Goal: Task Accomplishment & Management: Use online tool/utility

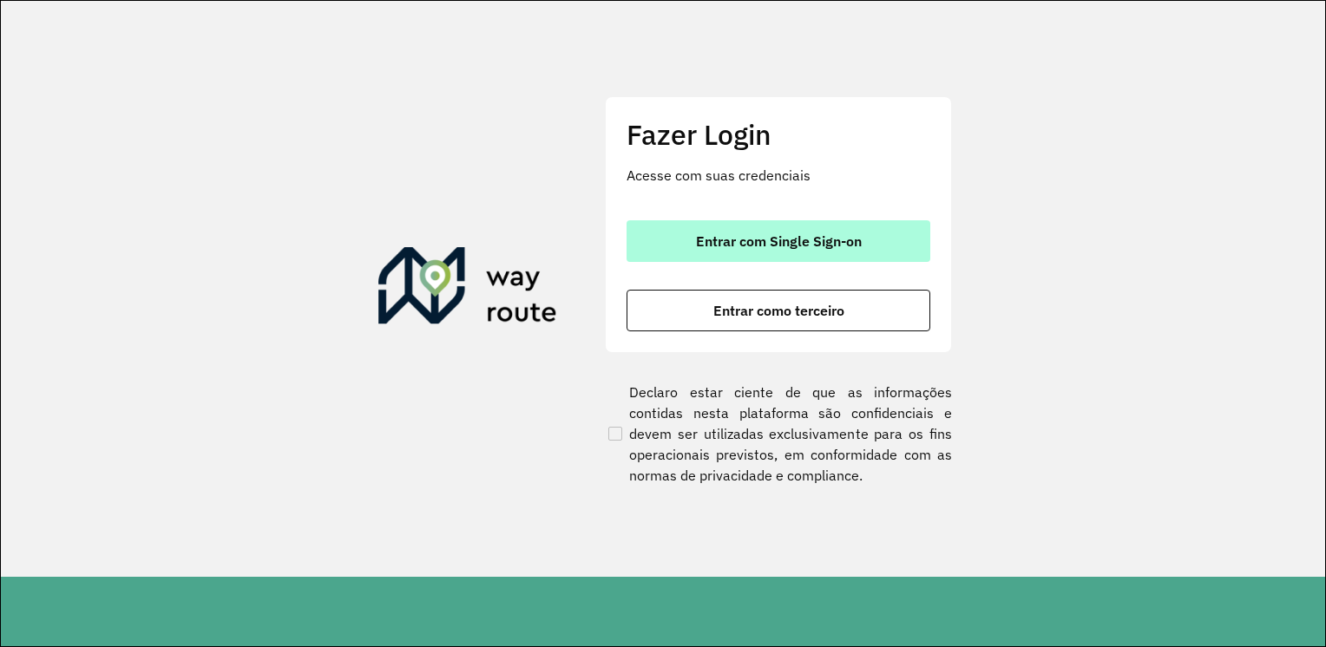
click at [725, 253] on button "Entrar com Single Sign-on" at bounding box center [779, 241] width 304 height 42
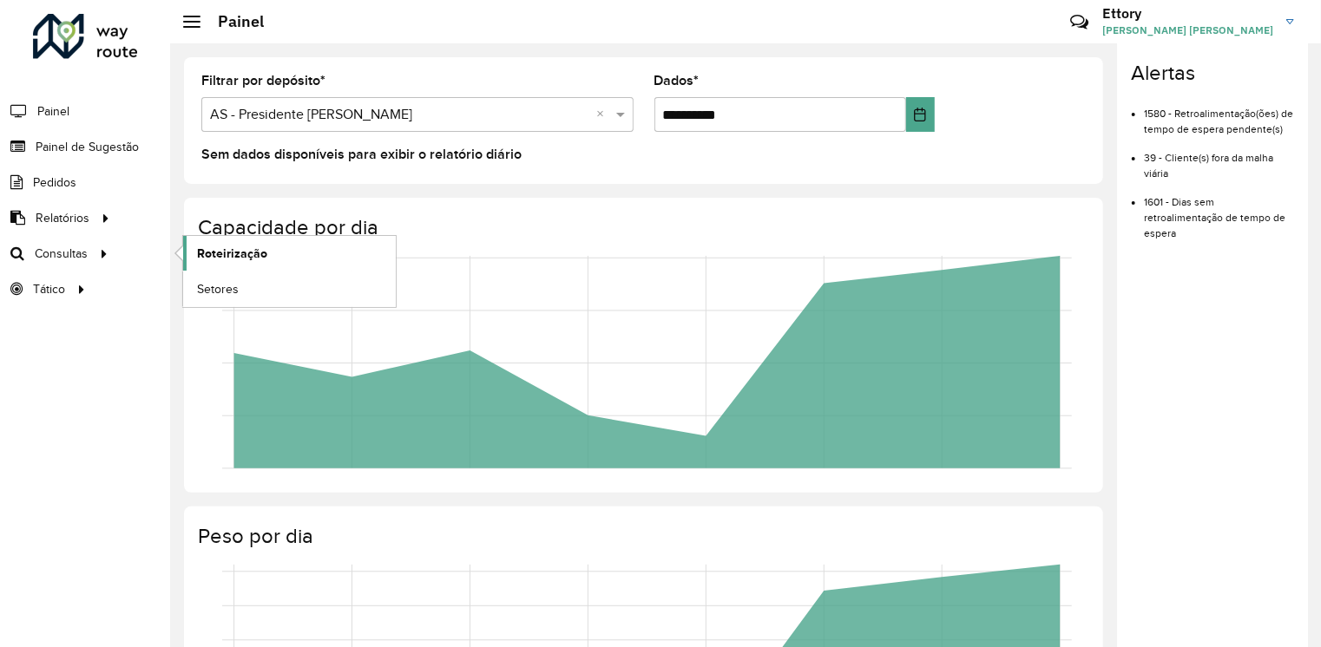
click at [224, 250] on span "Roteirização" at bounding box center [232, 254] width 70 height 18
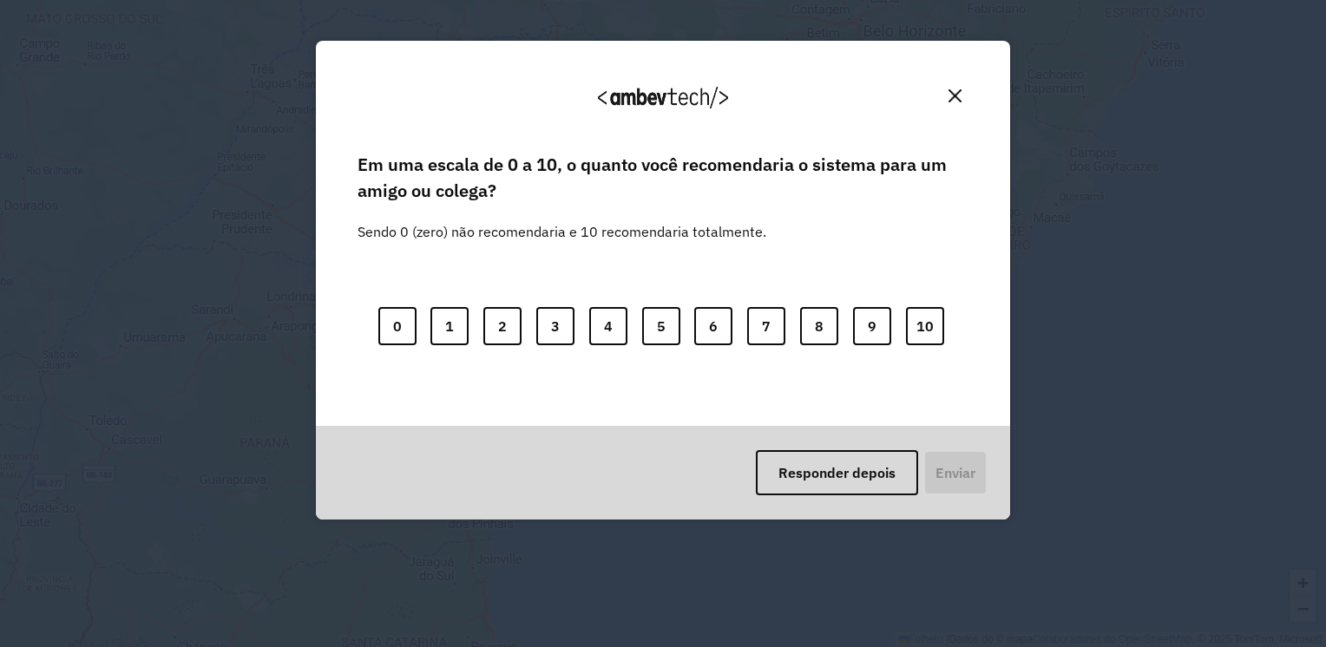
click at [959, 98] on img "Fechar" at bounding box center [954, 95] width 13 height 13
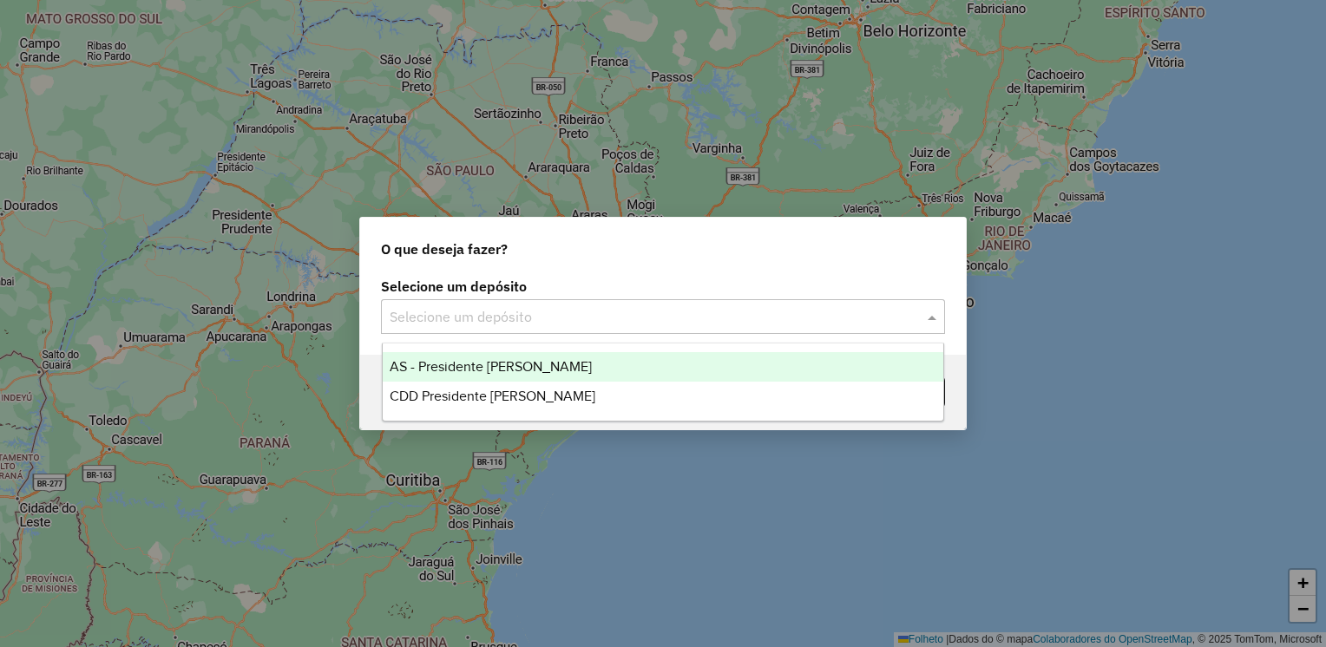
click at [904, 310] on div at bounding box center [663, 316] width 564 height 23
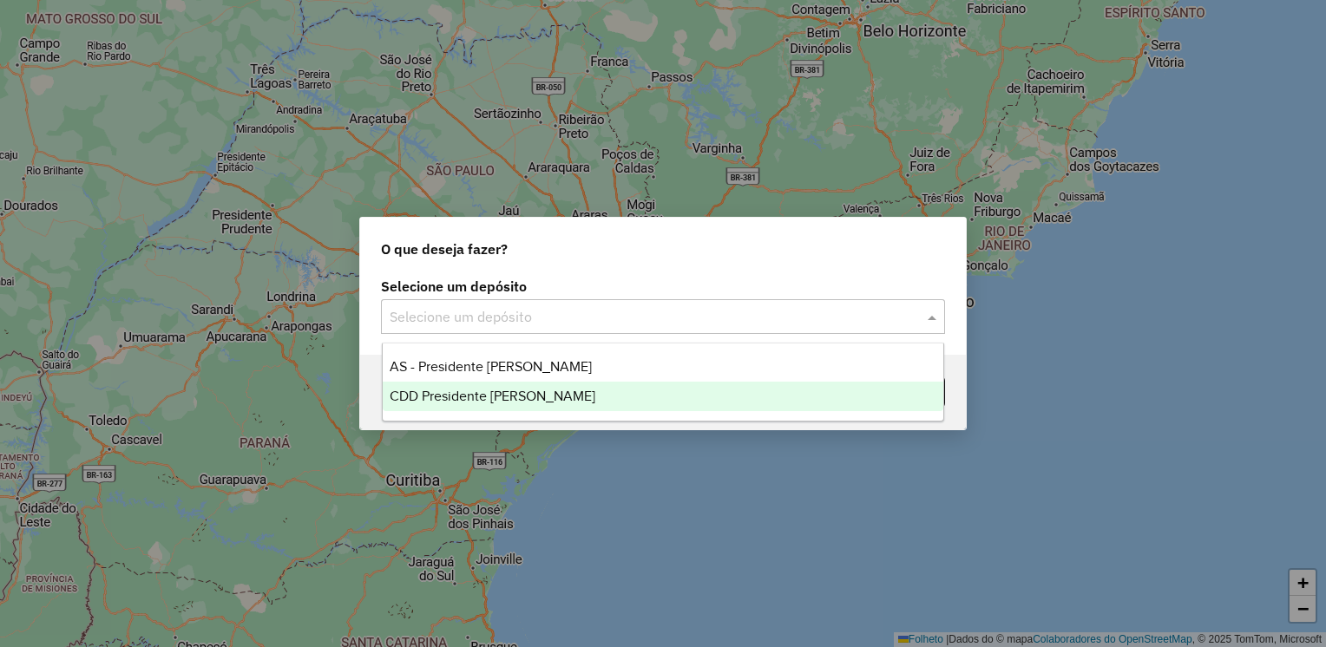
click at [493, 392] on span "CDD Presidente Prudente" at bounding box center [493, 396] width 206 height 15
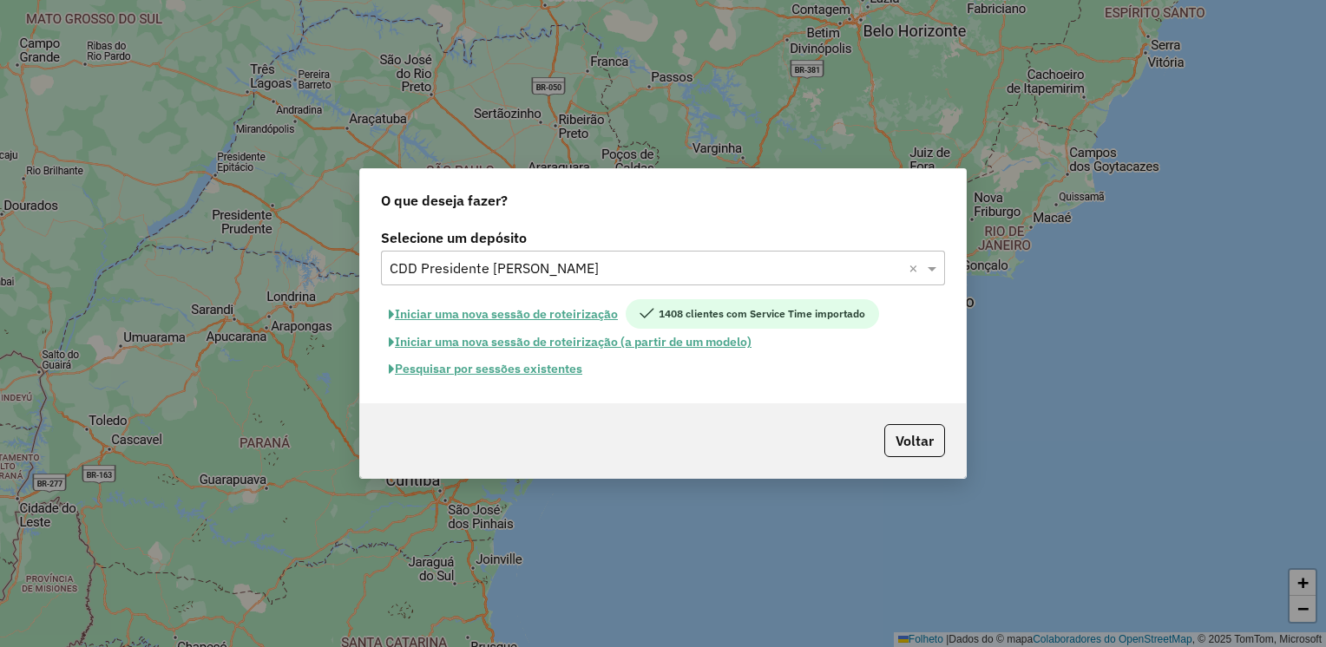
click at [534, 370] on font "Pesquisar por sessões existentes" at bounding box center [488, 369] width 187 height 16
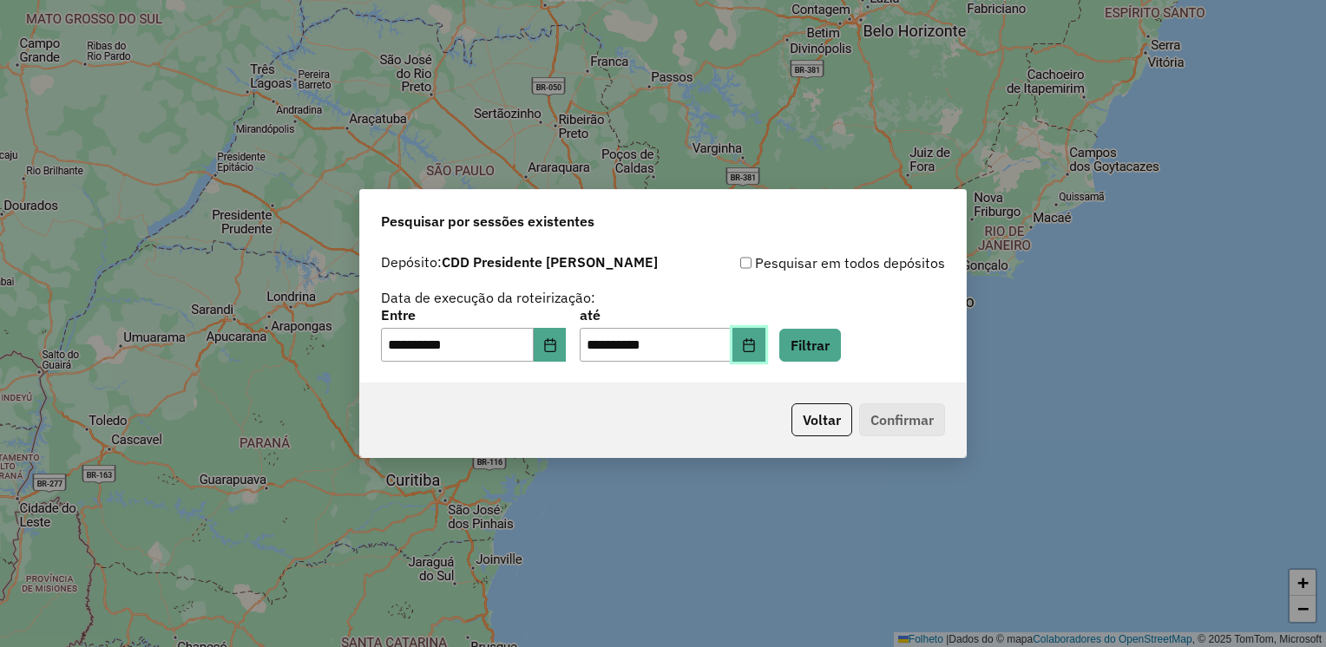
click at [756, 345] on icon "Escolha a data" at bounding box center [749, 345] width 14 height 14
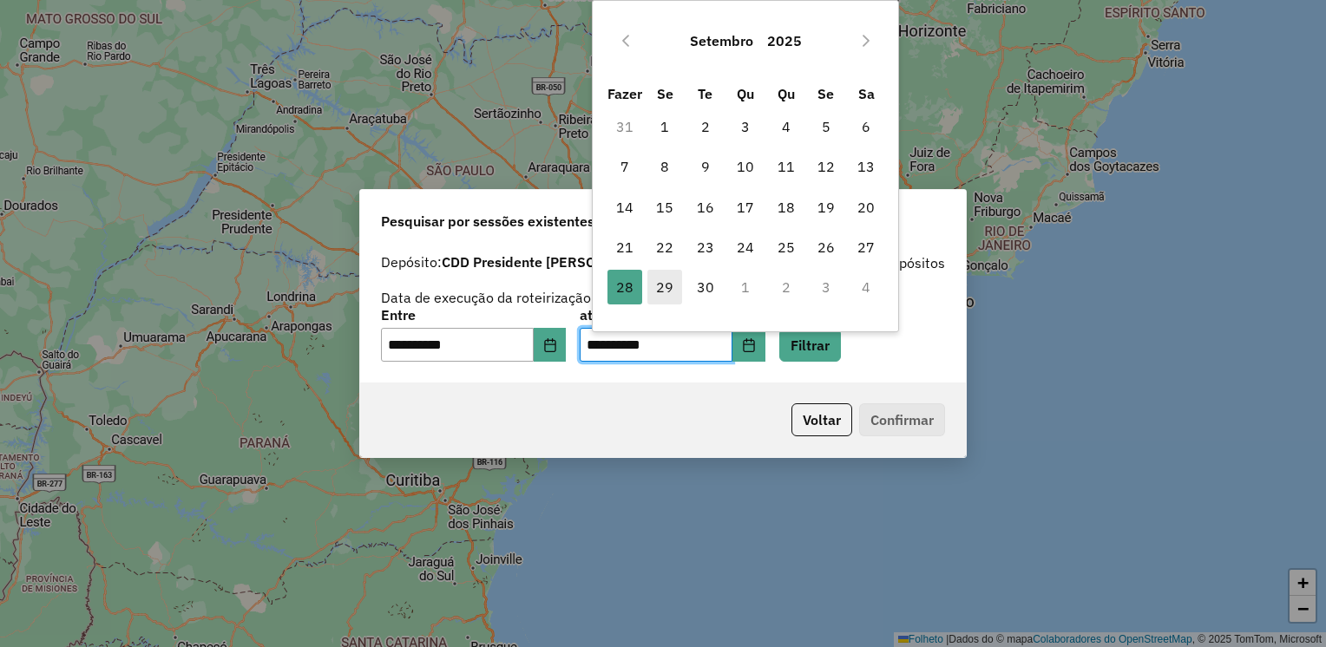
click at [665, 297] on font "29" at bounding box center [664, 287] width 17 height 21
type input "**********"
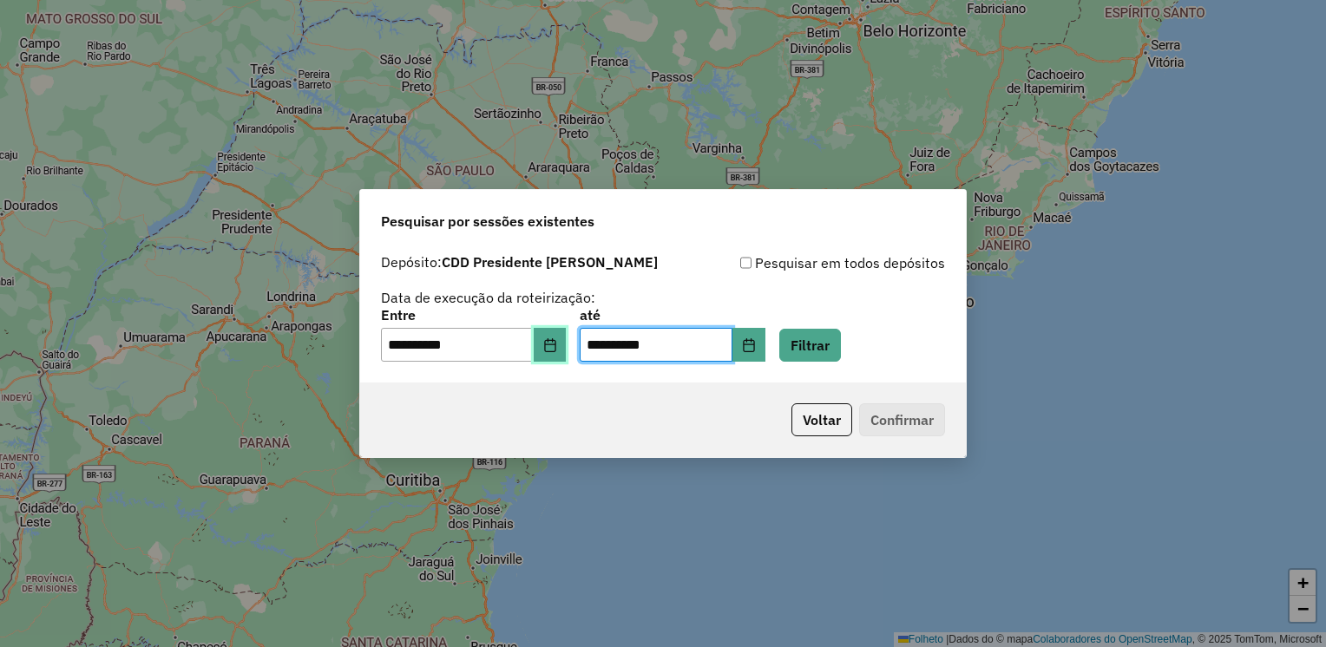
click at [548, 358] on button "Escolha a data" at bounding box center [550, 345] width 33 height 35
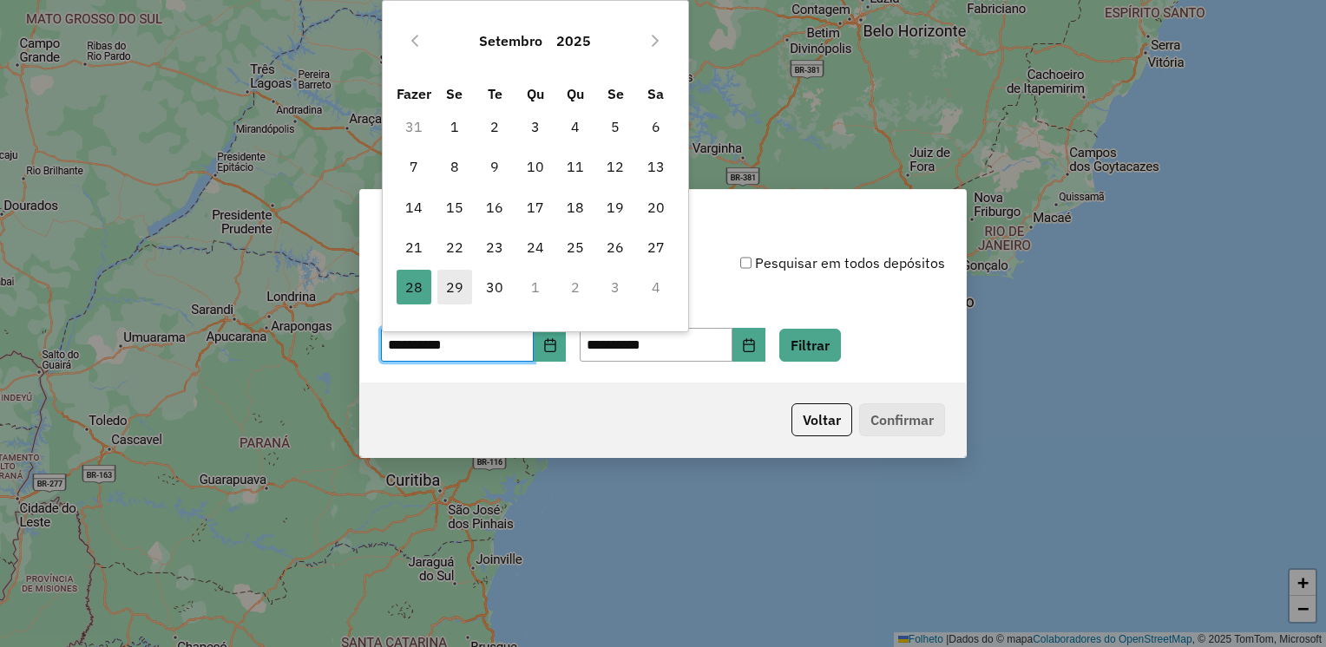
click at [455, 290] on font "29" at bounding box center [454, 287] width 17 height 21
type input "**********"
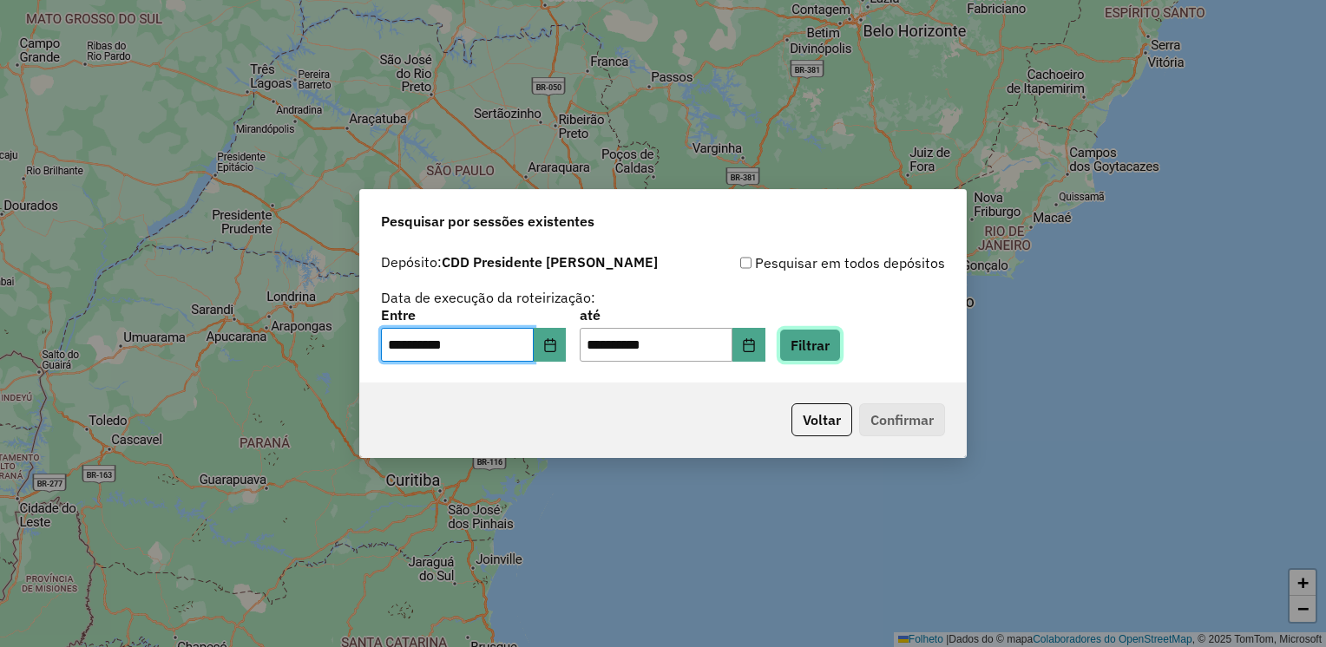
click at [838, 355] on button "Filtrar" at bounding box center [810, 345] width 62 height 33
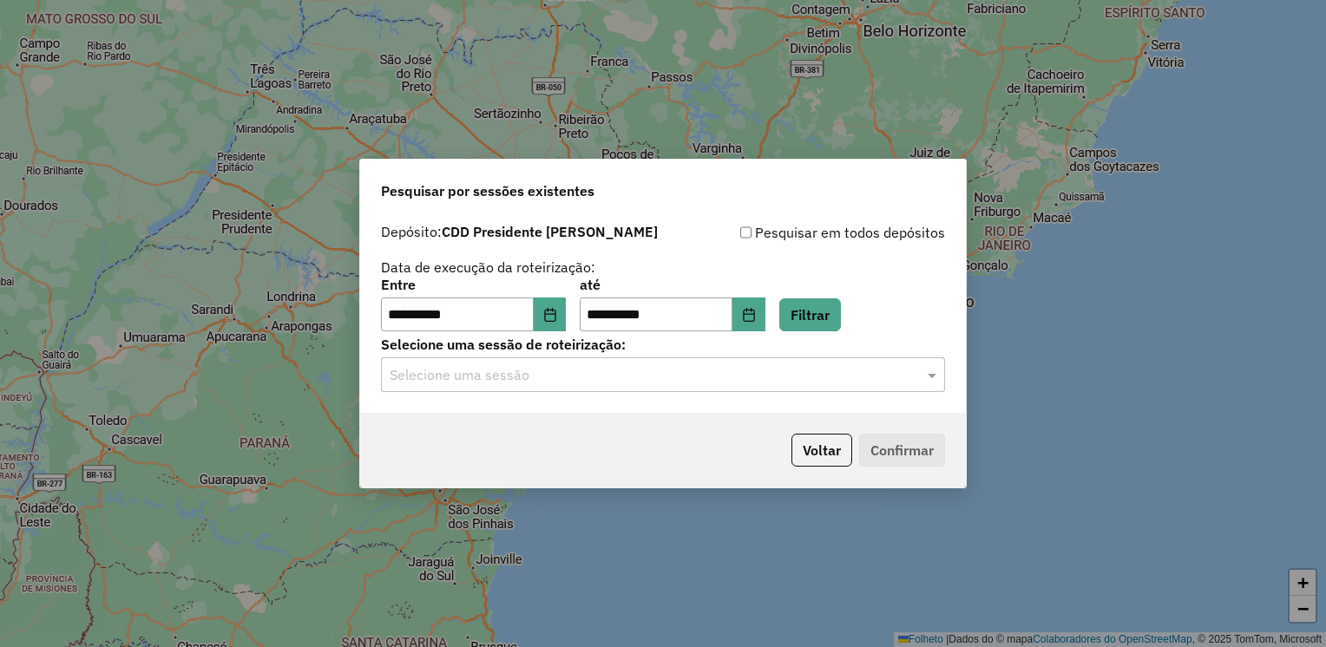
click at [698, 374] on input "text" at bounding box center [646, 375] width 512 height 21
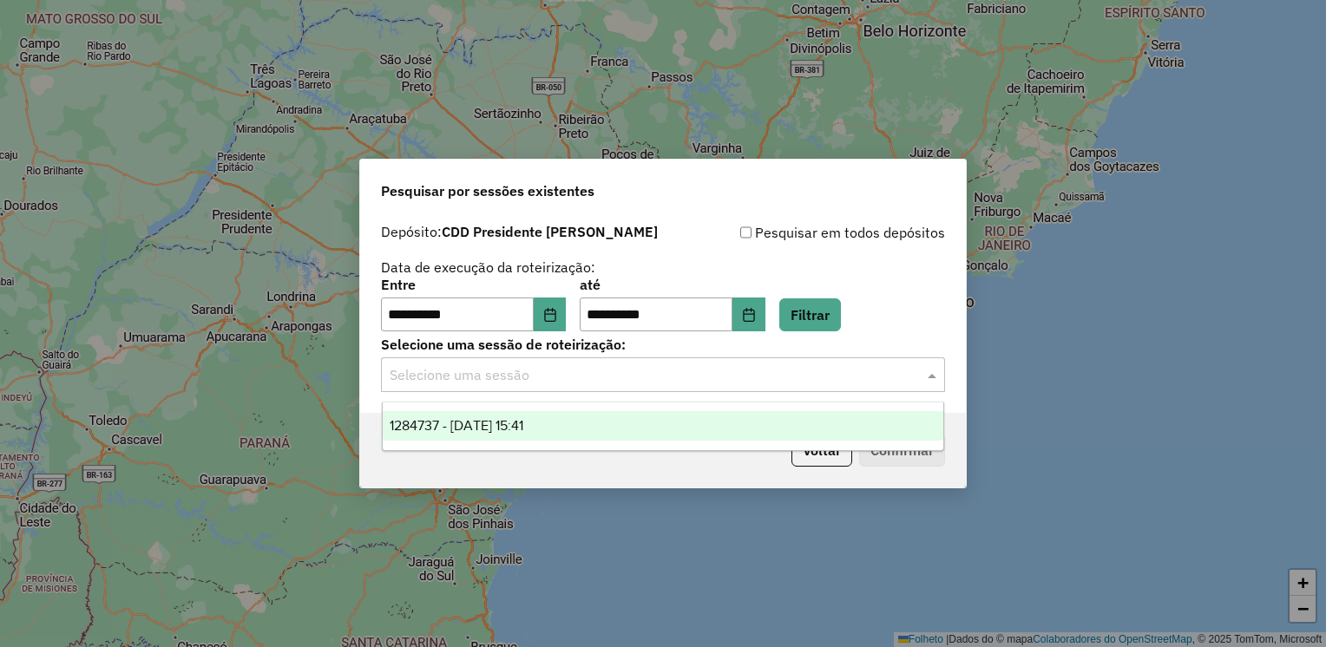
click at [651, 431] on div "1284737 - 29/09/2025 15:41" at bounding box center [663, 426] width 561 height 30
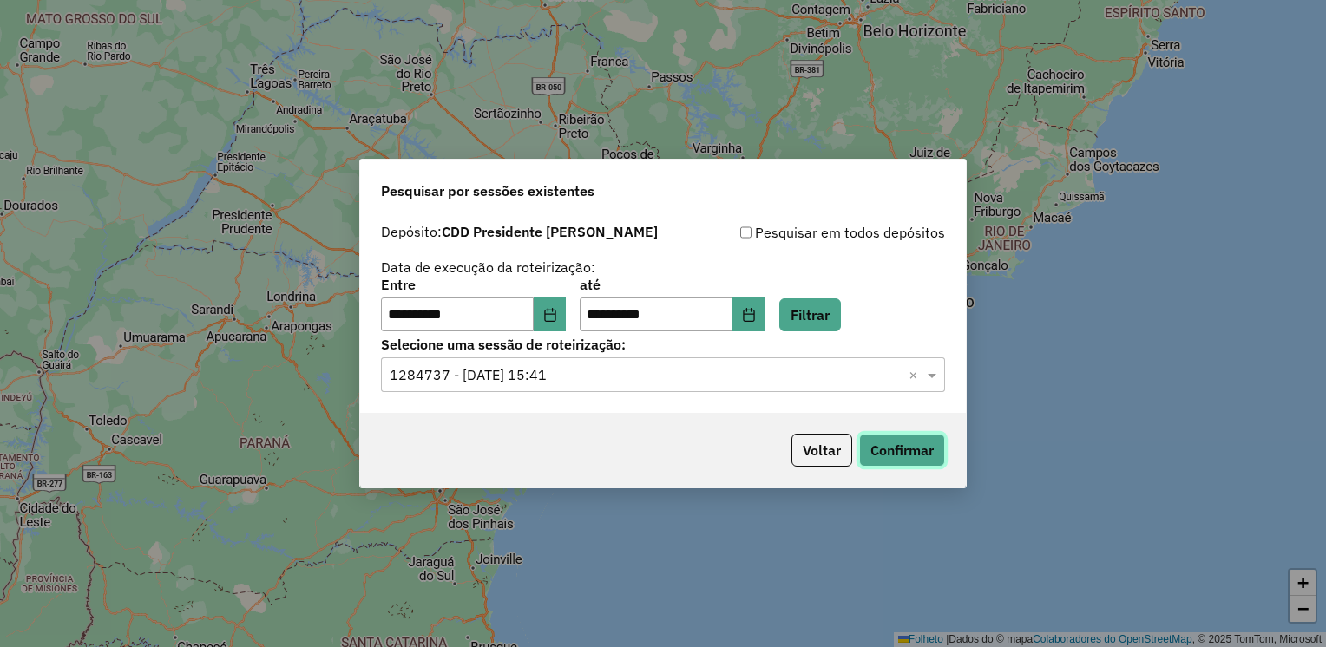
click at [870, 453] on button "Confirmar" at bounding box center [902, 450] width 86 height 33
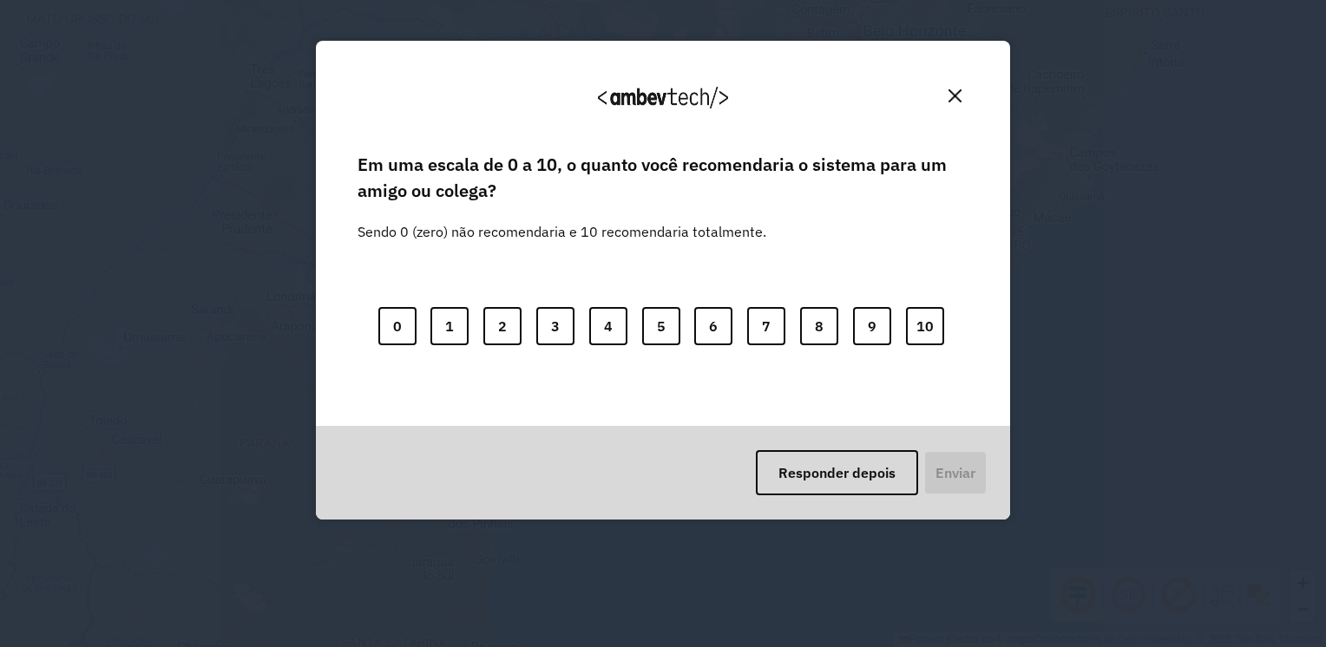
click at [953, 95] on img "Fechar" at bounding box center [954, 95] width 13 height 13
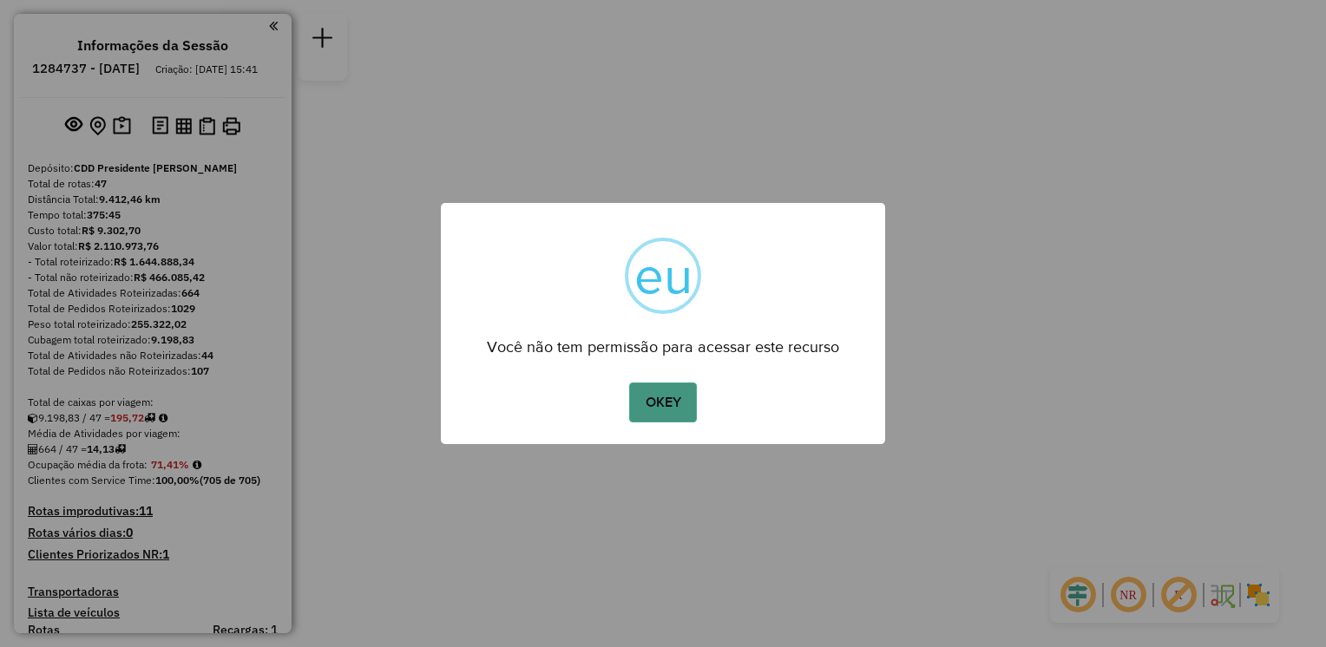
click at [674, 401] on button "OKEY" at bounding box center [663, 403] width 68 height 40
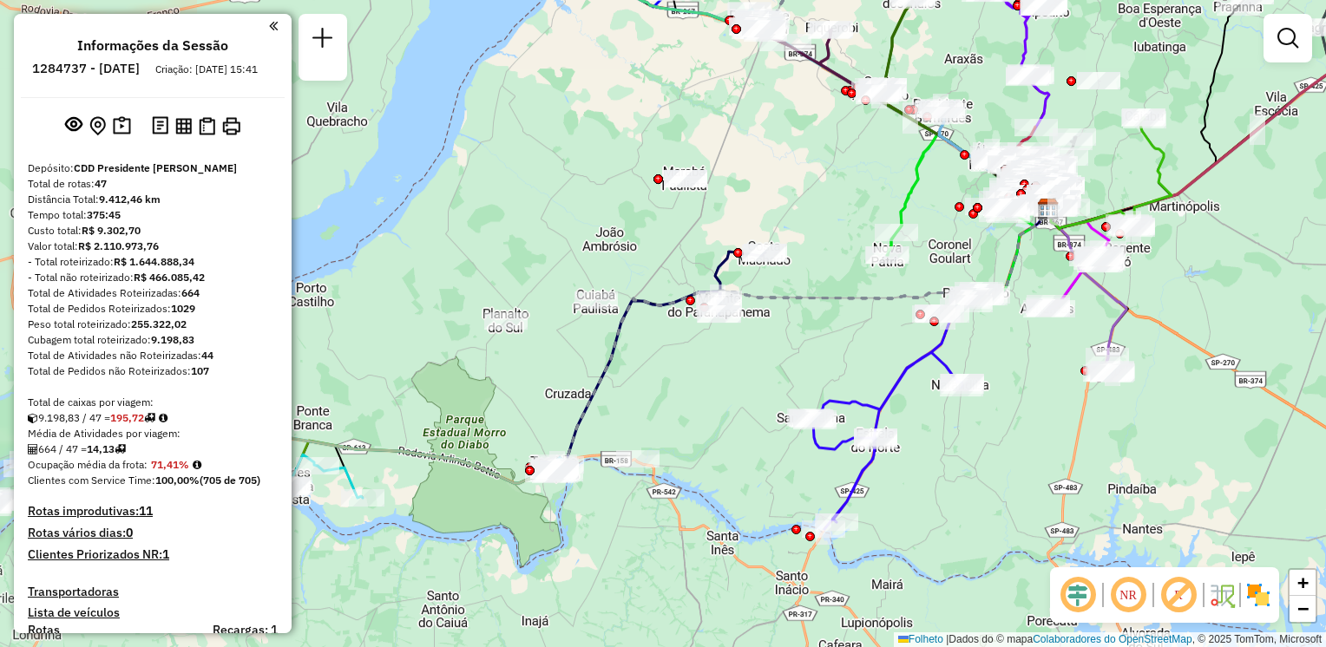
drag, startPoint x: 442, startPoint y: 397, endPoint x: 812, endPoint y: 290, distance: 385.8
click at [812, 290] on icon at bounding box center [804, 336] width 489 height 259
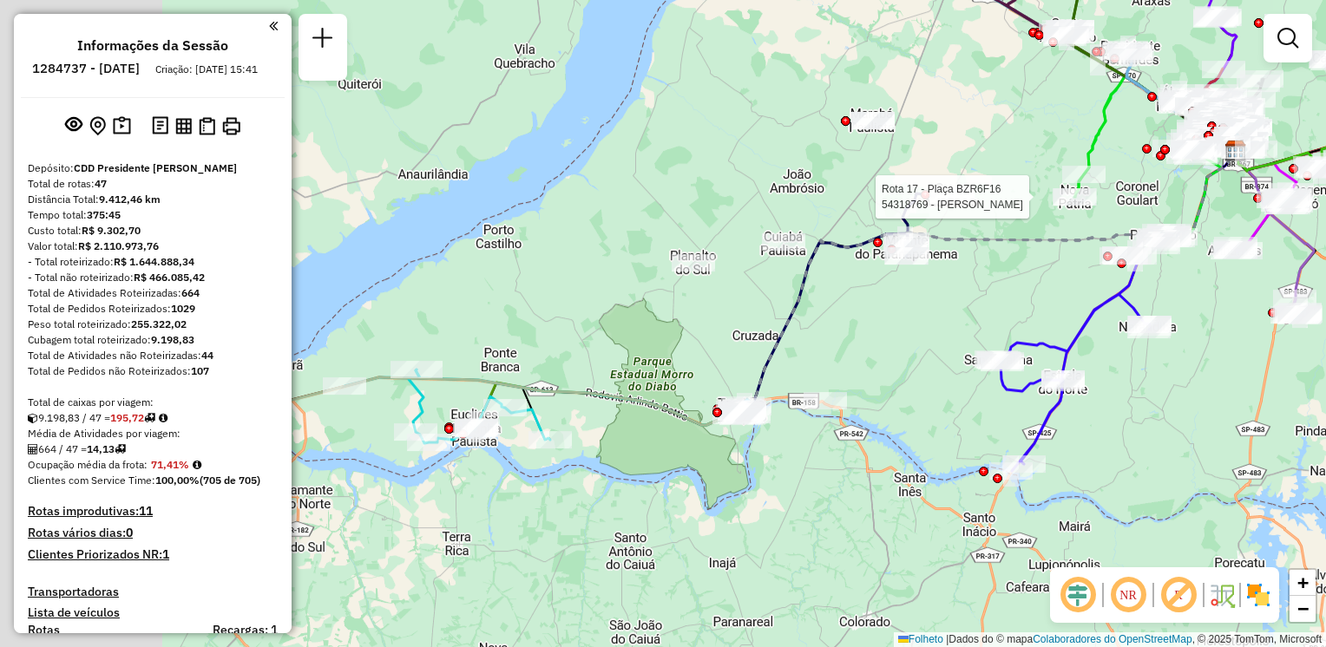
drag, startPoint x: 791, startPoint y: 358, endPoint x: 823, endPoint y: 351, distance: 33.0
click at [823, 351] on div "Rota 17 - Plaça BZR6F16 54318769 - DANIEL RODRIGUES JUN Janela de atendimento G…" at bounding box center [663, 323] width 1326 height 647
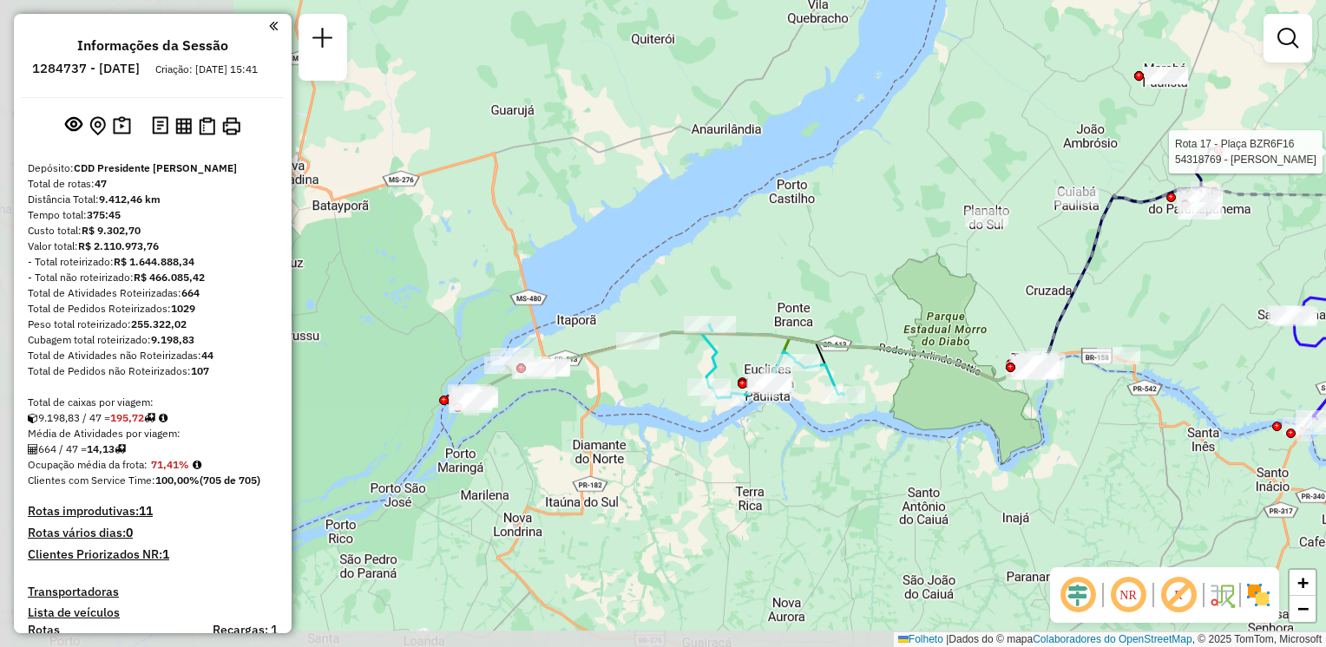
drag, startPoint x: 421, startPoint y: 557, endPoint x: 704, endPoint y: 513, distance: 286.3
click at [704, 513] on div "Rota 17 - Plaça BZR6F16 54318769 - DANIEL RODRIGUES JUN Janela de atendimento G…" at bounding box center [663, 323] width 1326 height 647
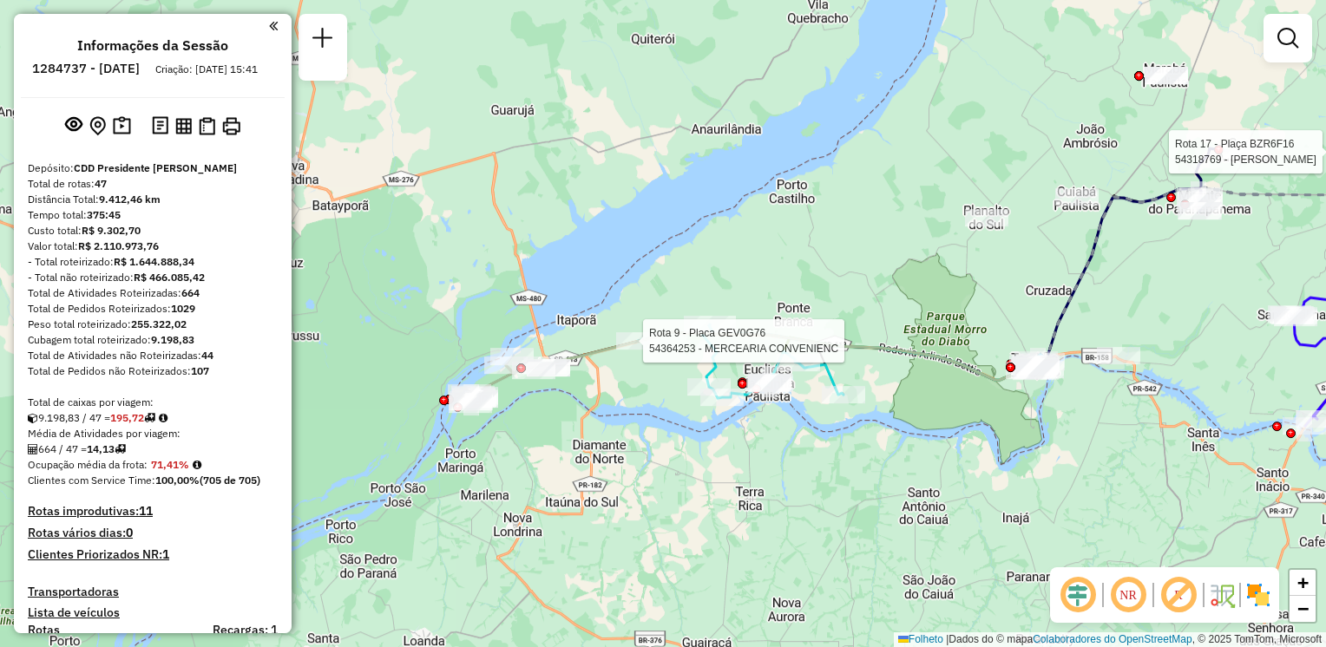
select select "**********"
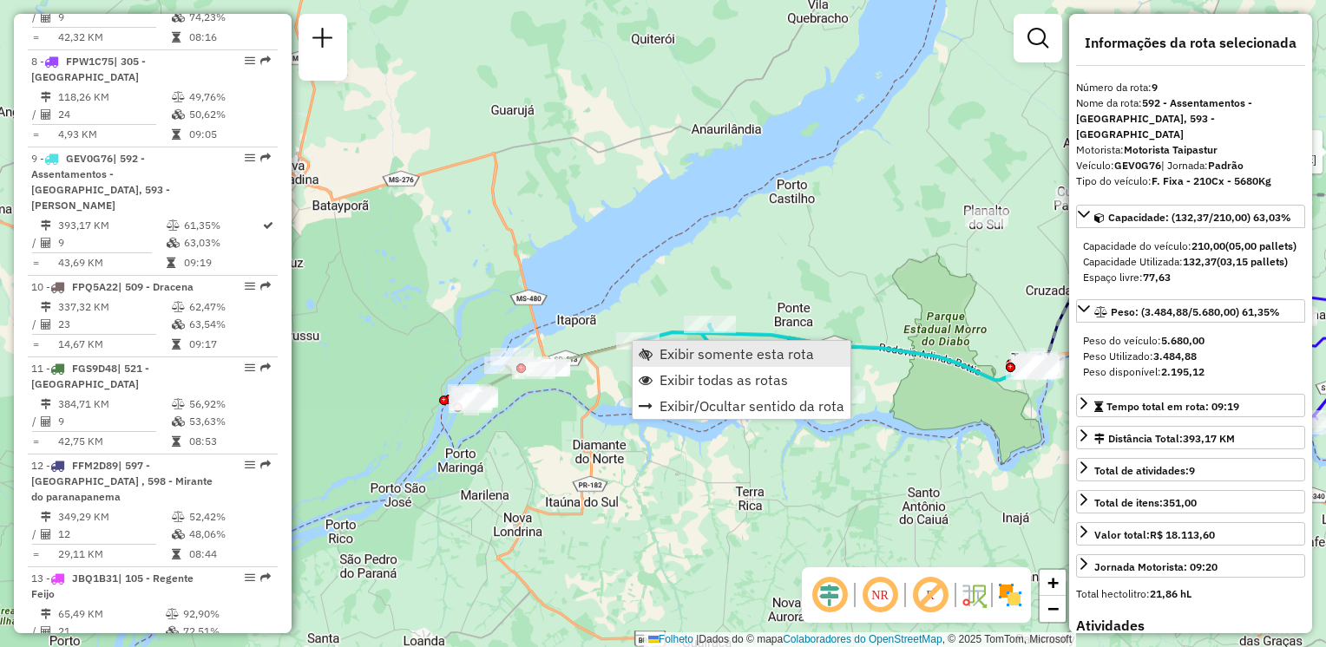
scroll to position [1472, 0]
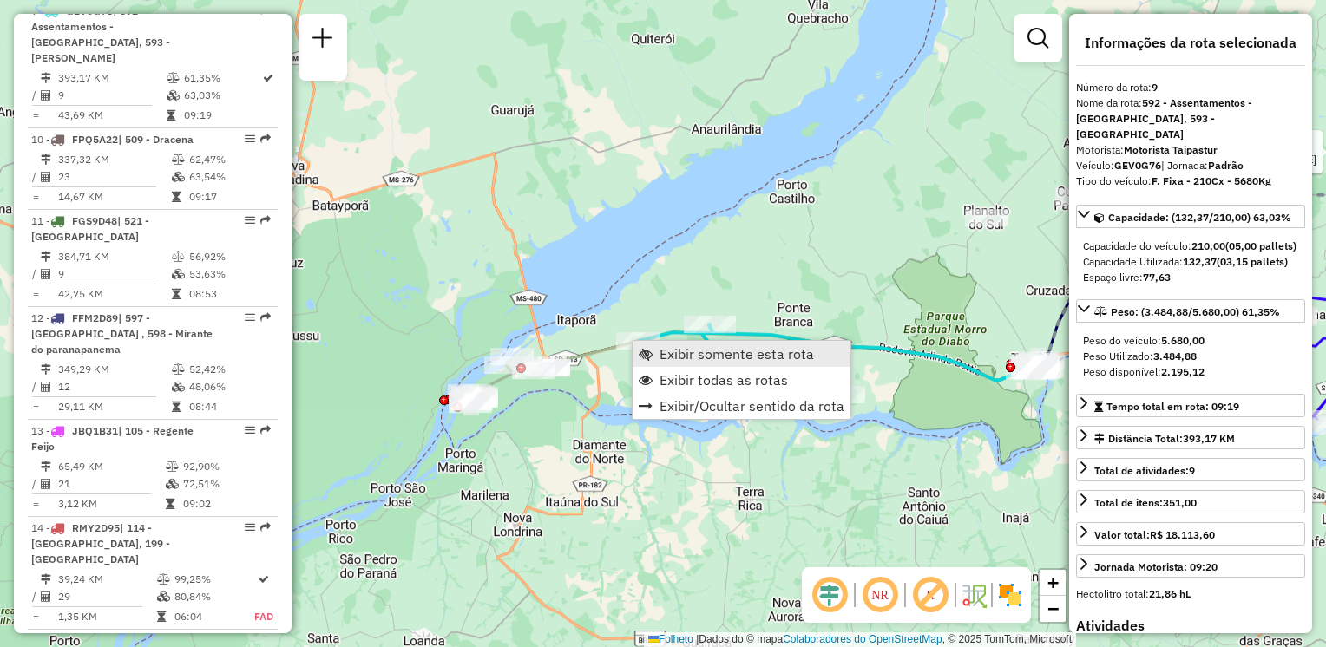
click at [670, 359] on span "Exibir somente esta rota" at bounding box center [736, 354] width 154 height 14
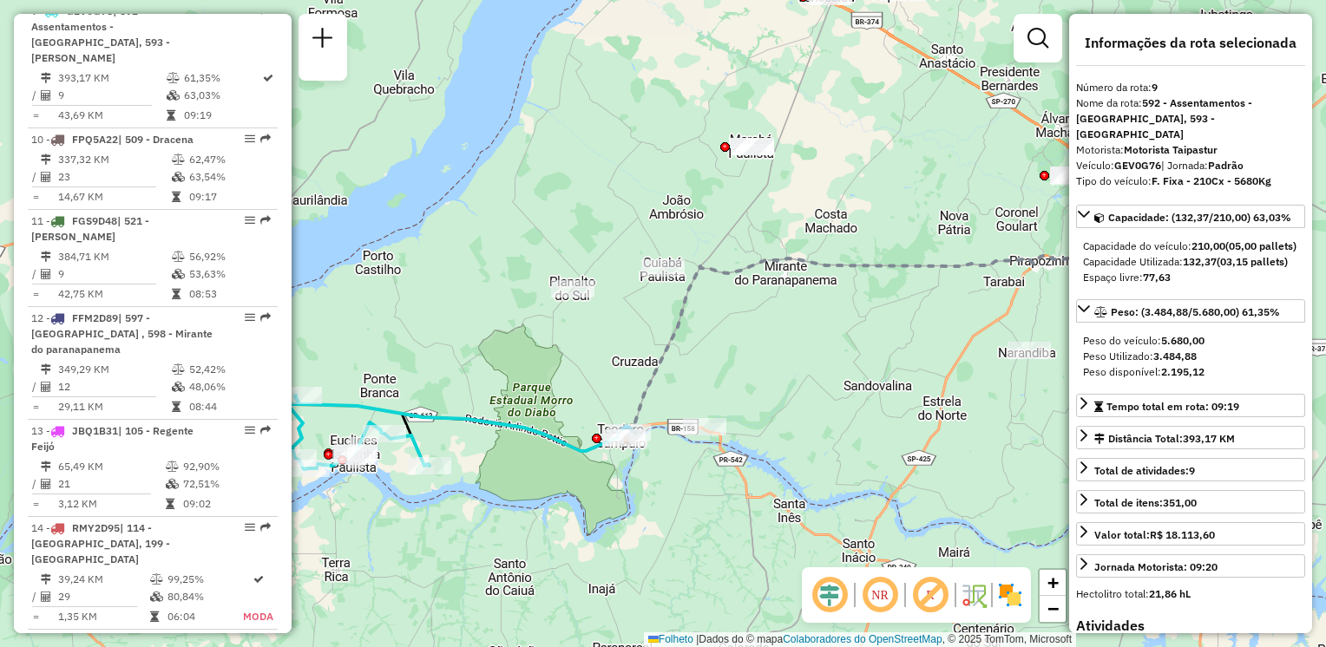
drag, startPoint x: 410, startPoint y: 538, endPoint x: 673, endPoint y: 498, distance: 265.9
click at [679, 512] on div "Janela de atendimento Grade de atendimento Capacidade Transportadoras Veículos …" at bounding box center [663, 323] width 1326 height 647
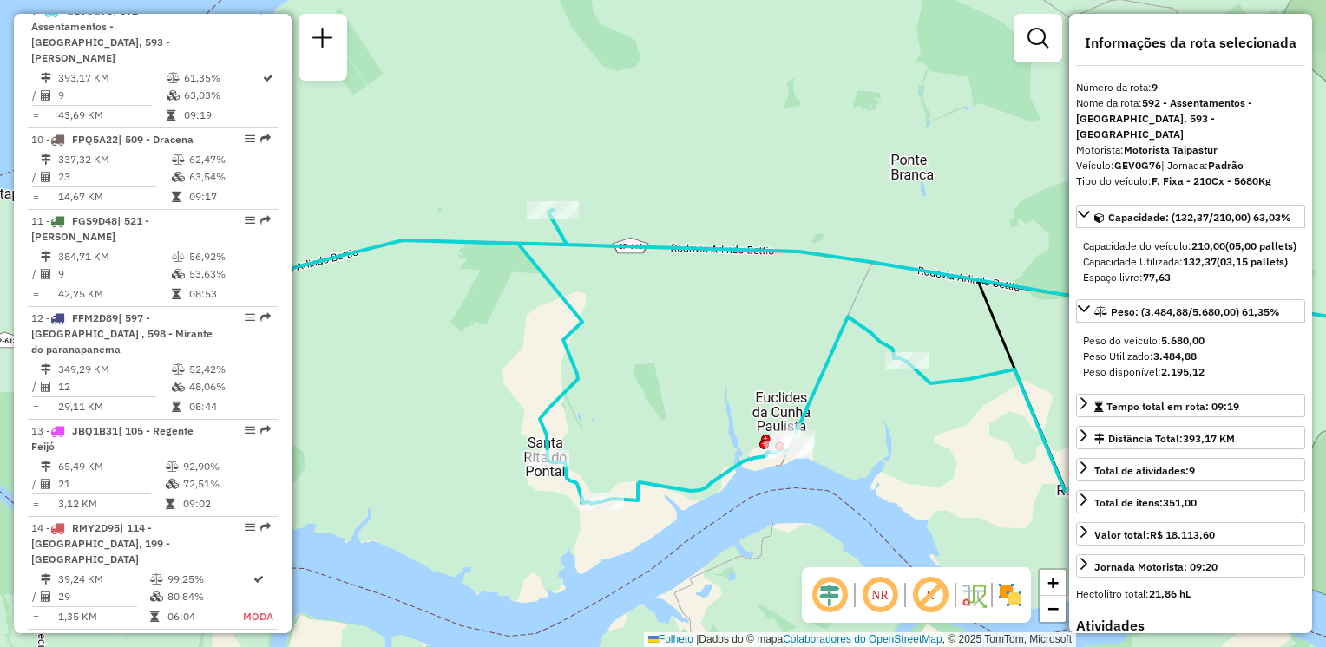
drag, startPoint x: 509, startPoint y: 473, endPoint x: 569, endPoint y: 502, distance: 67.2
click at [571, 546] on div "Janela de atendimento Grade de atendimento Capacidade Transportadoras Veículos …" at bounding box center [663, 323] width 1326 height 647
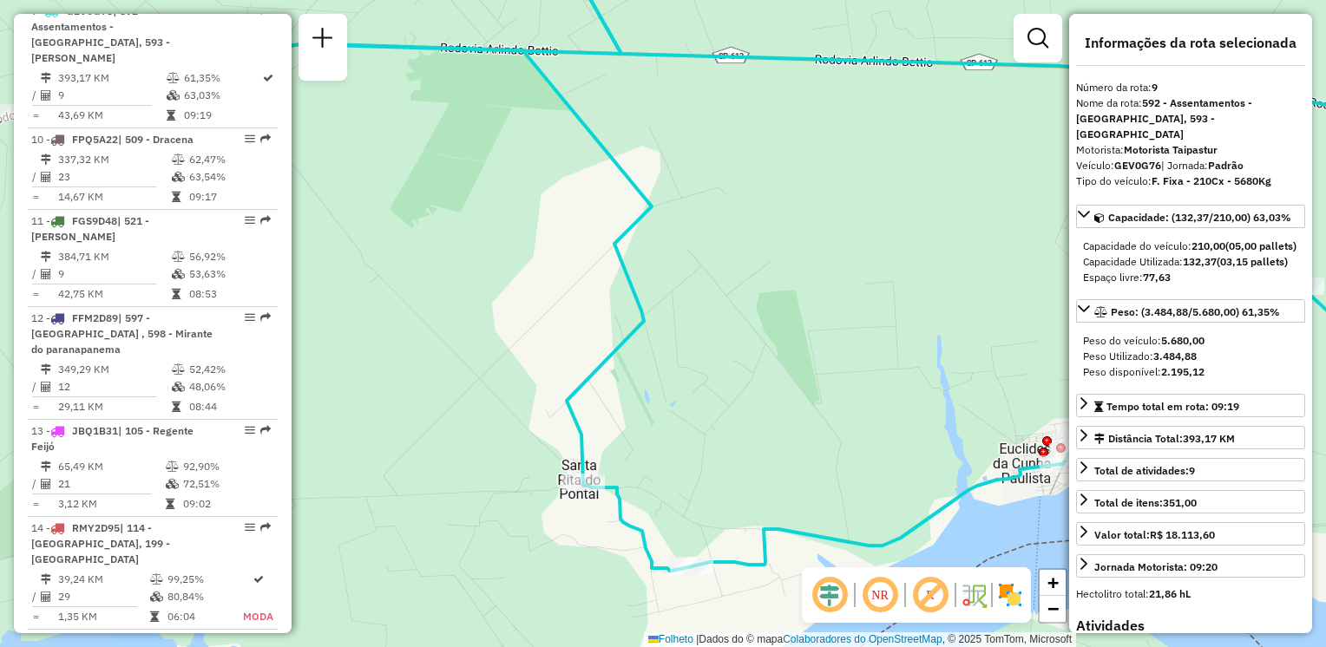
drag, startPoint x: 576, startPoint y: 578, endPoint x: 491, endPoint y: 458, distance: 146.9
click at [491, 458] on div "Janela de atendimento Grade de atendimento Capacidade Transportadoras Veículos …" at bounding box center [663, 323] width 1326 height 647
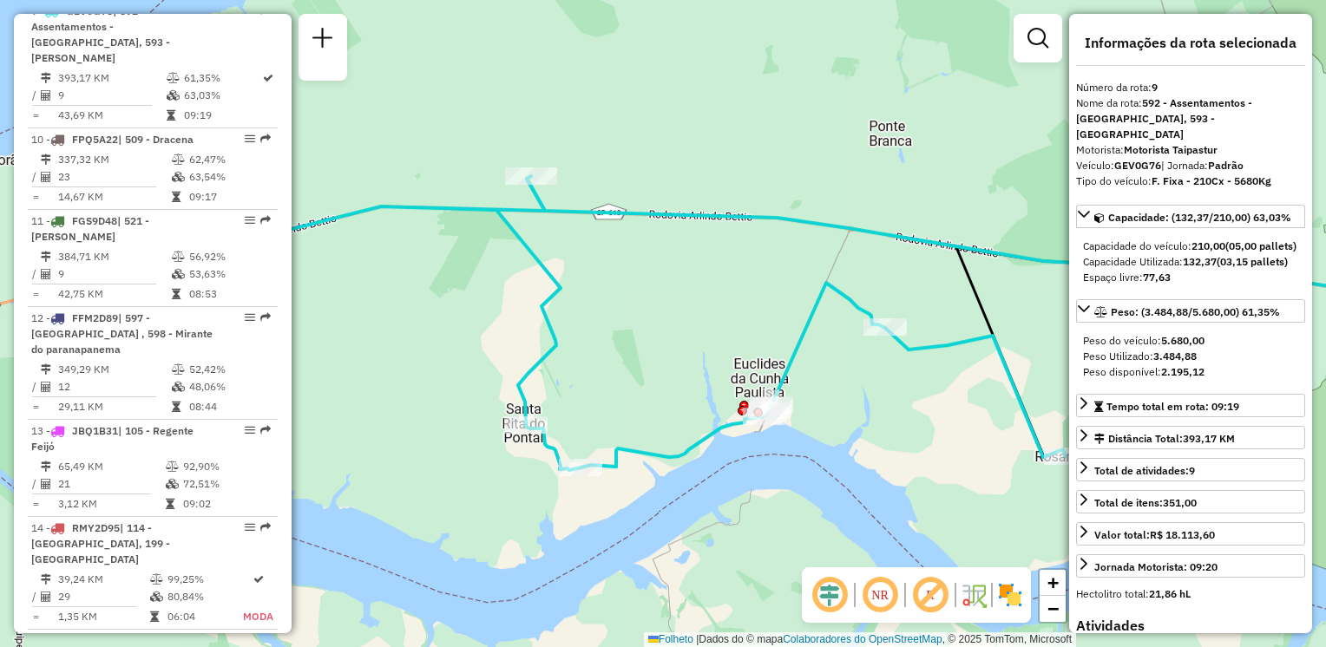
drag, startPoint x: 525, startPoint y: 495, endPoint x: 661, endPoint y: 510, distance: 137.1
click at [661, 510] on div "Janela de atendimento Grade de atendimento Capacidade Transportadoras Veículos …" at bounding box center [663, 323] width 1326 height 647
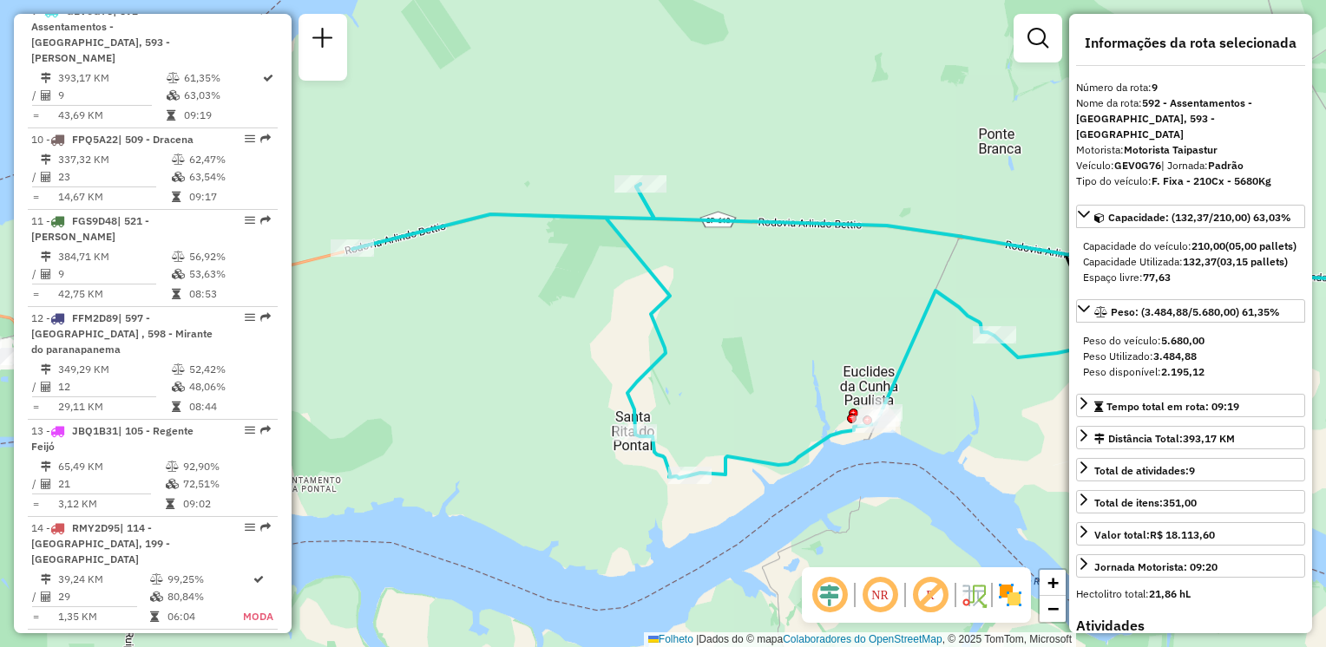
drag, startPoint x: 797, startPoint y: 422, endPoint x: 706, endPoint y: 409, distance: 92.0
click at [706, 409] on div "Janela de atendimento Grade de atendimento Capacidade Transportadoras Veículos …" at bounding box center [663, 323] width 1326 height 647
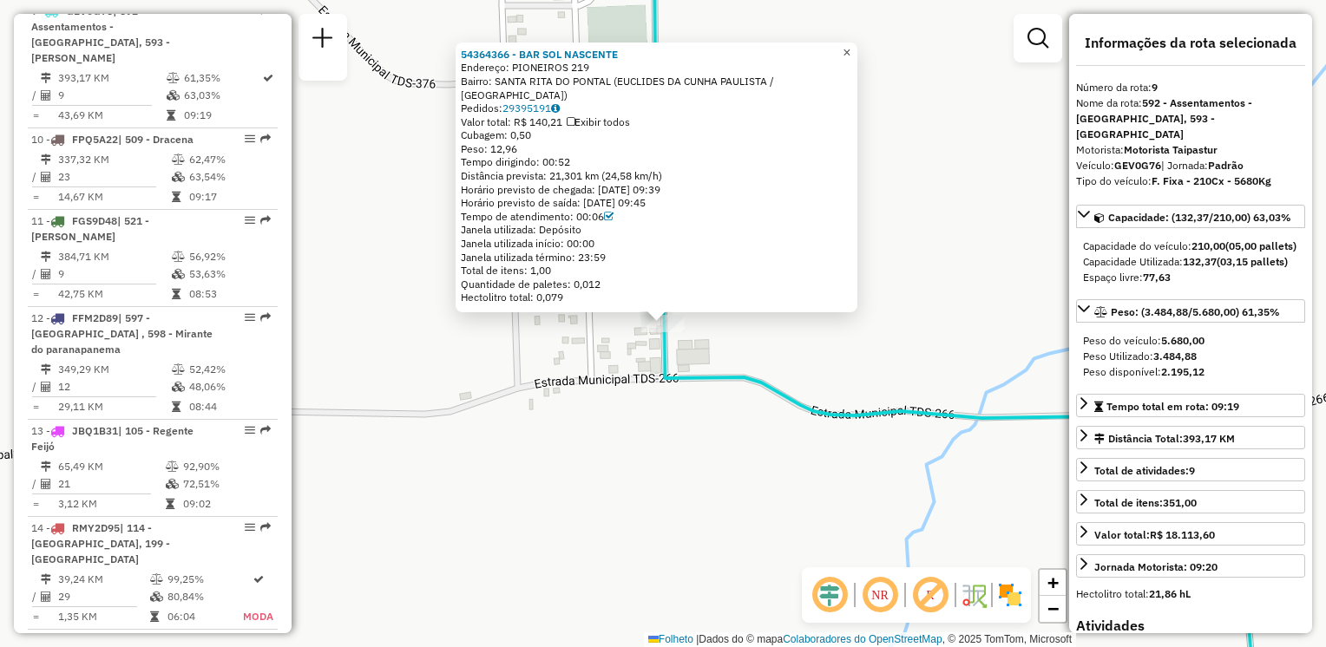
click at [850, 60] on span "×" at bounding box center [847, 52] width 8 height 15
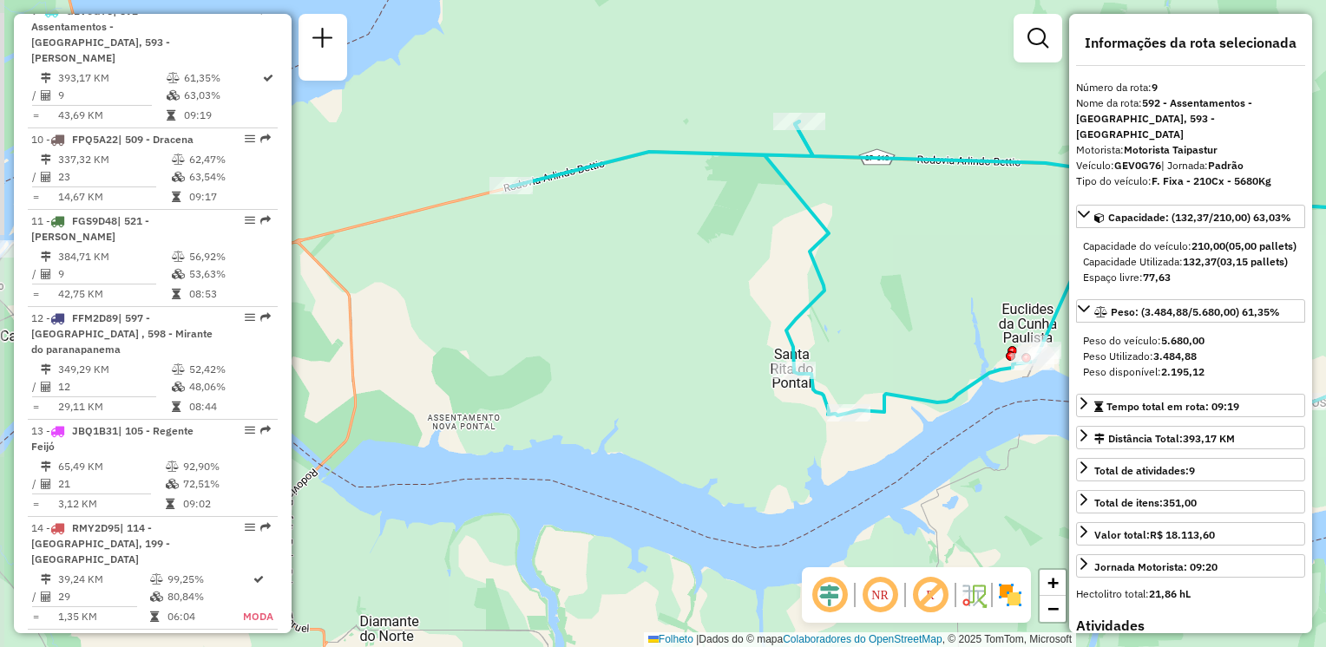
drag, startPoint x: 800, startPoint y: 497, endPoint x: 627, endPoint y: 482, distance: 174.3
click at [604, 496] on div "Janela de atendimento Grade de atendimento Capacidade Transportadoras Veículos …" at bounding box center [663, 323] width 1326 height 647
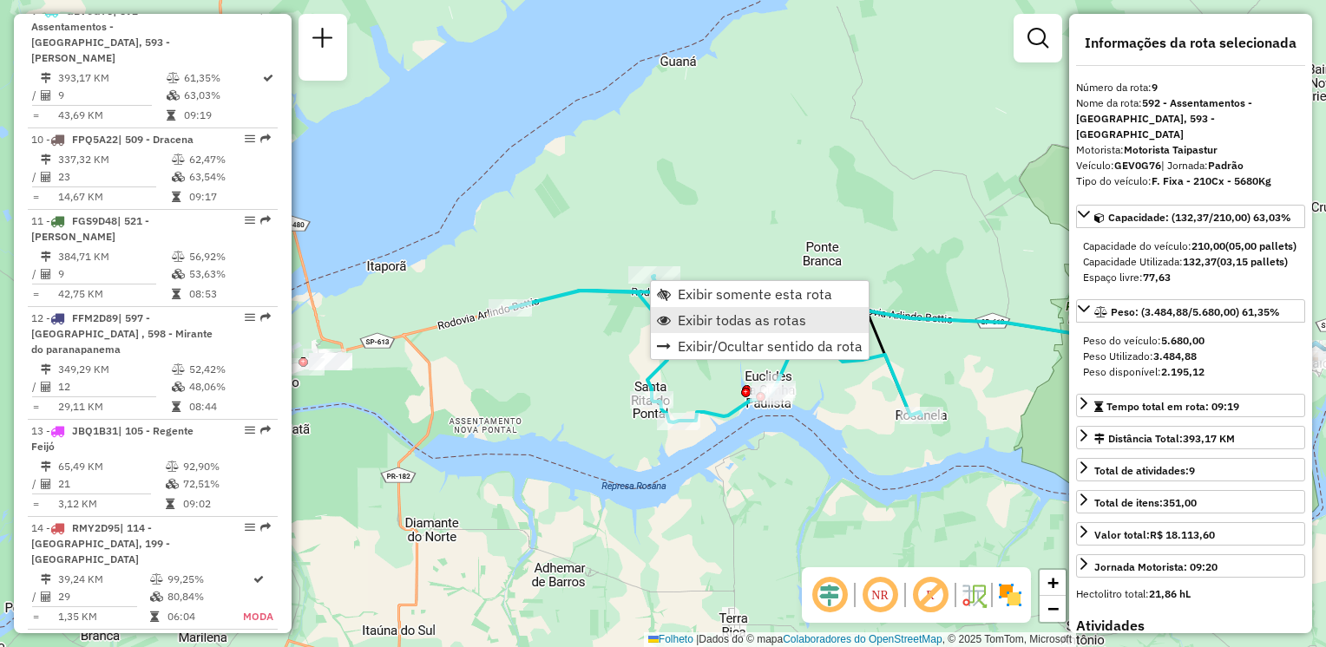
click at [694, 326] on span "Exibir todas as rotas" at bounding box center [742, 320] width 128 height 14
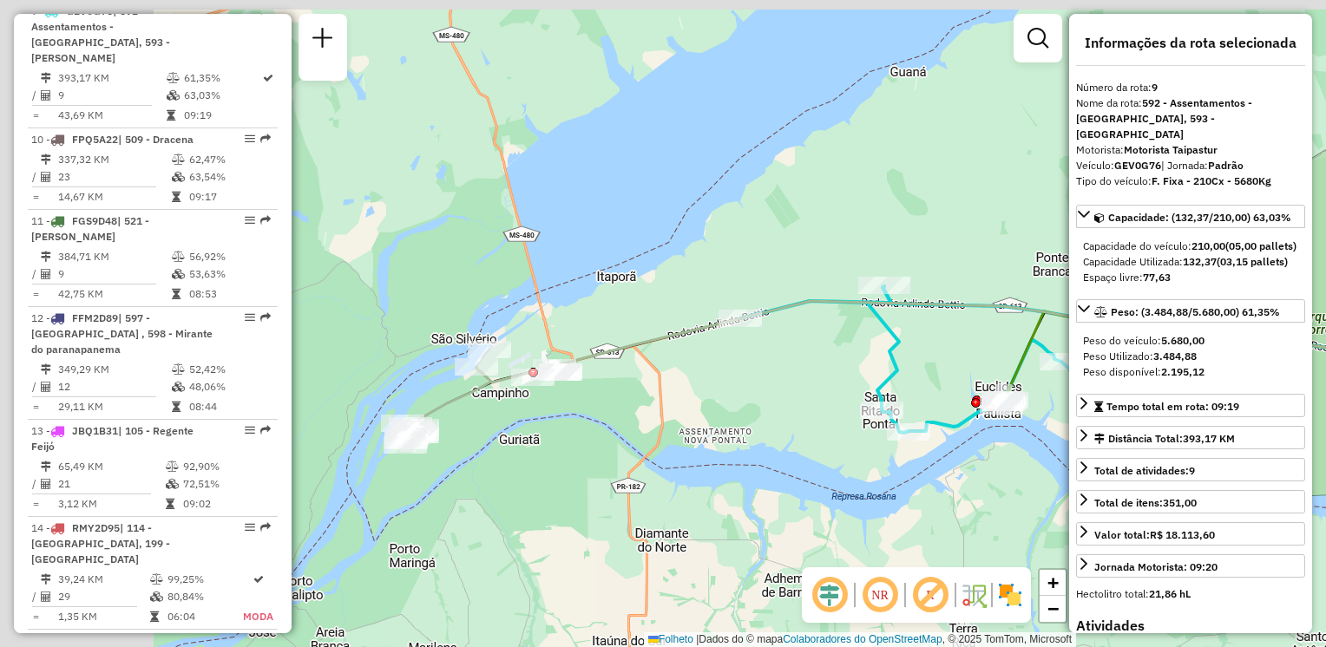
drag, startPoint x: 480, startPoint y: 425, endPoint x: 714, endPoint y: 428, distance: 234.3
click at [711, 436] on div "Janela de atendimento Grade de atendimento Capacidade Transportadoras Veículos …" at bounding box center [663, 323] width 1326 height 647
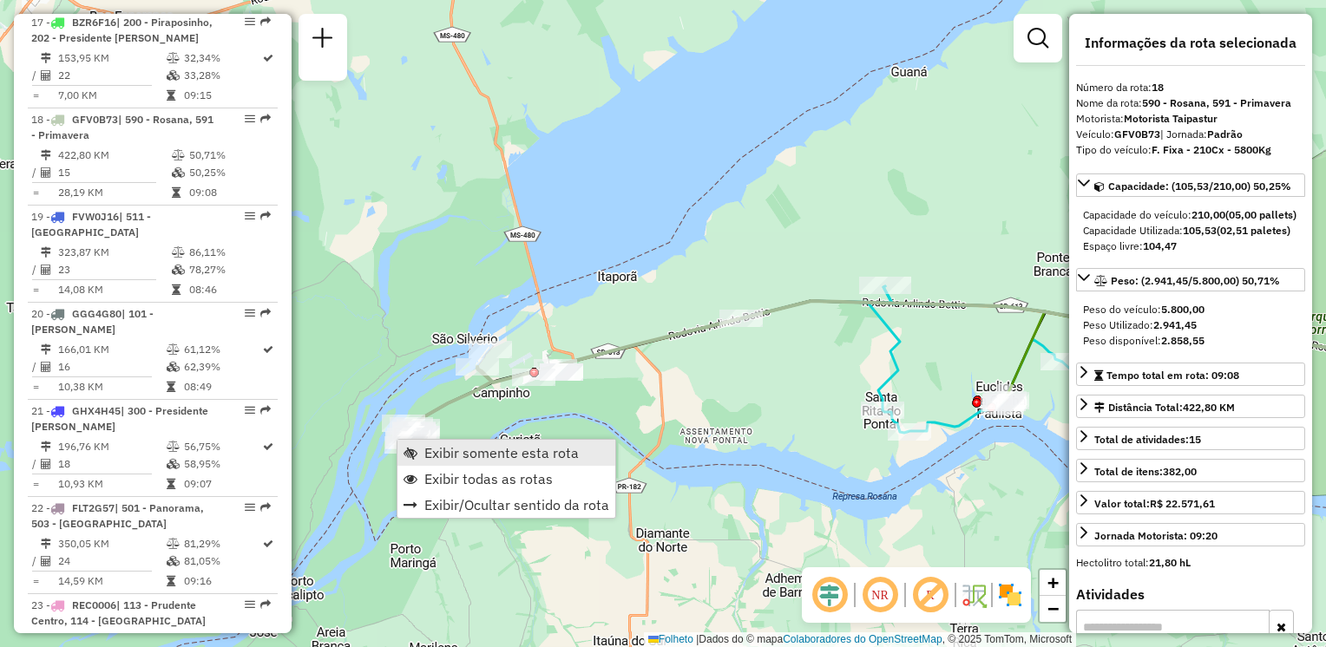
scroll to position [2376, 0]
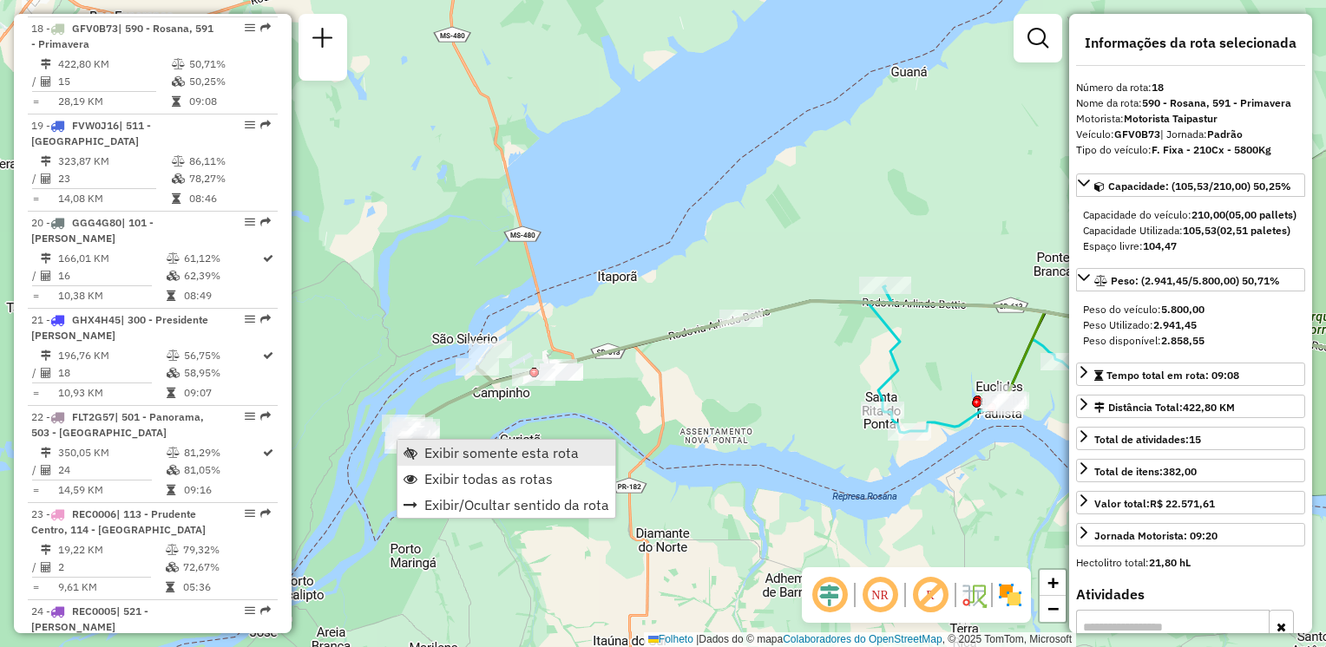
click at [447, 456] on span "Exibir somente esta rota" at bounding box center [501, 453] width 154 height 14
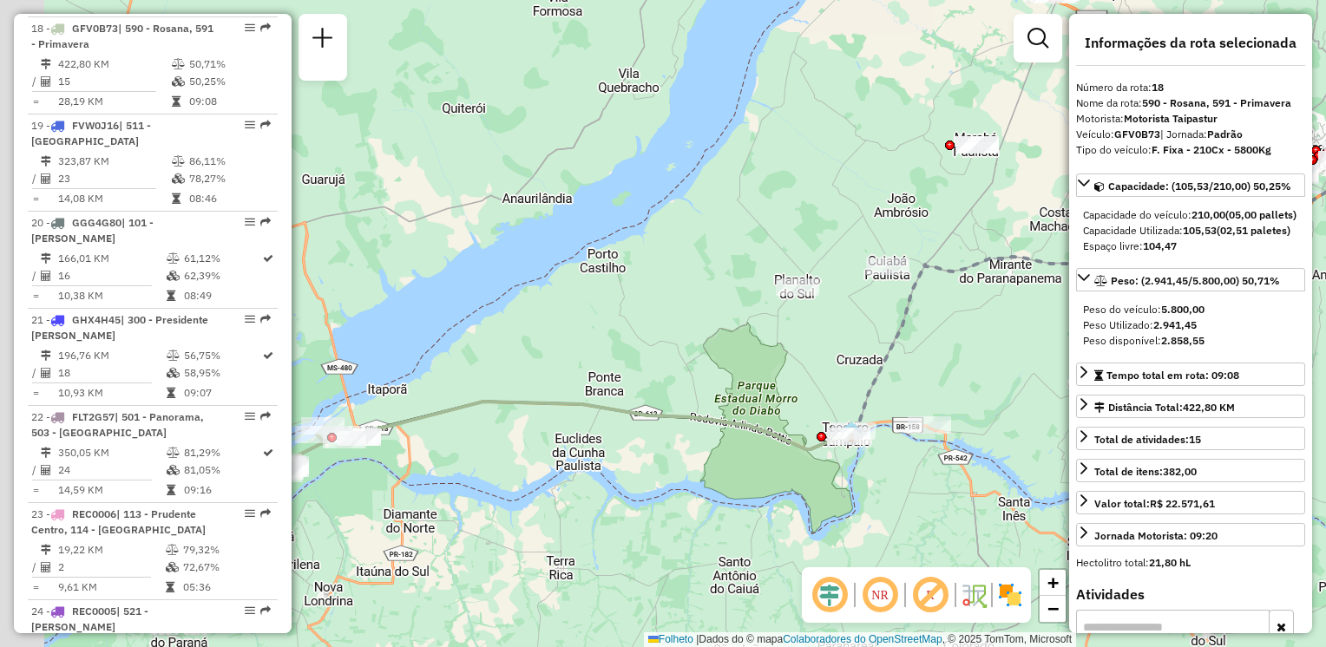
drag, startPoint x: 530, startPoint y: 502, endPoint x: 869, endPoint y: 482, distance: 339.8
click at [954, 485] on div "Janela de atendimento Grade de atendimento Capacidade Transportadoras Veículos …" at bounding box center [663, 323] width 1326 height 647
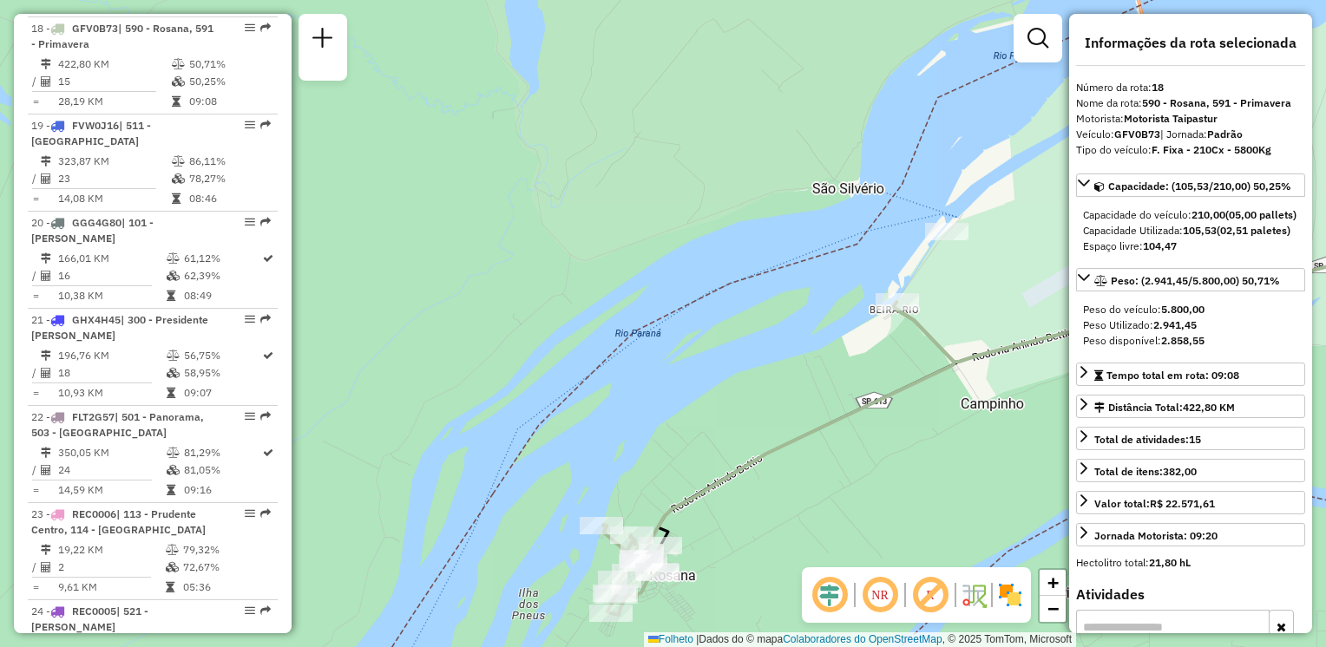
drag, startPoint x: 715, startPoint y: 543, endPoint x: 847, endPoint y: 306, distance: 271.1
click at [868, 297] on div "Janela de atendimento Grade de atendimento Capacidade Transportadoras Veículos …" at bounding box center [663, 323] width 1326 height 647
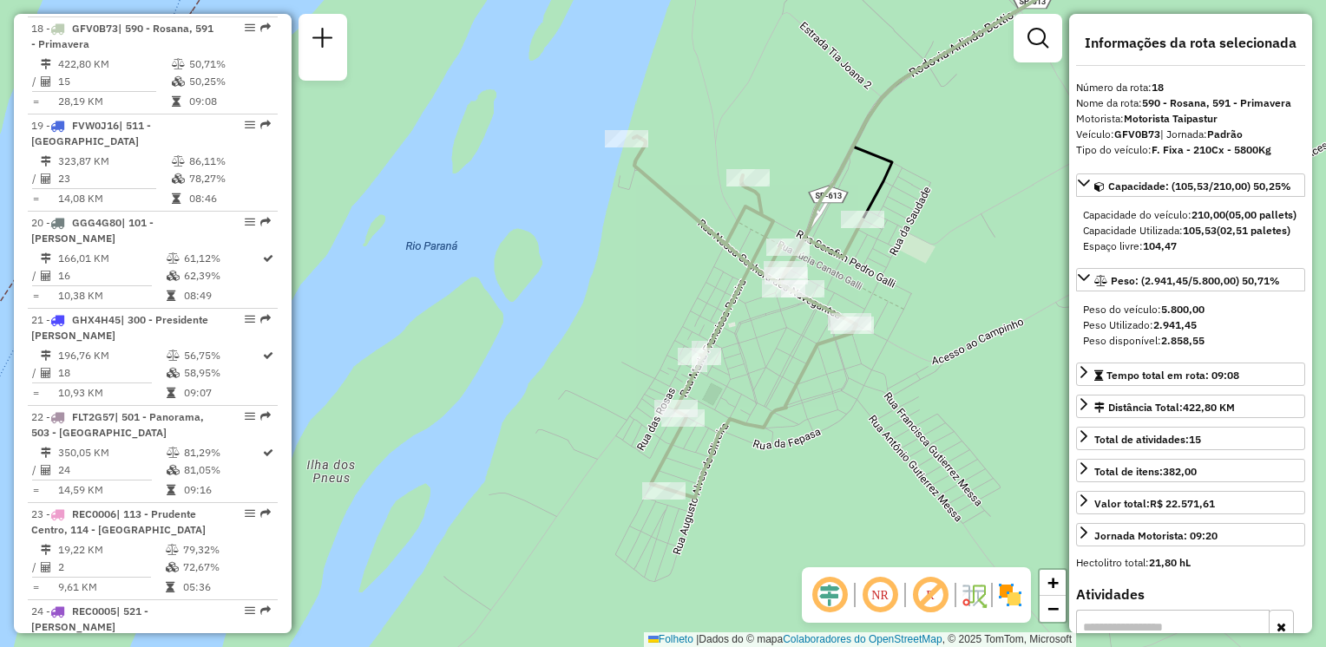
drag, startPoint x: 715, startPoint y: 456, endPoint x: 662, endPoint y: 515, distance: 79.3
click at [705, 498] on icon at bounding box center [887, 218] width 508 height 561
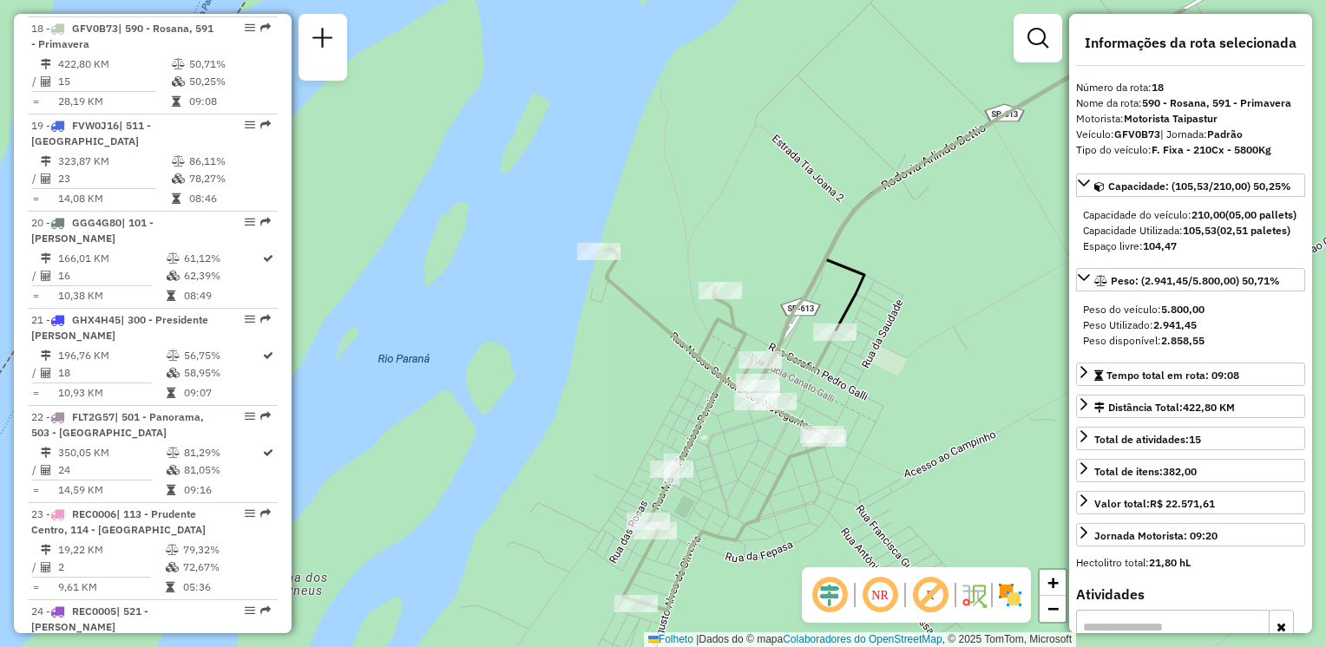
drag, startPoint x: 746, startPoint y: 482, endPoint x: 715, endPoint y: 543, distance: 68.3
click at [714, 543] on div "Janela de atendimento Grade de atendimento Capacidade Transportadoras Veículos …" at bounding box center [663, 323] width 1326 height 647
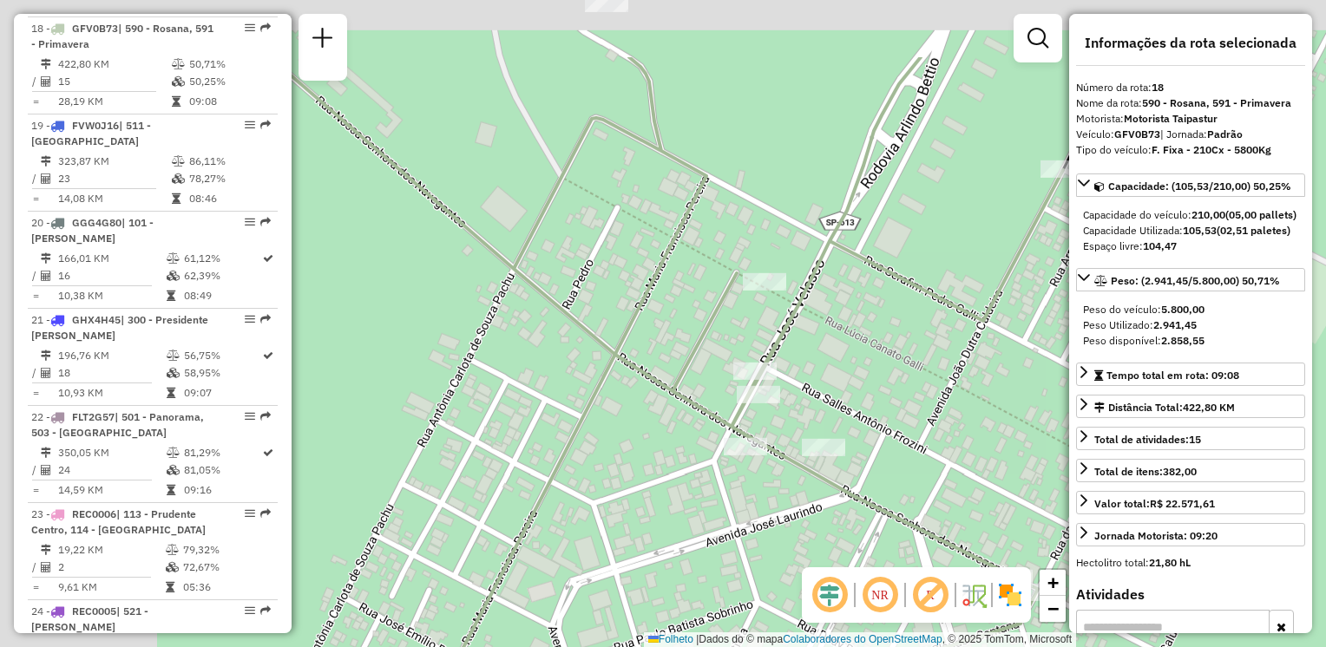
drag, startPoint x: 750, startPoint y: 488, endPoint x: 787, endPoint y: 508, distance: 42.3
click at [787, 508] on div "Janela de atendimento Grade de atendimento Capacidade Transportadoras Veículos …" at bounding box center [663, 323] width 1326 height 647
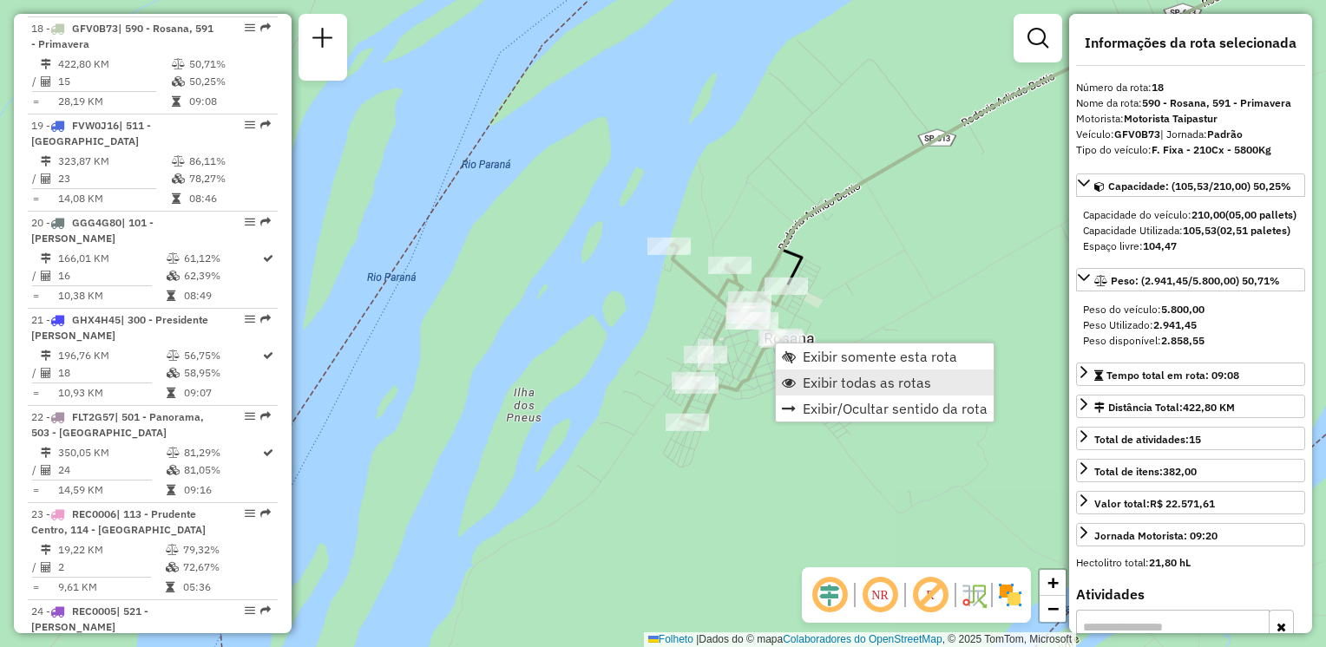
click at [802, 375] on link "Exibir todas as rotas" at bounding box center [885, 383] width 218 height 26
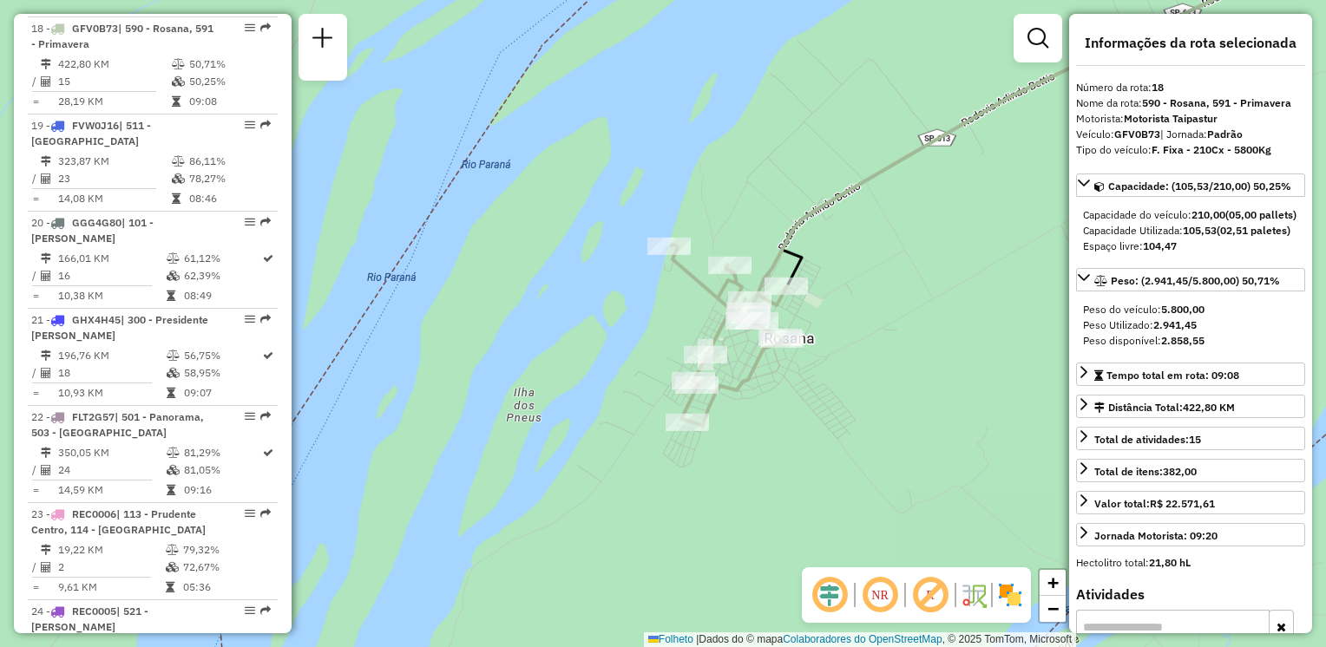
click at [581, 512] on div "Janela de atendimento Grade de atendimento Capacidade Transportadoras Veículos …" at bounding box center [663, 323] width 1326 height 647
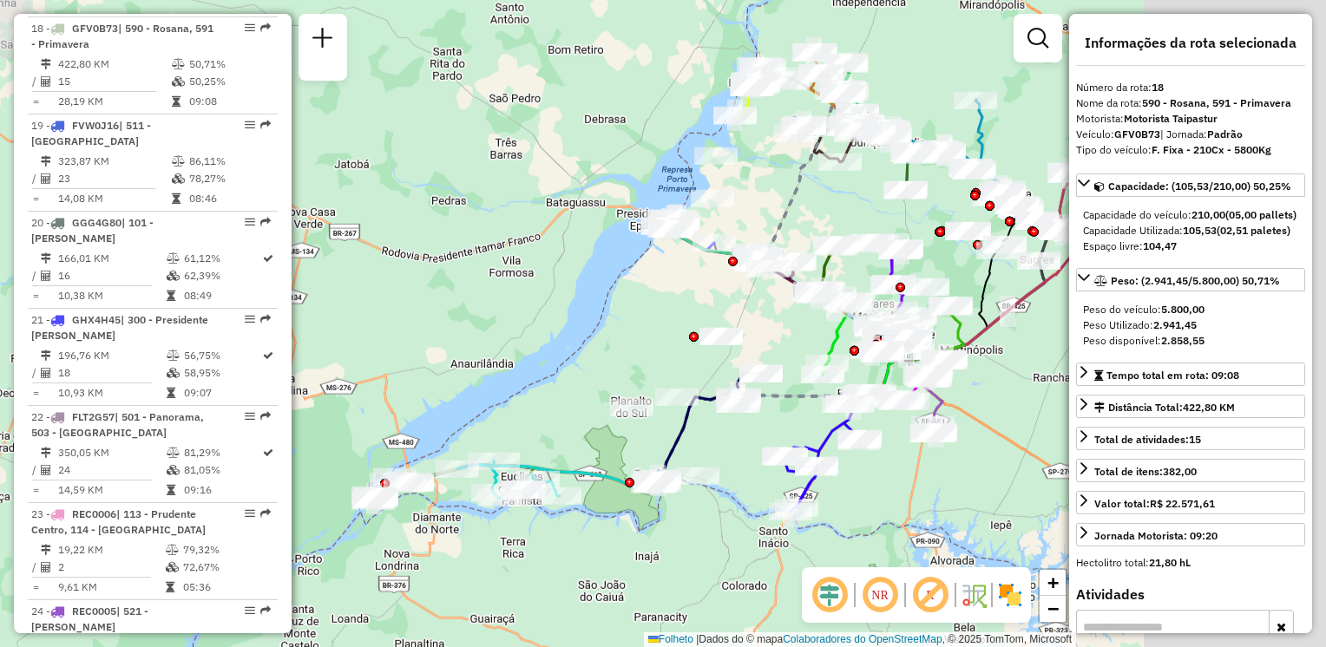
drag, startPoint x: 746, startPoint y: 518, endPoint x: 513, endPoint y: 515, distance: 233.5
click at [513, 515] on div "Janela de atendimento Grade de atendimento Capacidade Transportadoras Veículos …" at bounding box center [663, 323] width 1326 height 647
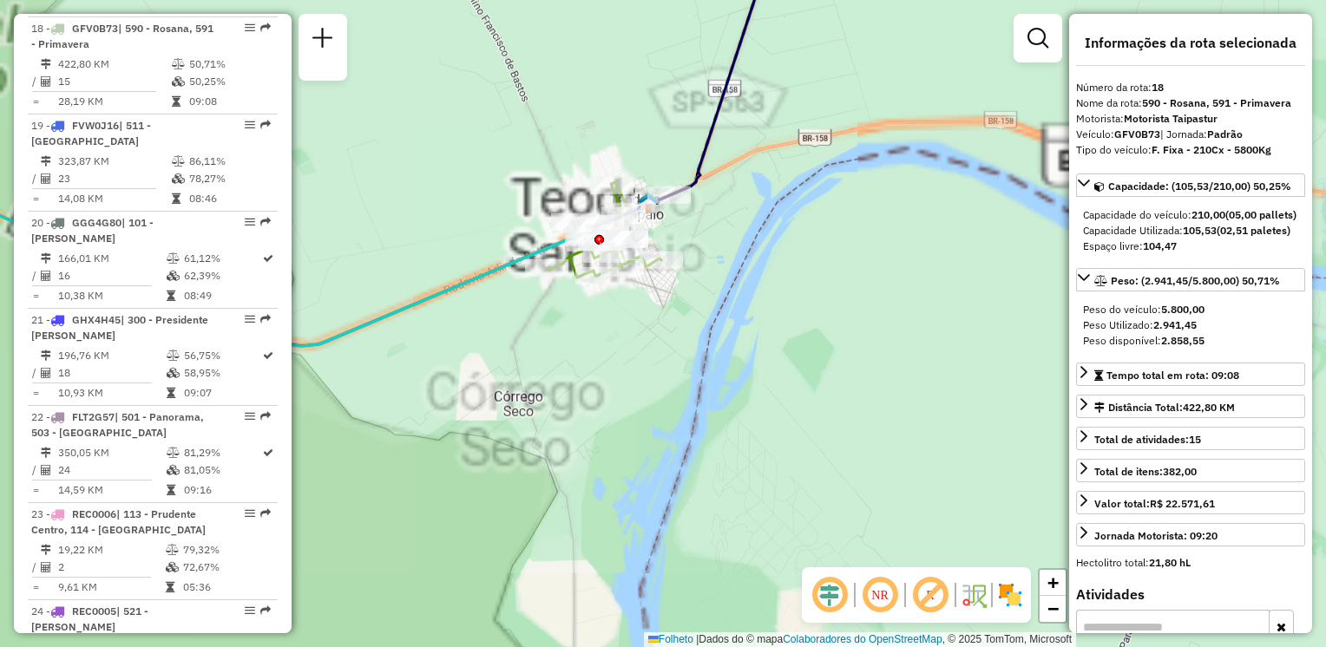
drag, startPoint x: 609, startPoint y: 378, endPoint x: 621, endPoint y: 463, distance: 85.9
click at [621, 463] on div "Janela de atendimento Grade de atendimento Capacidade Transportadoras Veículos …" at bounding box center [663, 323] width 1326 height 647
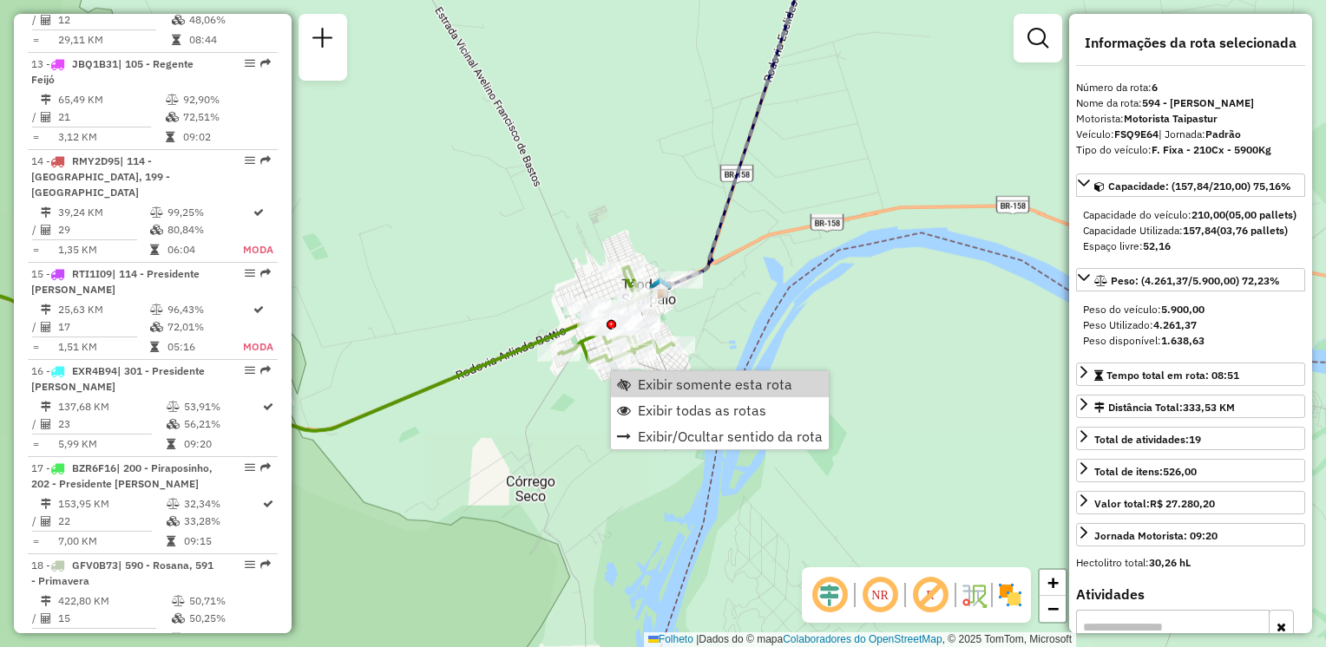
scroll to position [1180, 0]
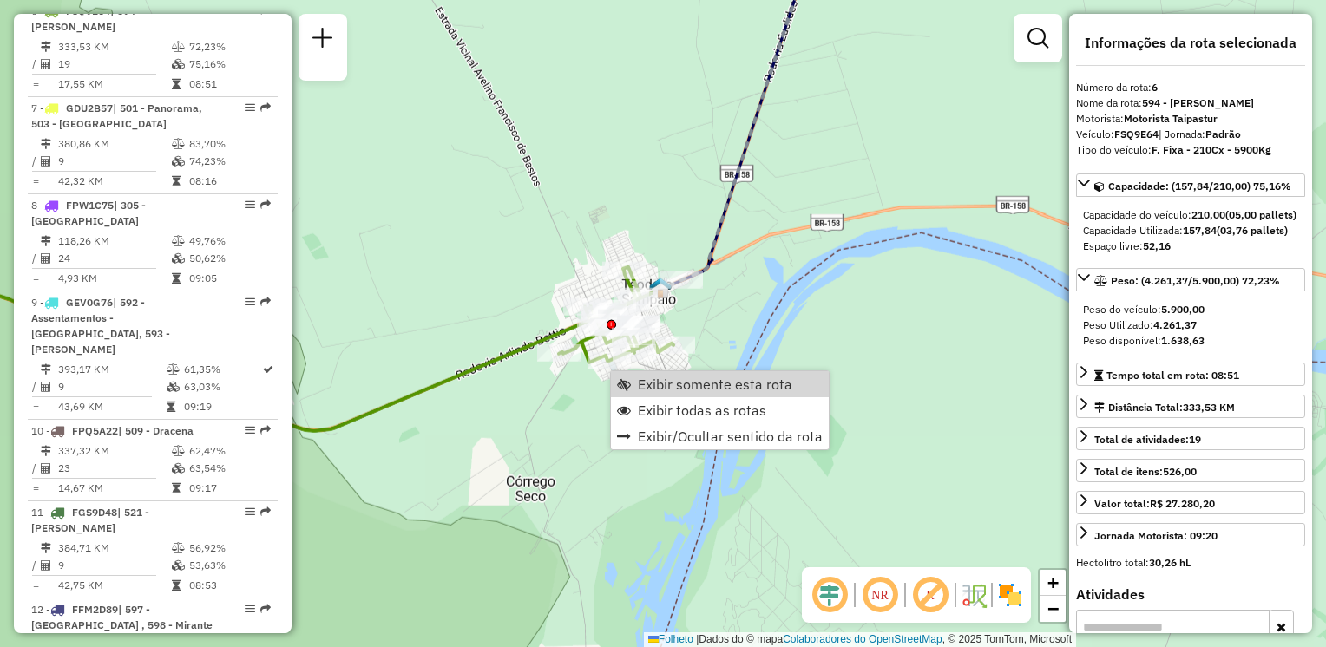
click at [642, 390] on span "Exibir somente esta rota" at bounding box center [715, 384] width 154 height 14
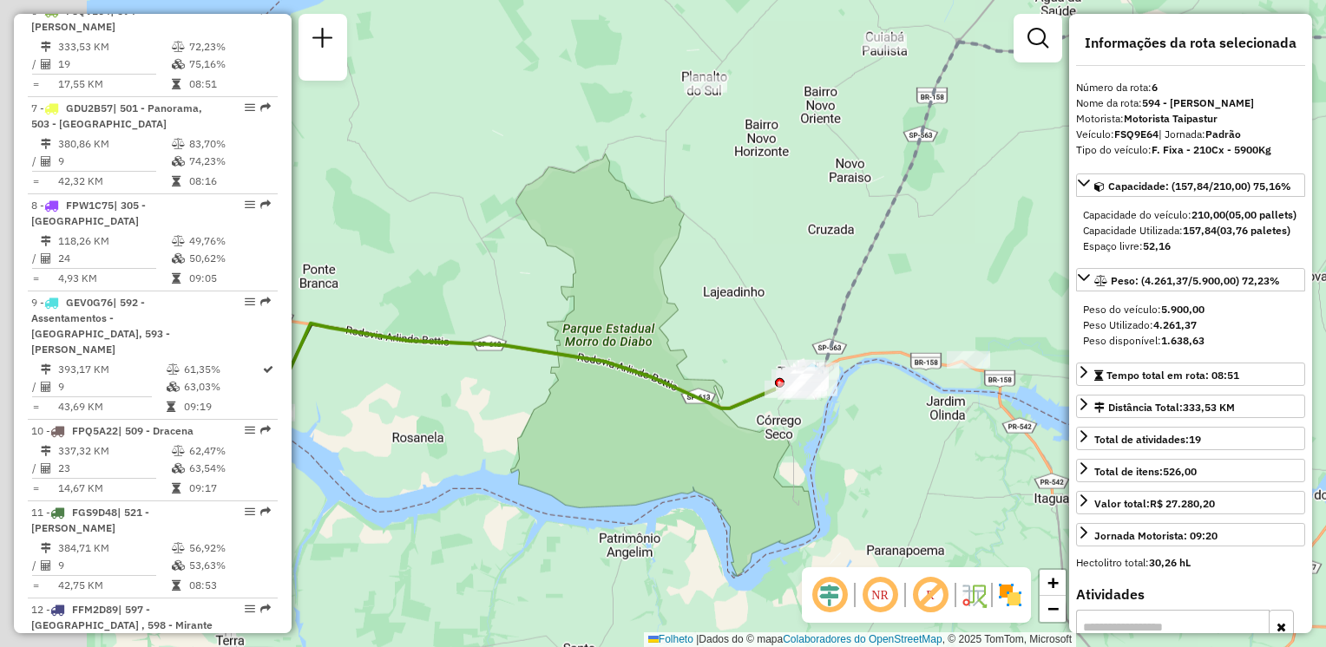
drag, startPoint x: 670, startPoint y: 490, endPoint x: 693, endPoint y: 487, distance: 23.7
click at [693, 487] on div "Janela de atendimento Grade de atendimento Capacidade Transportadoras Veículos …" at bounding box center [663, 323] width 1326 height 647
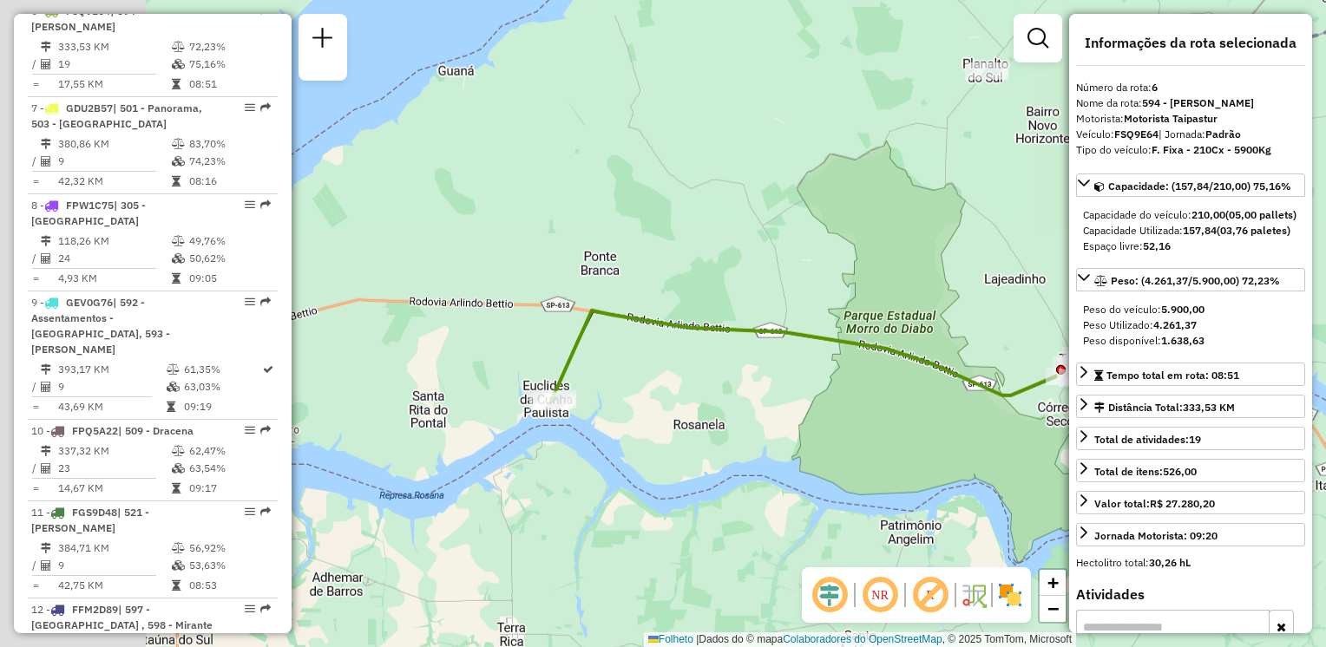
drag, startPoint x: 441, startPoint y: 463, endPoint x: 722, endPoint y: 450, distance: 281.5
click at [722, 450] on div "Janela de atendimento Grade de atendimento Capacidade Transportadoras Veículos …" at bounding box center [663, 323] width 1326 height 647
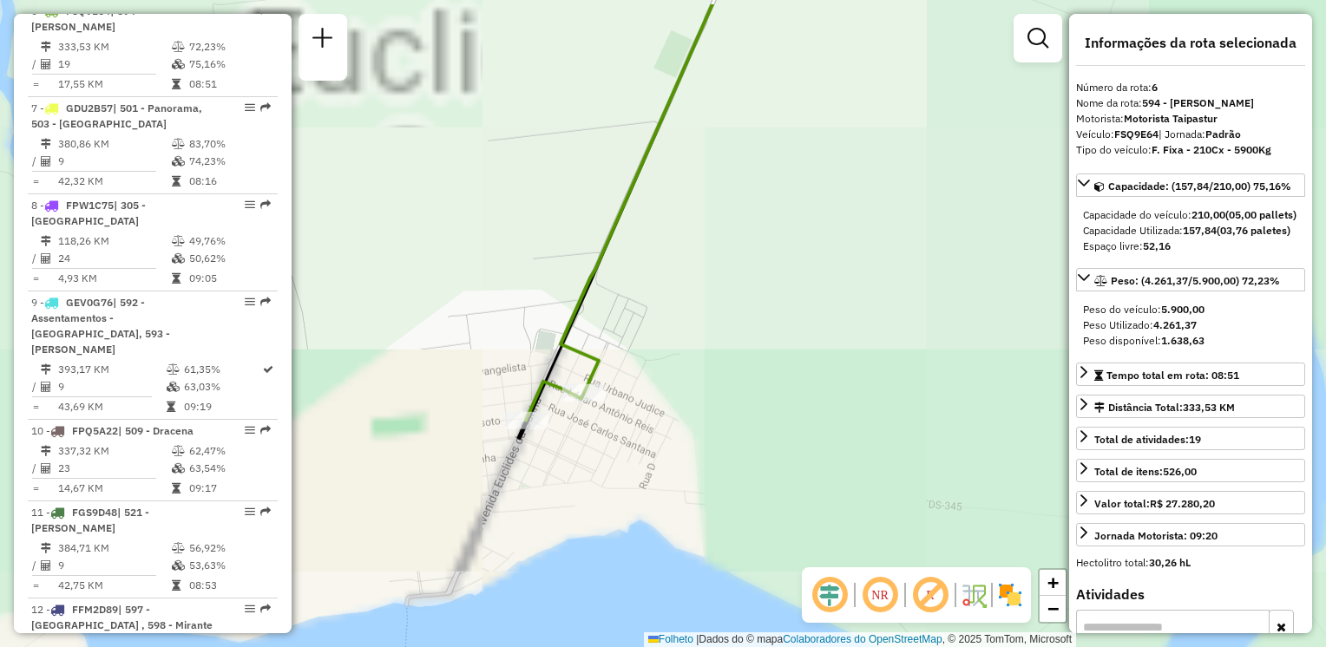
click at [567, 449] on div "Janela de atendimento Grade de atendimento Capacidade Transportadoras Veículos …" at bounding box center [663, 323] width 1326 height 647
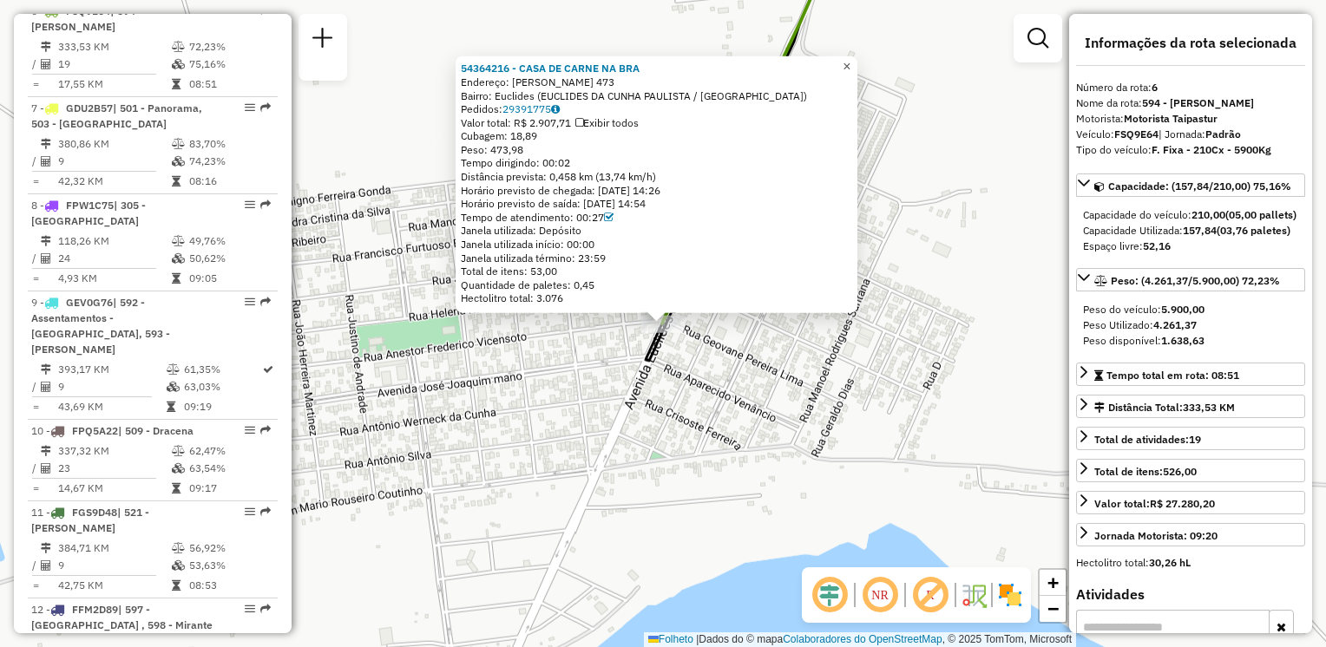
click at [850, 61] on span "×" at bounding box center [847, 66] width 8 height 15
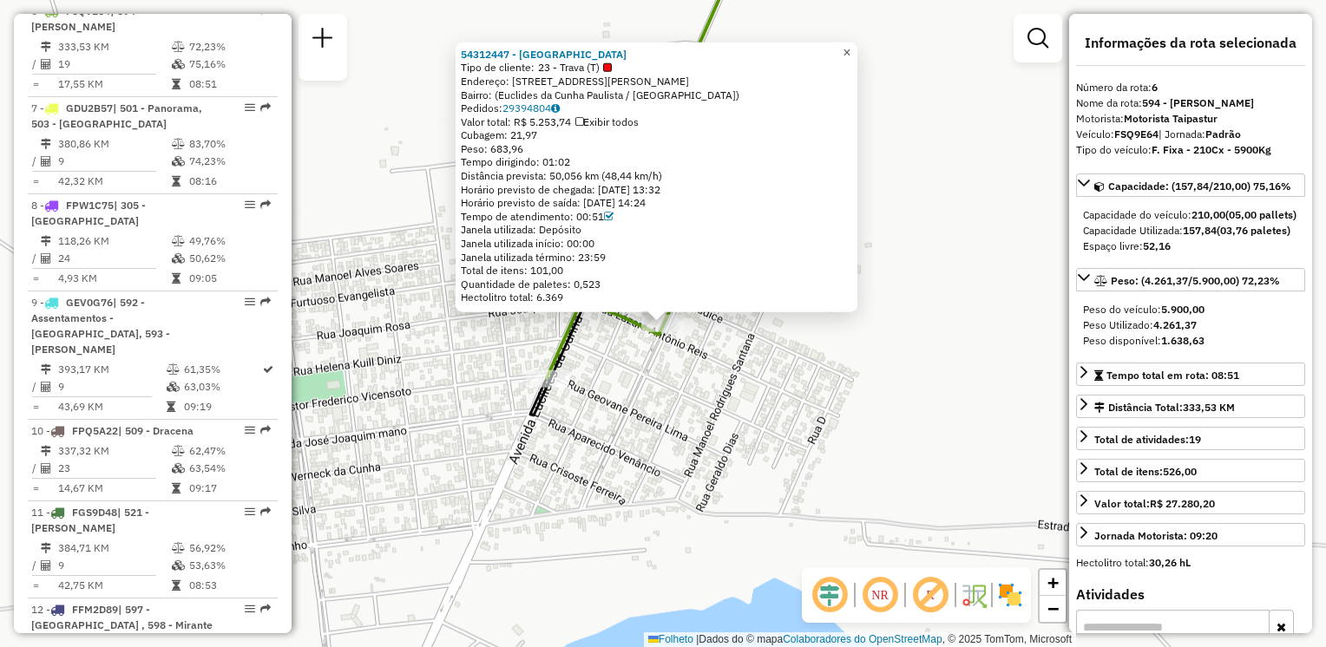
click at [850, 47] on span "×" at bounding box center [847, 51] width 8 height 15
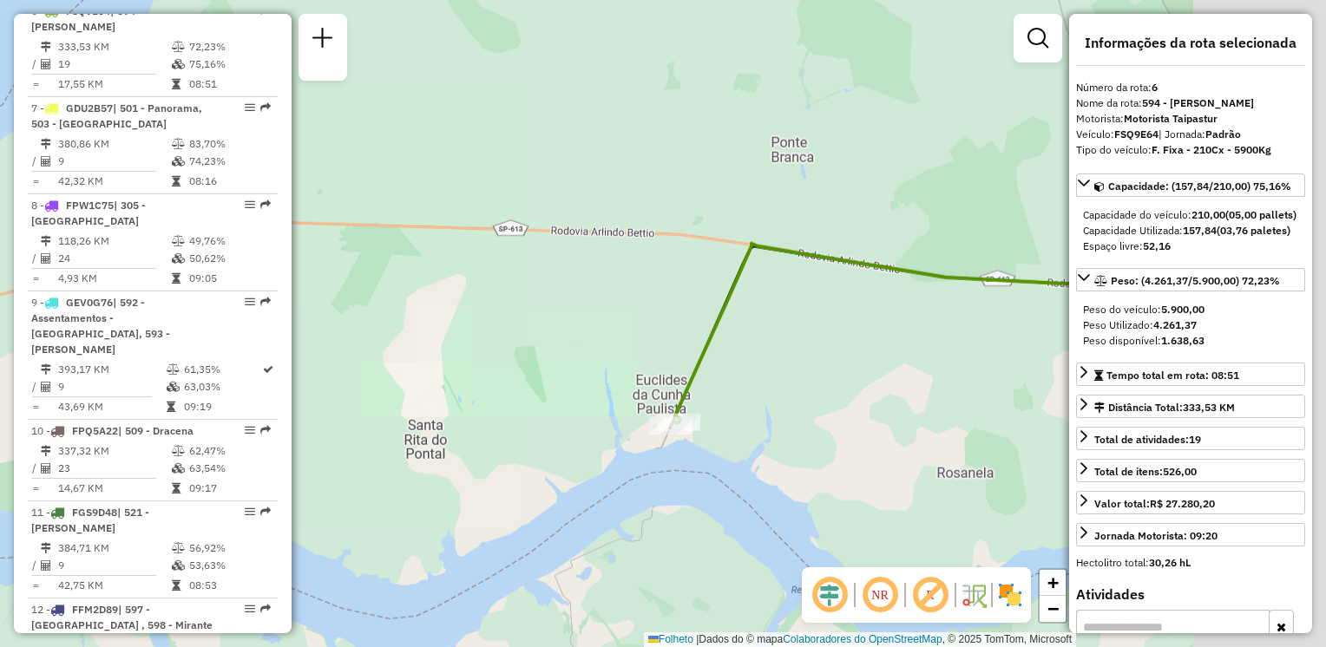
drag, startPoint x: 919, startPoint y: 467, endPoint x: 359, endPoint y: 453, distance: 559.9
click at [363, 455] on div "Janela de atendimento Grade de atendimento Capacidade Transportadoras Veículos …" at bounding box center [663, 323] width 1326 height 647
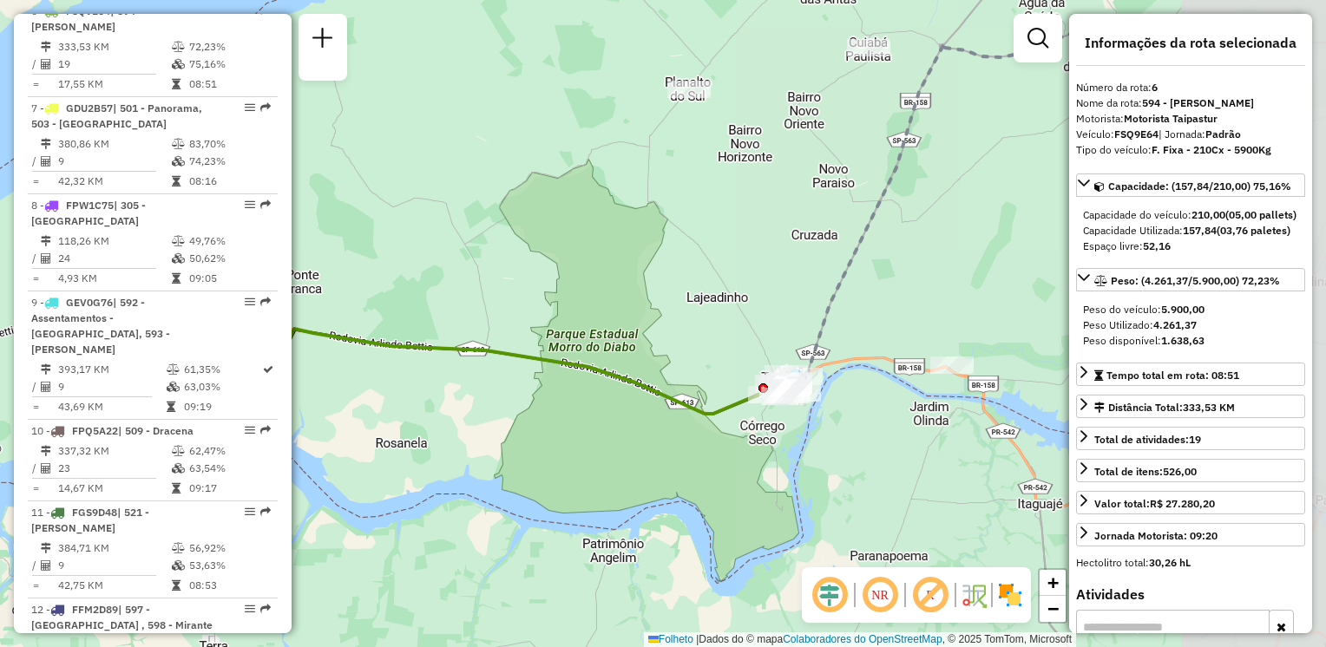
drag, startPoint x: 895, startPoint y: 509, endPoint x: 462, endPoint y: 467, distance: 435.0
click at [427, 485] on div "Janela de atendimento Grade de atendimento Capacidade Transportadoras Veículos …" at bounding box center [663, 323] width 1326 height 647
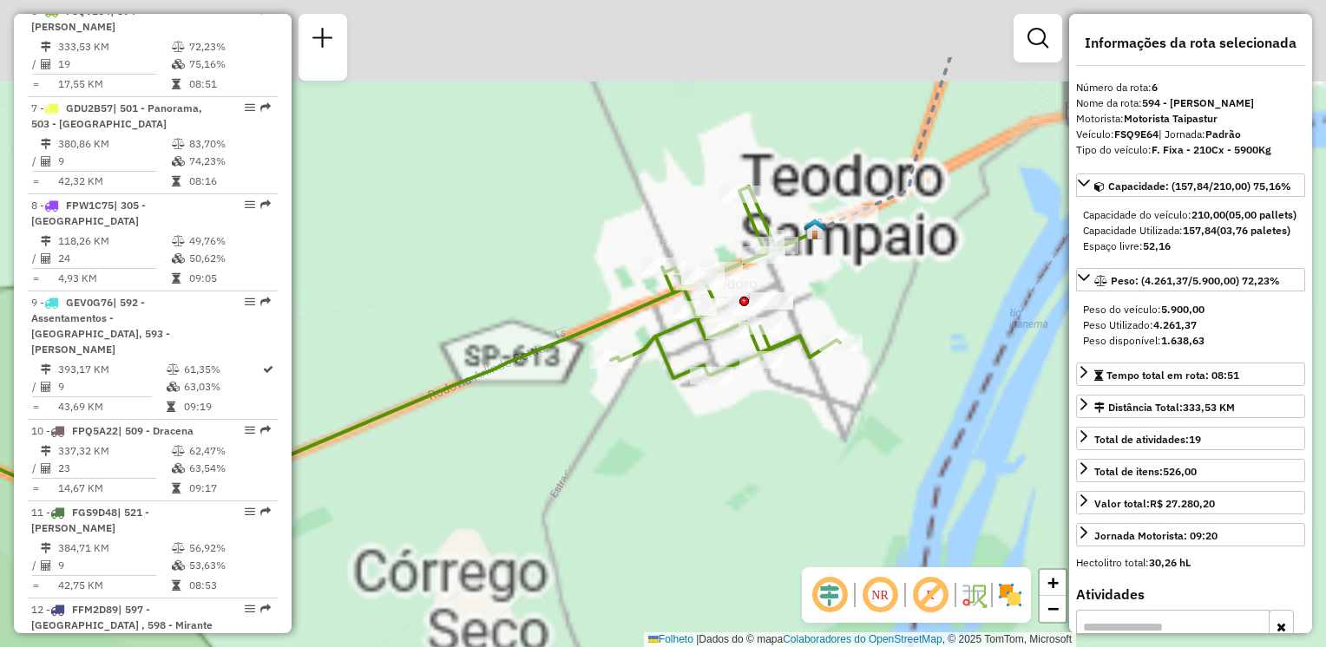
drag, startPoint x: 784, startPoint y: 302, endPoint x: 760, endPoint y: 411, distance: 111.8
click at [760, 411] on div "Janela de atendimento Grade de atendimento Capacidade Transportadoras Veículos …" at bounding box center [663, 323] width 1326 height 647
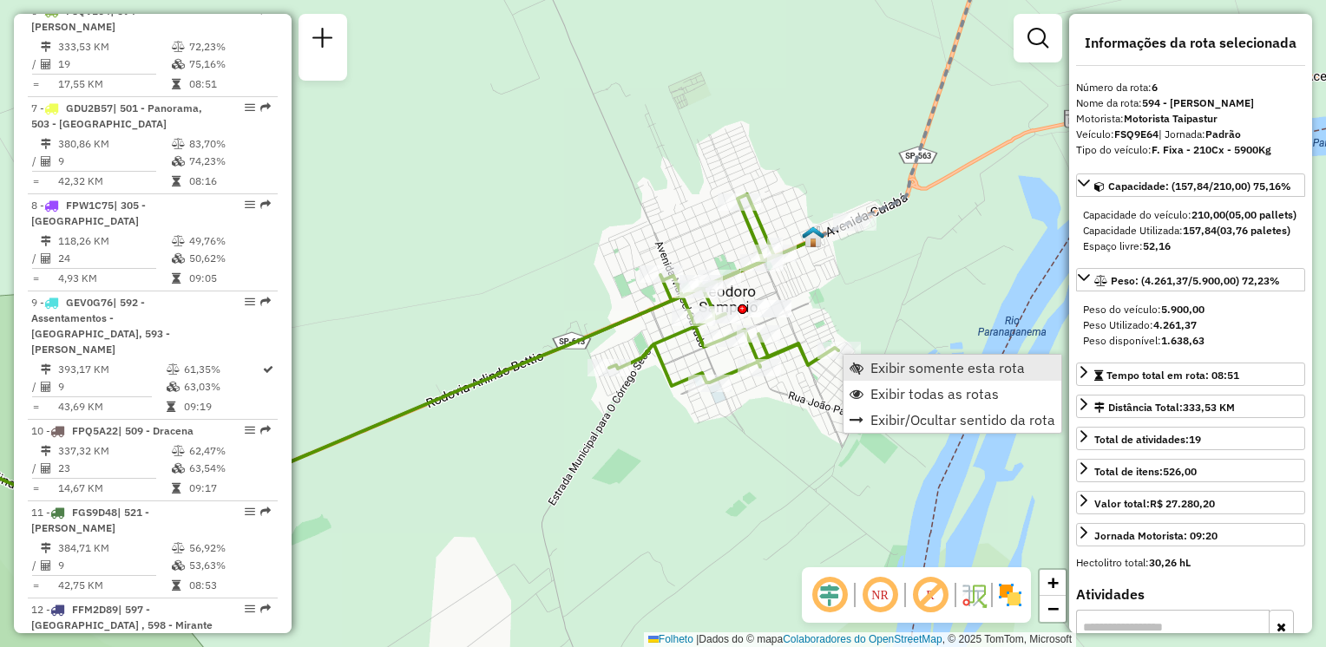
click at [870, 364] on span "Exibir somente esta rota" at bounding box center [947, 368] width 154 height 14
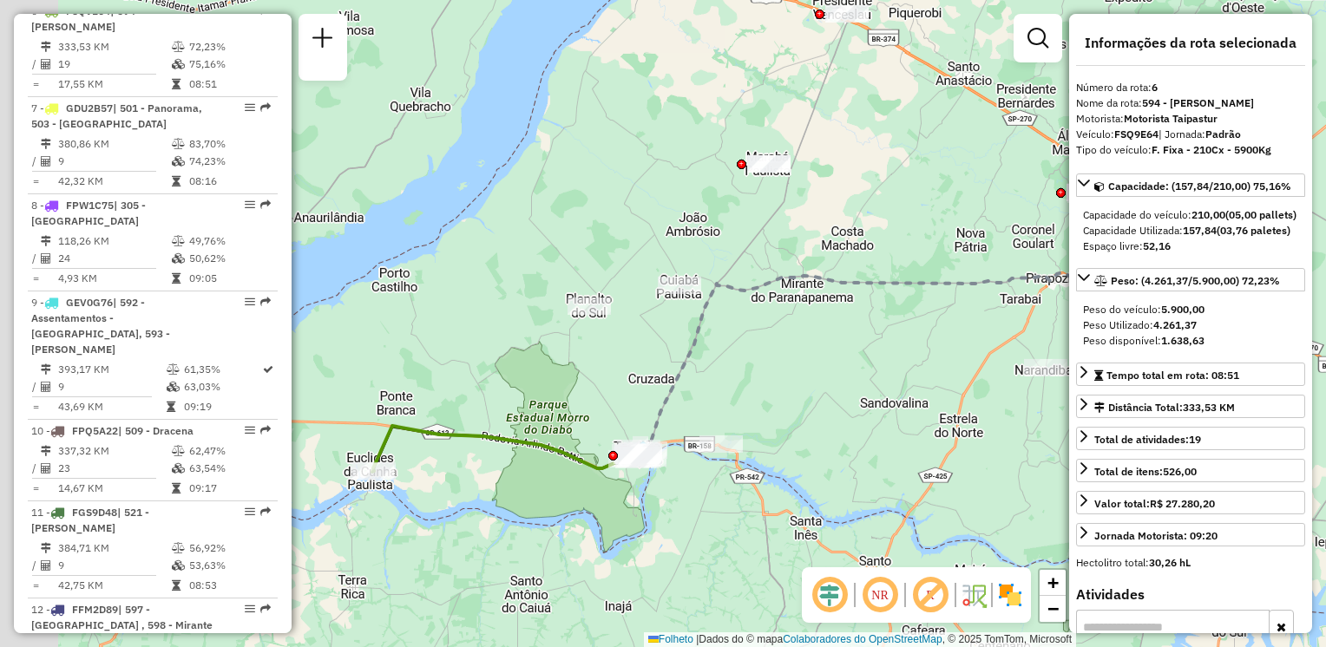
drag, startPoint x: 620, startPoint y: 509, endPoint x: 671, endPoint y: 512, distance: 51.3
click at [671, 518] on div "Janela de atendimento Grade de atendimento Capacidade Transportadoras Veículos …" at bounding box center [663, 323] width 1326 height 647
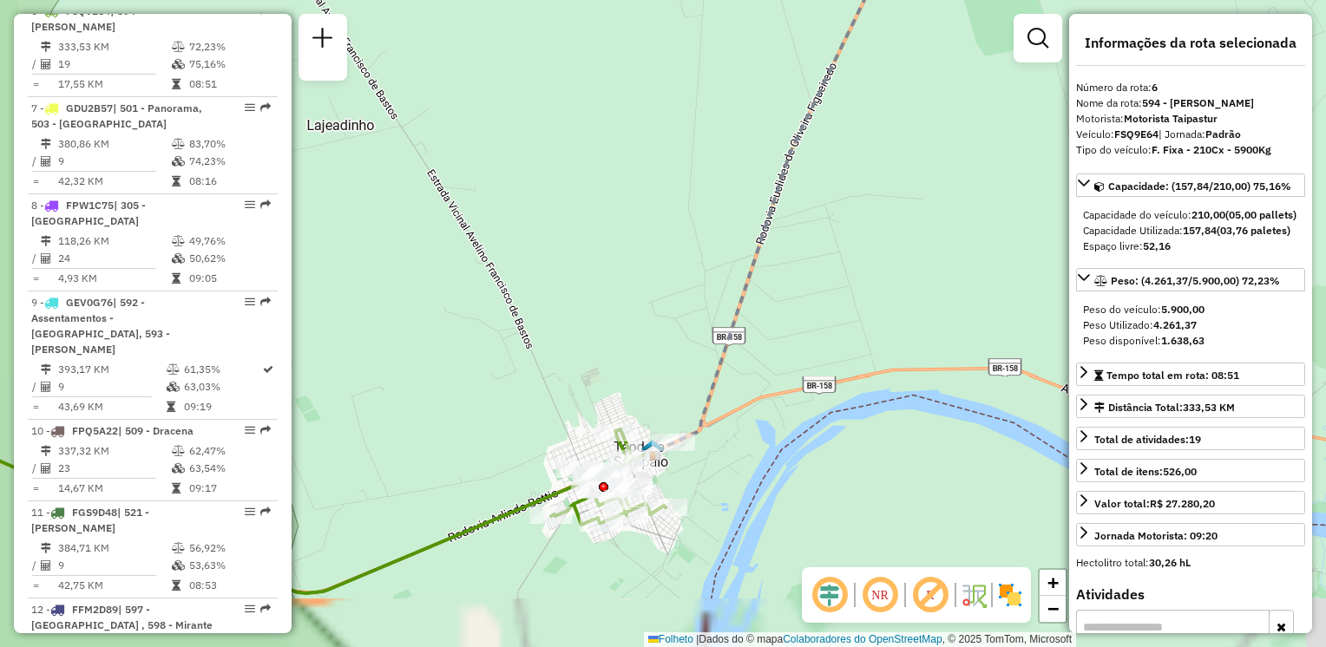
drag, startPoint x: 714, startPoint y: 533, endPoint x: 721, endPoint y: 423, distance: 109.6
click at [721, 426] on div "Janela de atendimento Grade de atendimento Capacidade Transportadoras Veículos …" at bounding box center [663, 323] width 1326 height 647
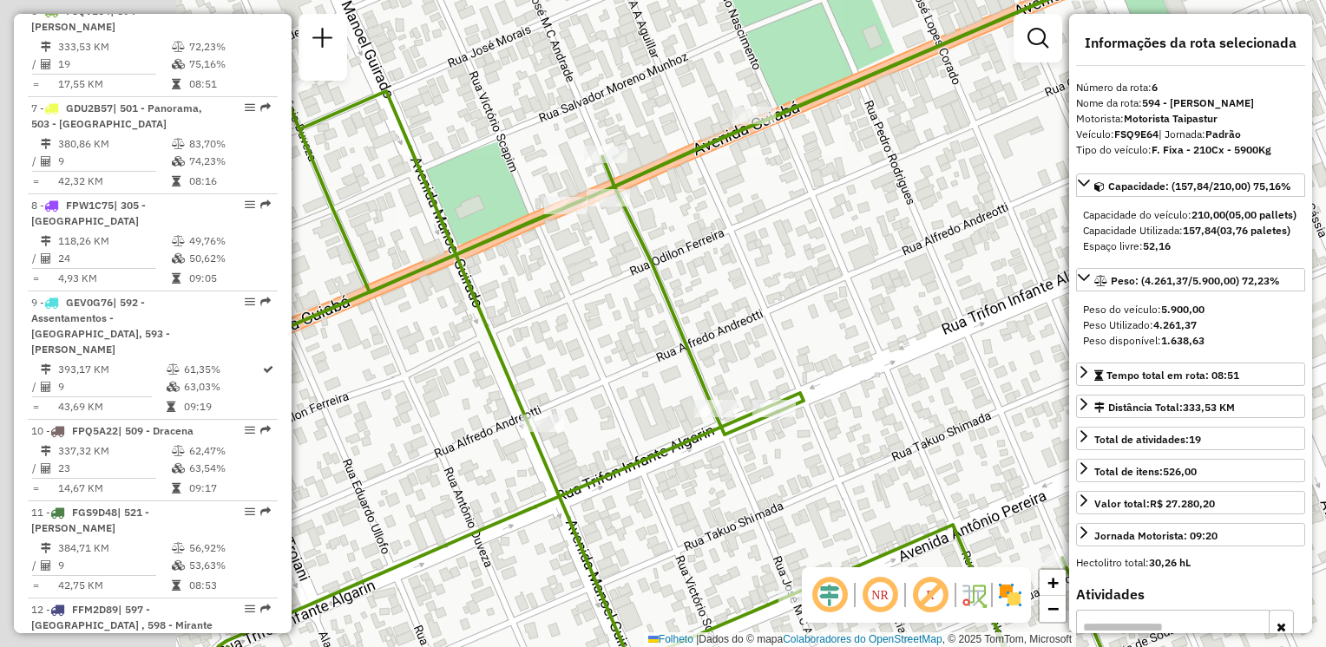
drag, startPoint x: 465, startPoint y: 503, endPoint x: 687, endPoint y: 467, distance: 225.1
click at [687, 467] on div "Janela de atendimento Grade de atendimento Capacidade Transportadoras Veículos …" at bounding box center [663, 323] width 1326 height 647
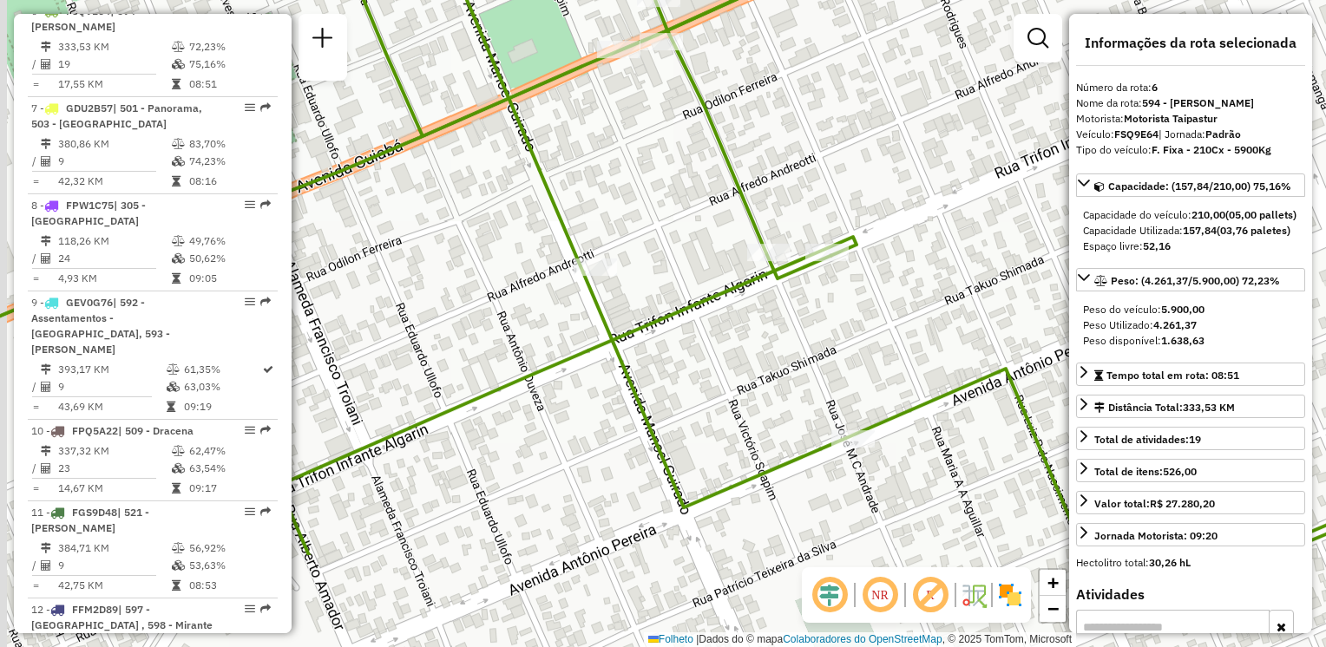
drag, startPoint x: 600, startPoint y: 477, endPoint x: 649, endPoint y: 324, distance: 161.1
click at [653, 321] on icon at bounding box center [698, 167] width 1556 height 777
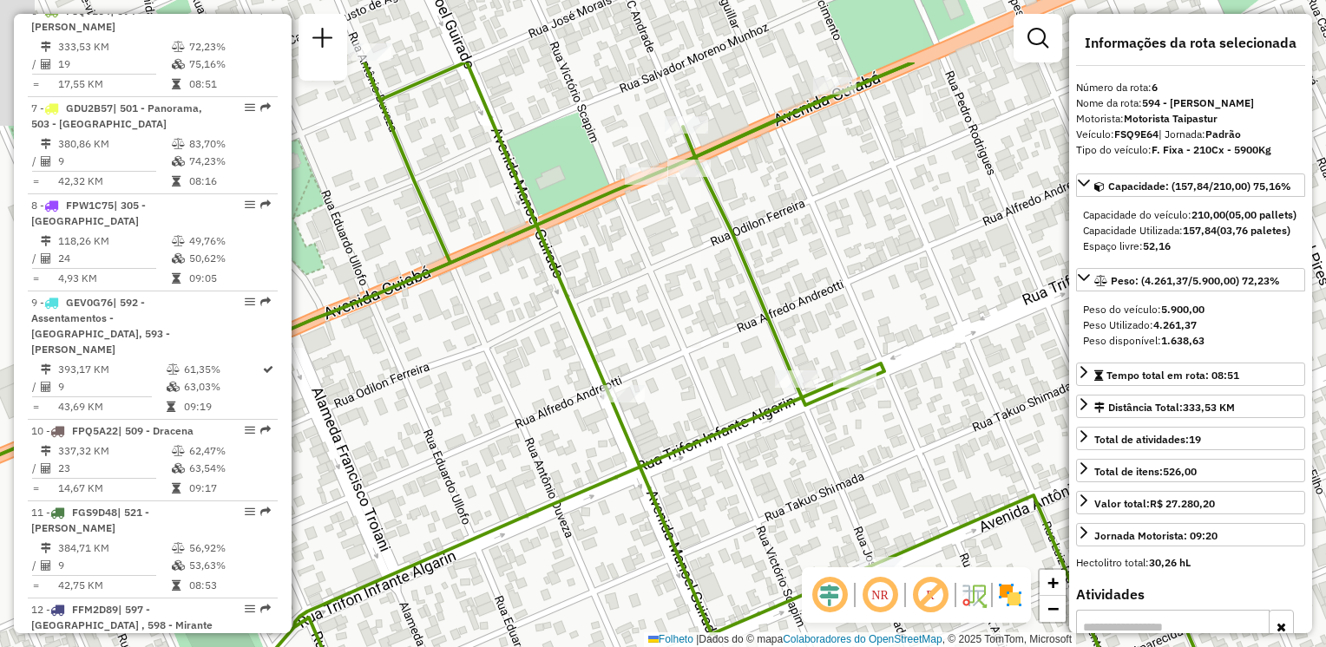
click at [625, 328] on div "Janela de atendimento Grade de atendimento Capacidade Transportadoras Veículos …" at bounding box center [663, 323] width 1326 height 647
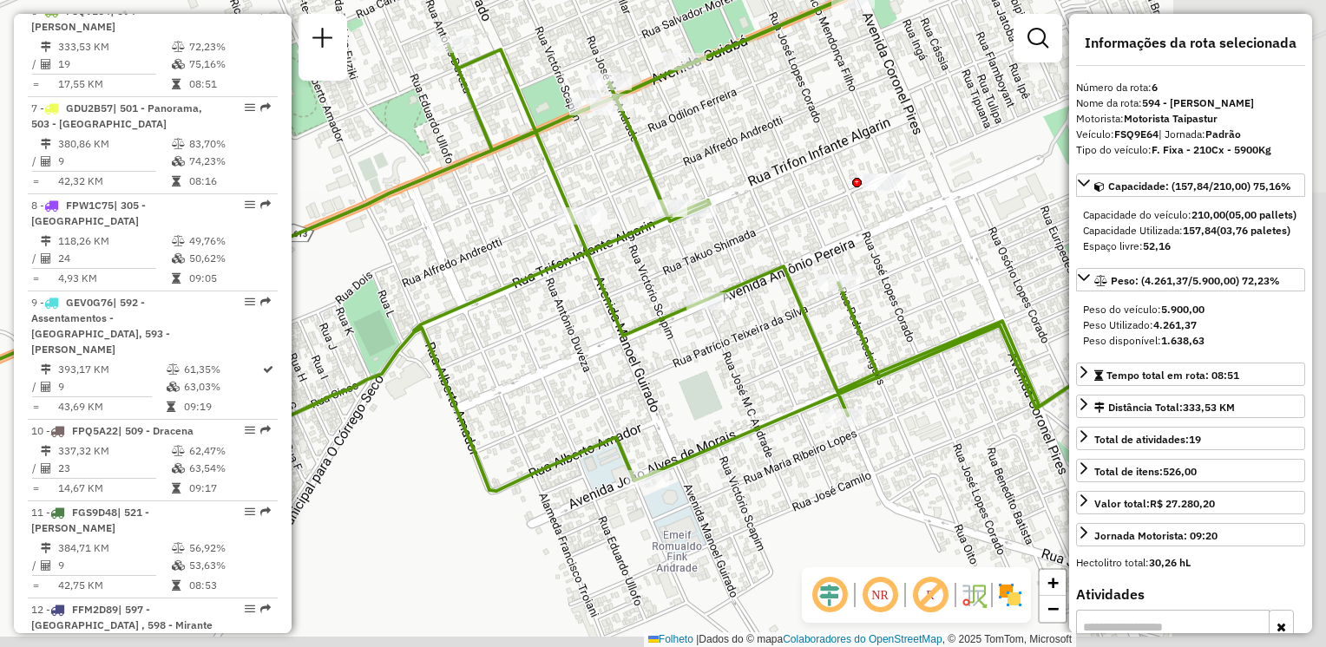
drag, startPoint x: 923, startPoint y: 279, endPoint x: 754, endPoint y: 229, distance: 176.3
click at [758, 230] on div "Janela de atendimento Grade de atendimento Capacidade Transportadoras Veículos …" at bounding box center [663, 323] width 1326 height 647
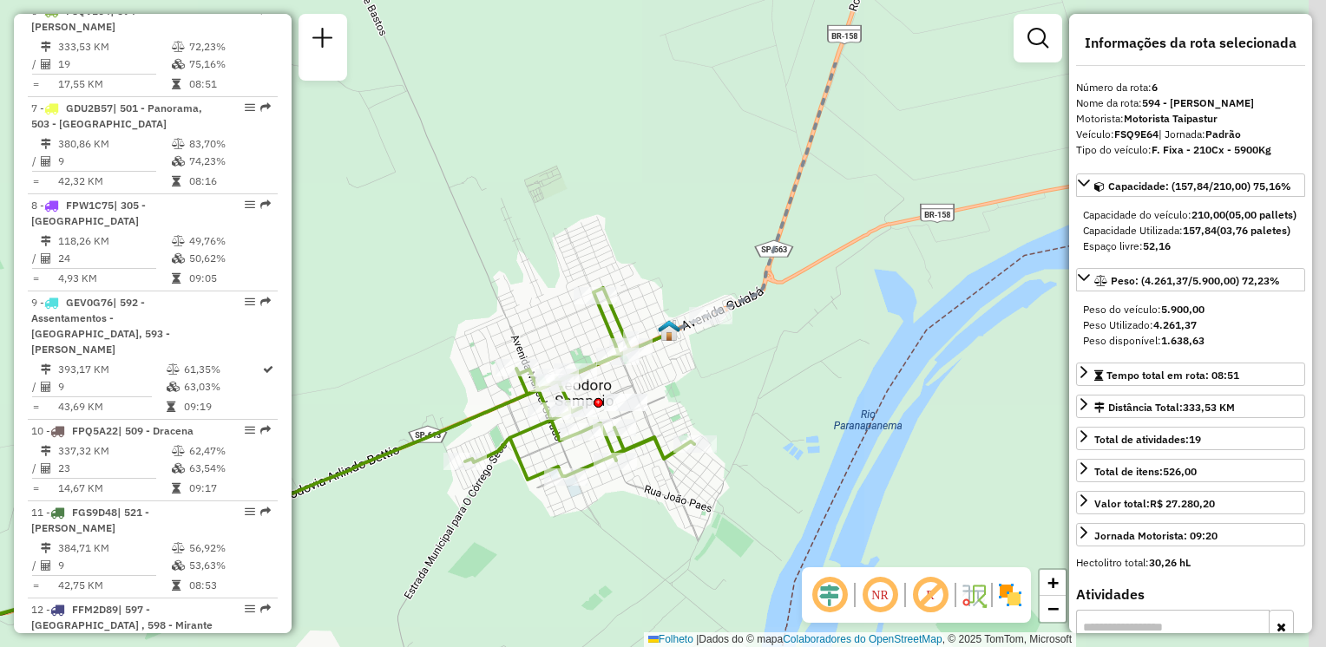
drag, startPoint x: 902, startPoint y: 402, endPoint x: 600, endPoint y: 531, distance: 328.5
click at [604, 550] on div "Janela de atendimento Grade de atendimento Capacidade Transportadoras Veículos …" at bounding box center [663, 323] width 1326 height 647
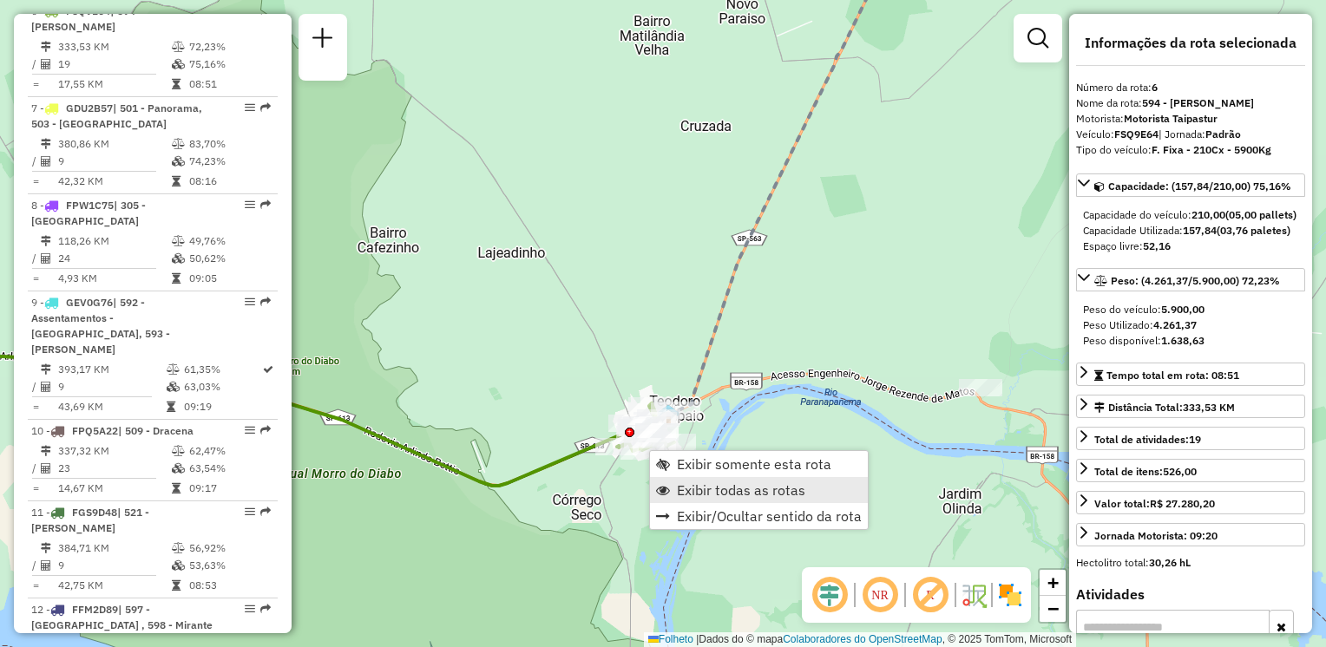
click at [690, 484] on span "Exibir todas as rotas" at bounding box center [741, 490] width 128 height 14
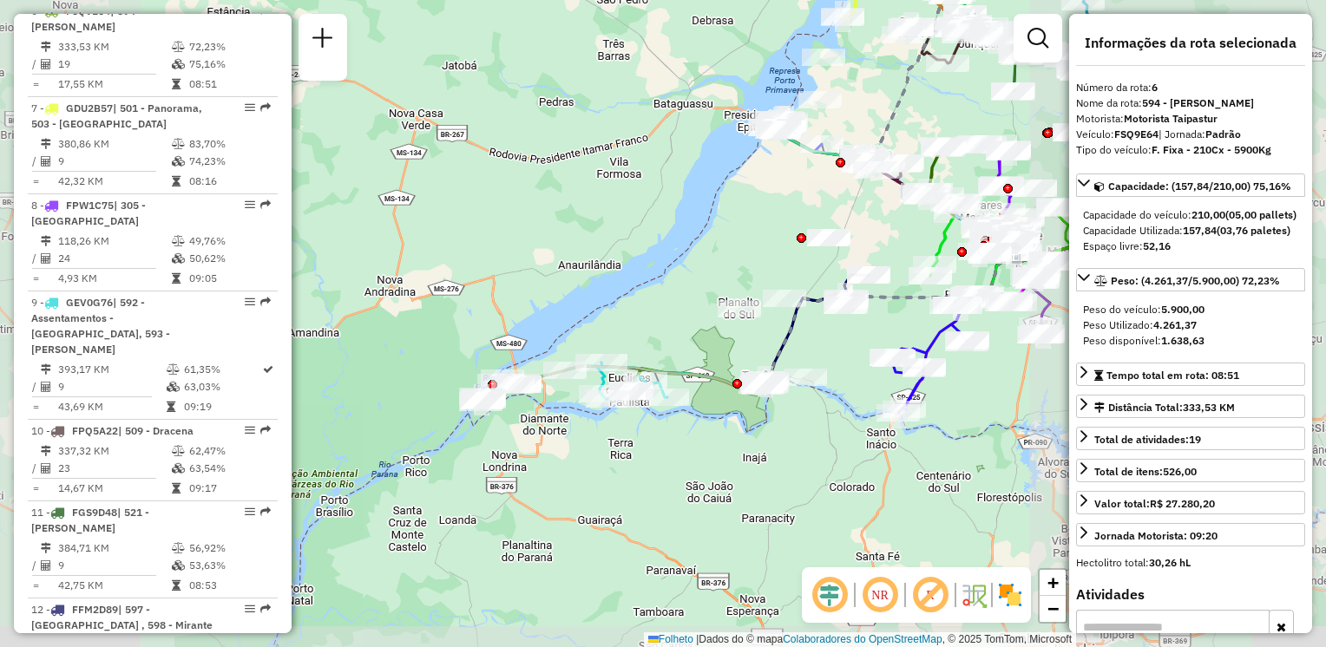
drag, startPoint x: 847, startPoint y: 358, endPoint x: 728, endPoint y: 427, distance: 137.7
click at [728, 427] on div "Janela de atendimento Grade de atendimento Capacidade Transportadoras Veículos …" at bounding box center [663, 323] width 1326 height 647
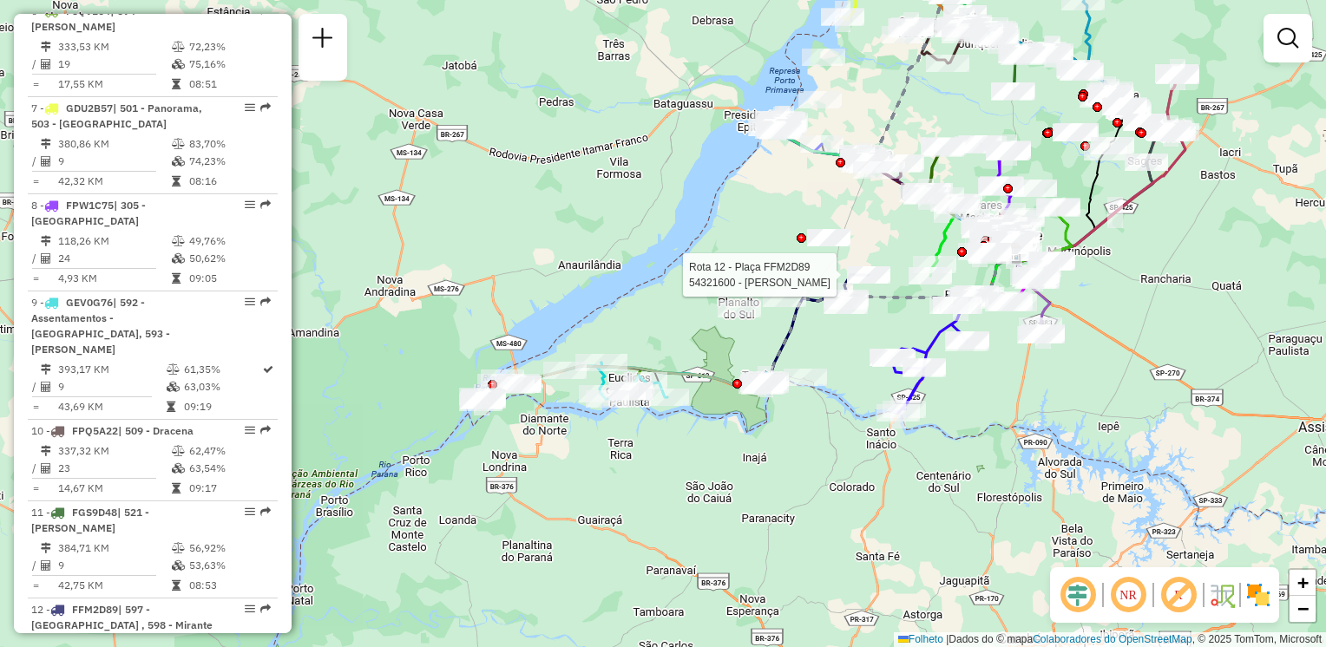
select select "**********"
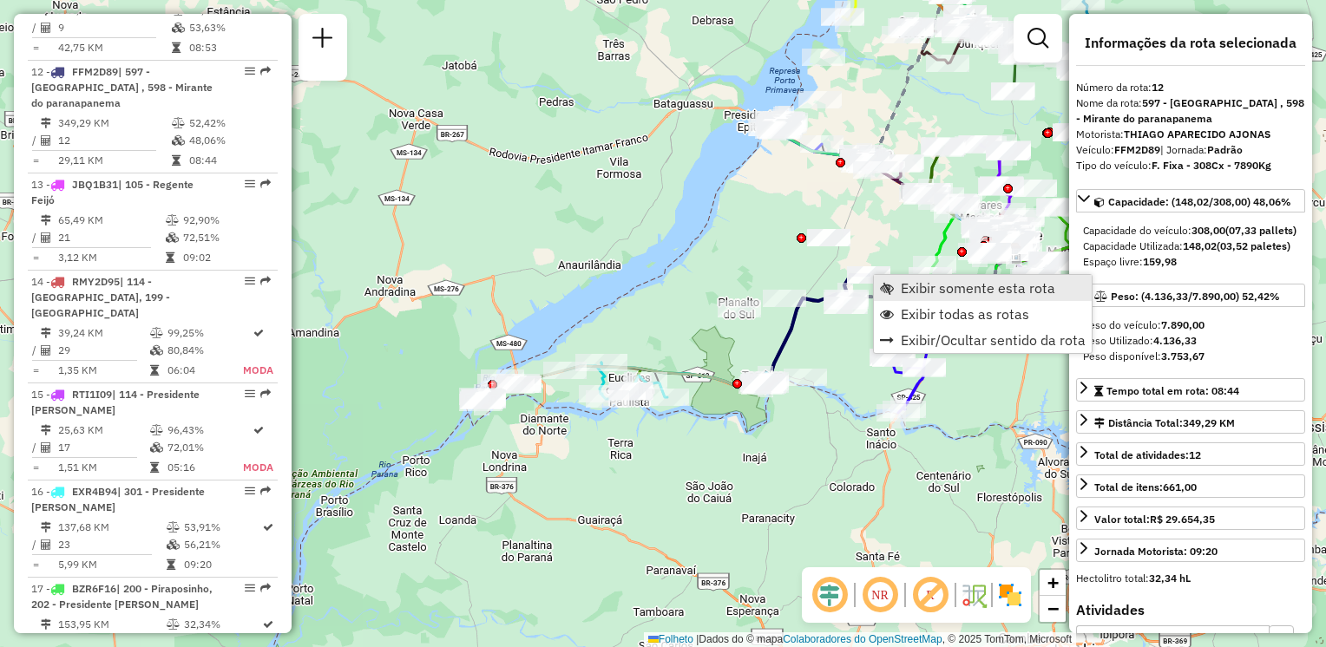
click at [901, 286] on span "Exibir somente esta rota" at bounding box center [978, 288] width 154 height 14
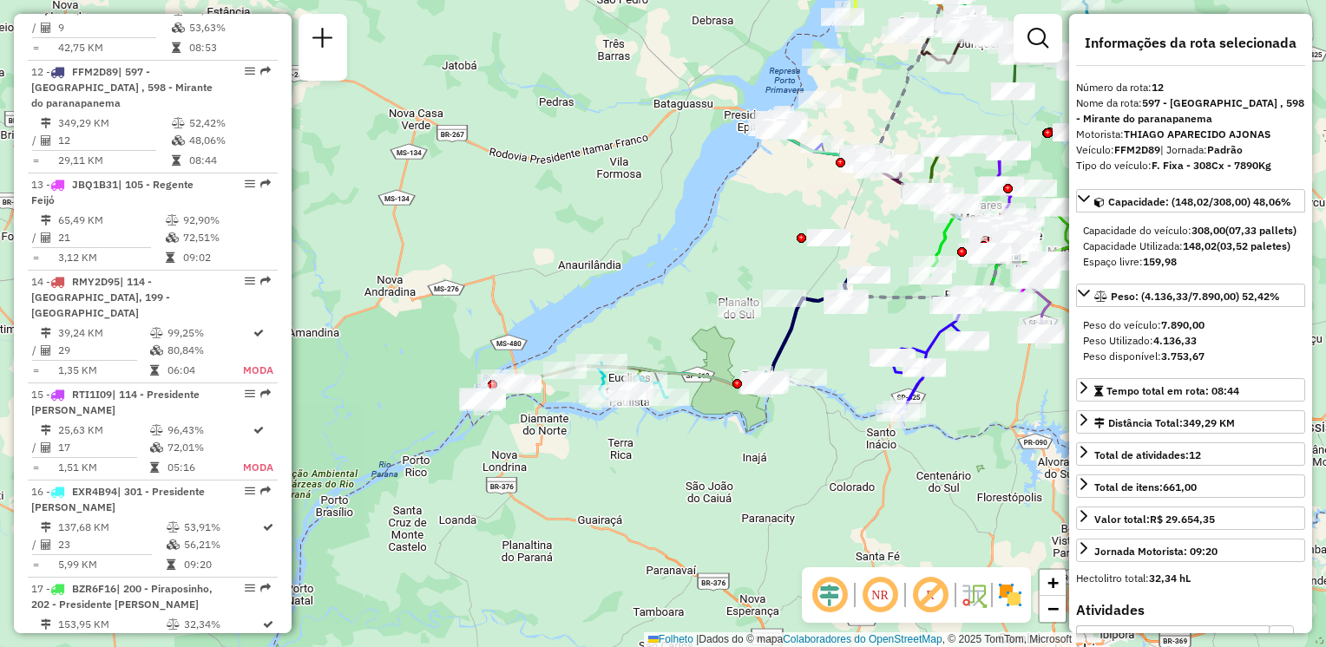
scroll to position [1746, 0]
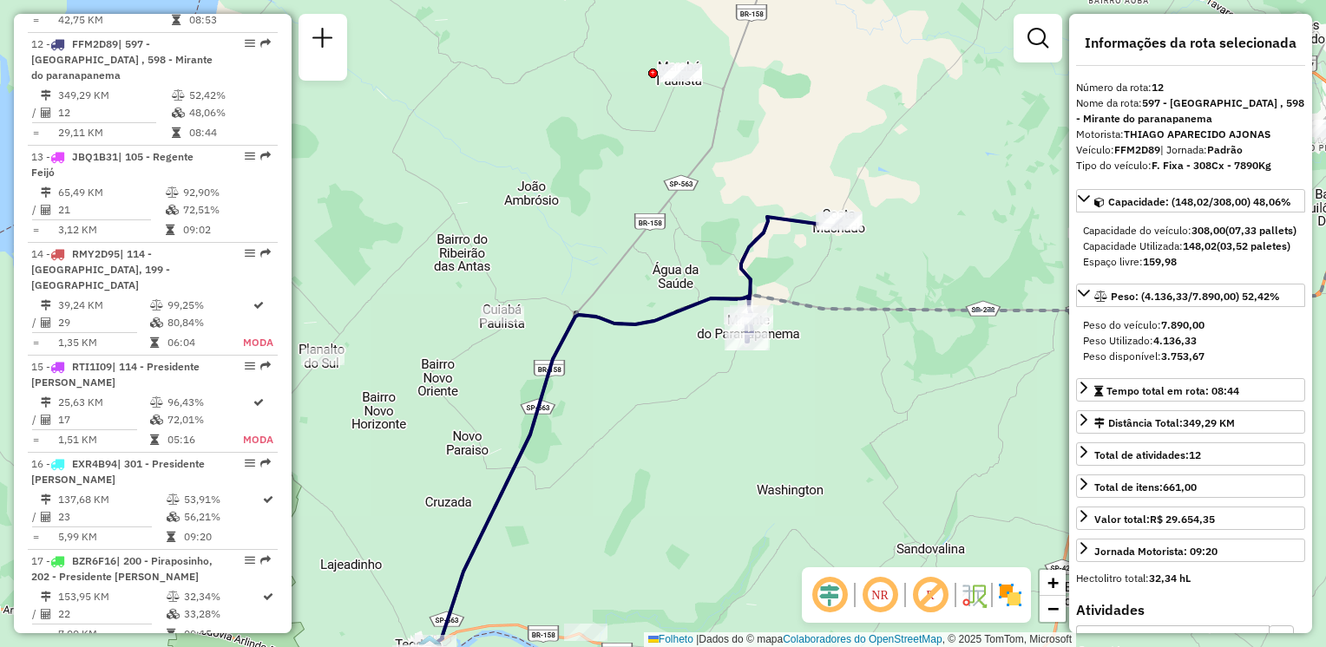
drag, startPoint x: 779, startPoint y: 432, endPoint x: 791, endPoint y: 397, distance: 36.8
click at [830, 453] on div "Janela de atendimento Grade de atendimento Capacidade Transportadoras Veículos …" at bounding box center [663, 323] width 1326 height 647
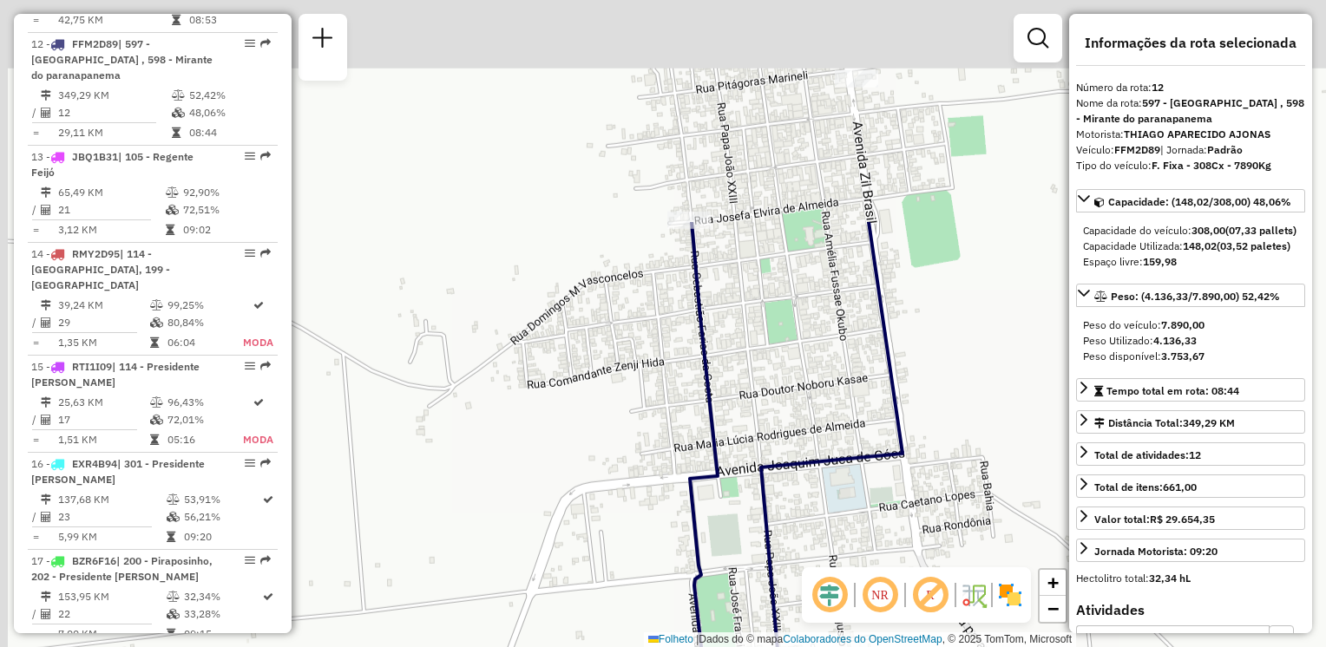
drag, startPoint x: 645, startPoint y: 367, endPoint x: 716, endPoint y: 312, distance: 89.7
click at [659, 572] on div "Janela de atendimento Grade de atendimento Capacidade Transportadoras Veículos …" at bounding box center [663, 323] width 1326 height 647
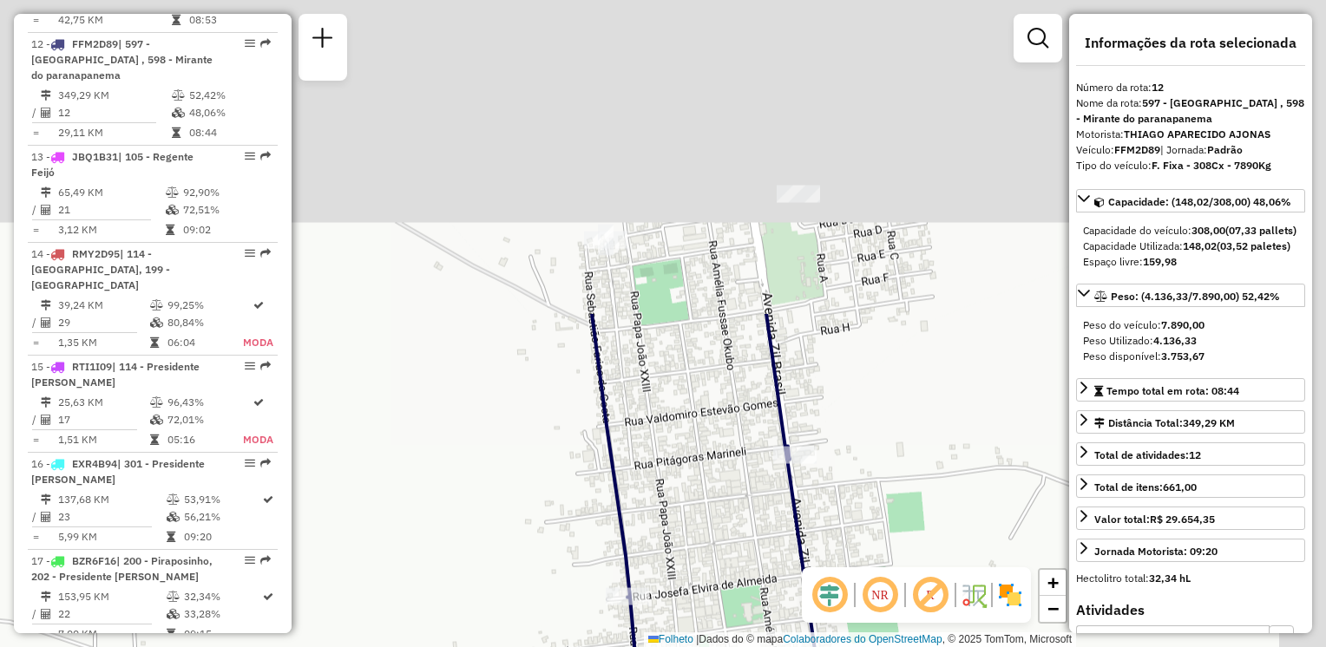
drag, startPoint x: 815, startPoint y: 168, endPoint x: 621, endPoint y: 275, distance: 221.0
click at [751, 547] on div "Janela de atendimento Grade de atendimento Capacidade Transportadoras Veículos …" at bounding box center [663, 323] width 1326 height 647
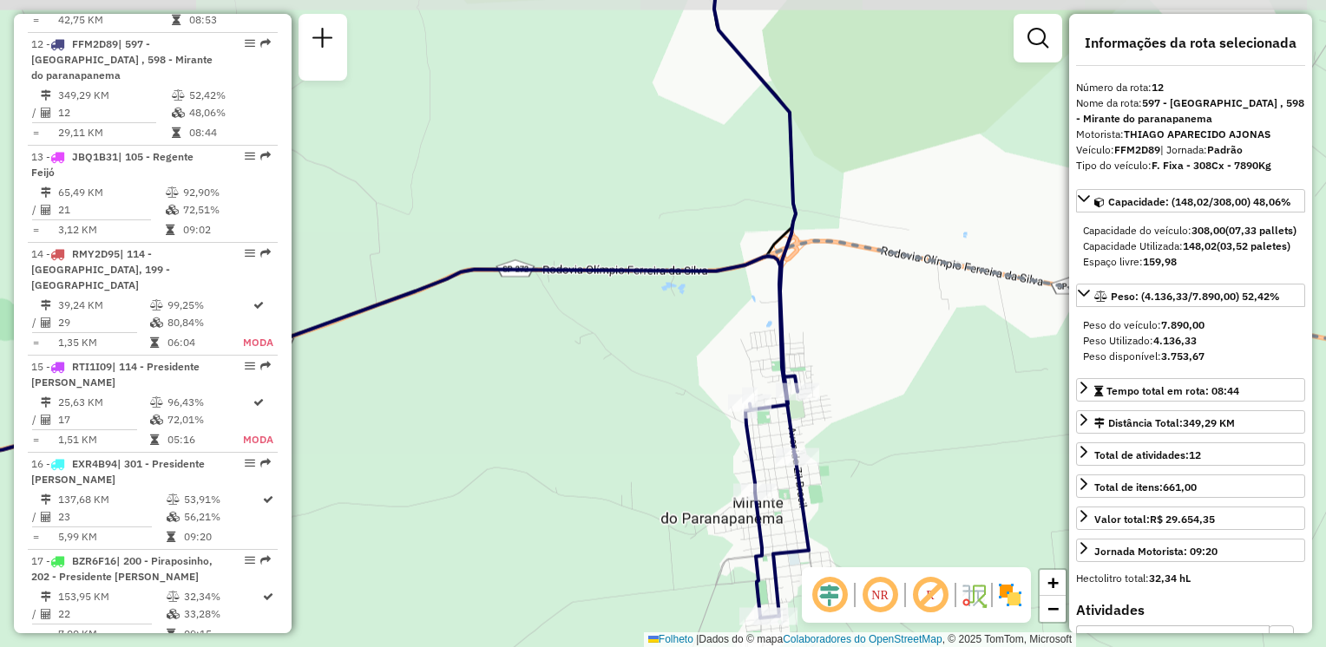
drag, startPoint x: 914, startPoint y: 403, endPoint x: 819, endPoint y: 467, distance: 114.3
click at [837, 480] on div "Rota 12 - Placa FFM2D89 54328359 - ESTACAO ADEGA Janela de atendimento Grade de…" at bounding box center [663, 323] width 1326 height 647
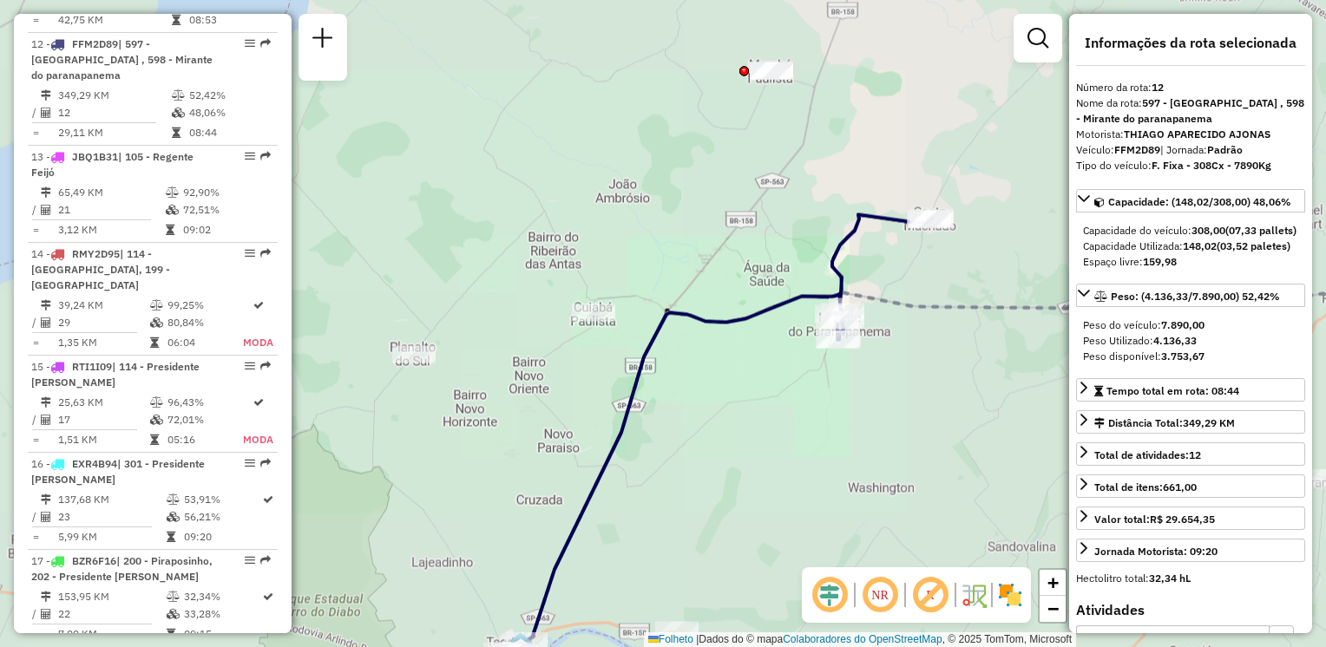
drag, startPoint x: 904, startPoint y: 336, endPoint x: 810, endPoint y: 371, distance: 100.8
click at [810, 371] on div "Janela de atendimento Grade de atendimento Capacidade Transportadoras Veículos …" at bounding box center [663, 323] width 1326 height 647
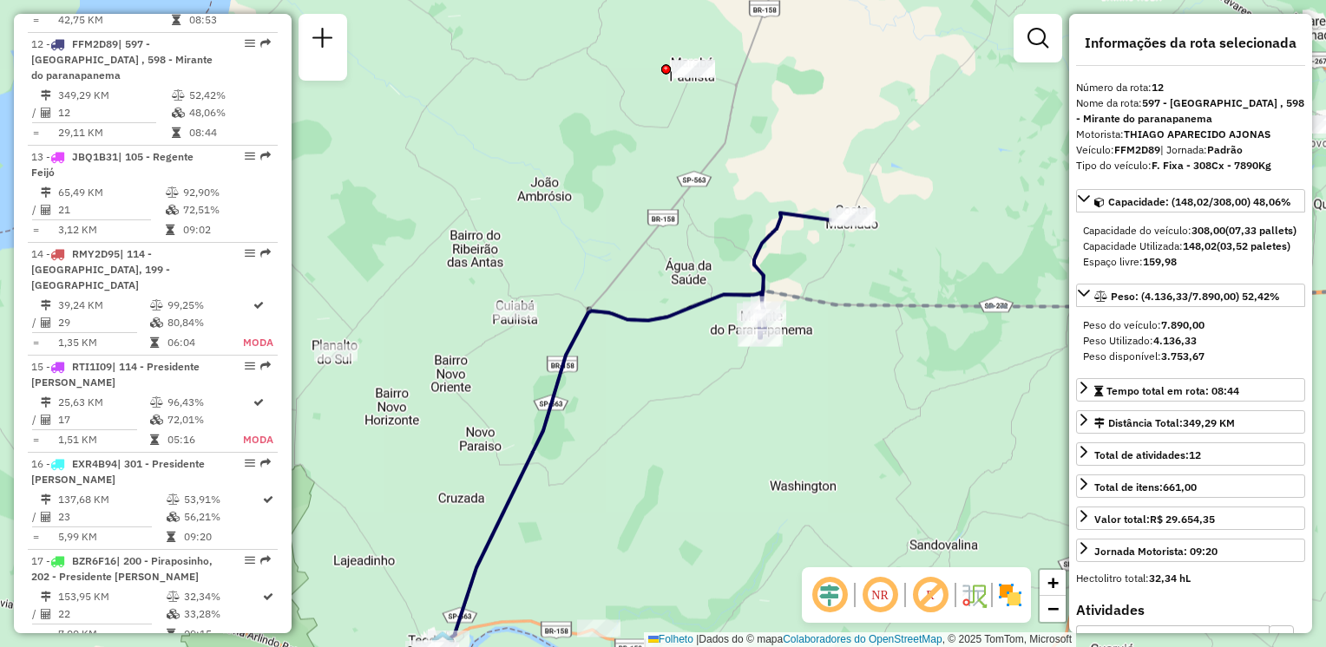
drag, startPoint x: 629, startPoint y: 522, endPoint x: 854, endPoint y: 94, distance: 484.0
click at [856, 97] on div "Janela de atendimento Grade de atendimento Capacidade Transportadoras Veículos …" at bounding box center [663, 323] width 1326 height 647
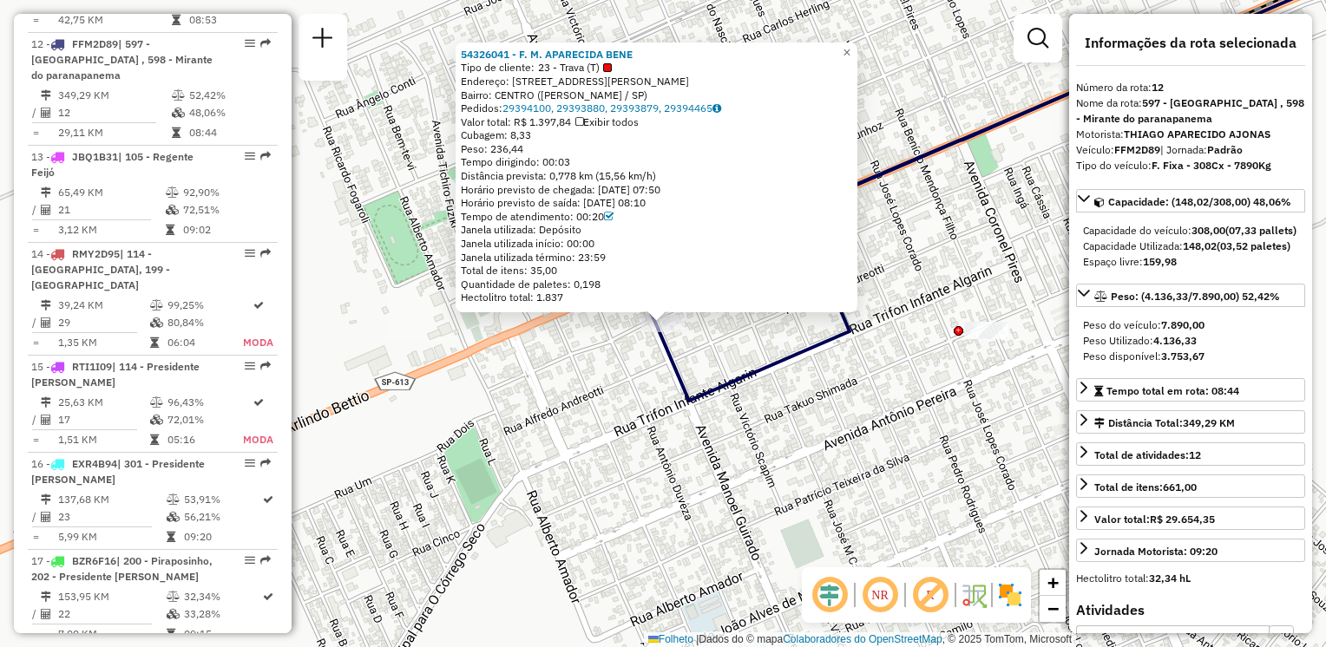
click at [922, 173] on div "54326041 - F. M. APARECIDA BENE Tipo de cliente: 23 - Trava (T) Endereço: AVENI…" at bounding box center [663, 323] width 1326 height 647
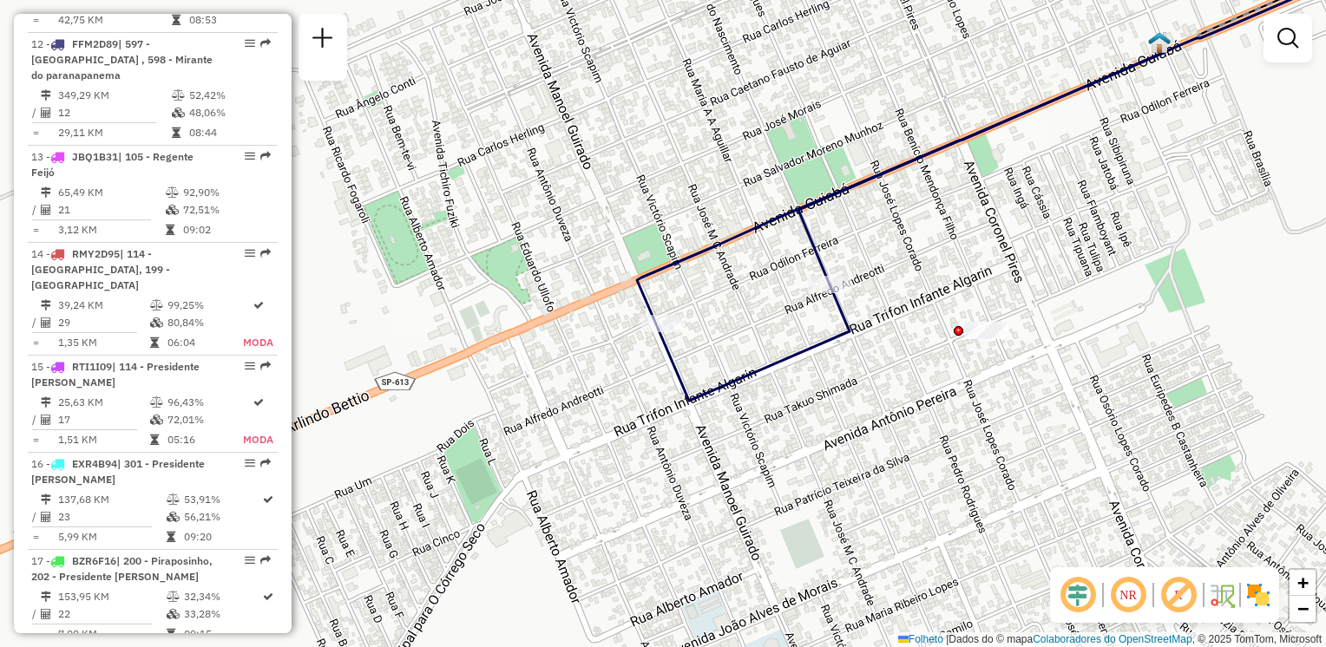
select select "**********"
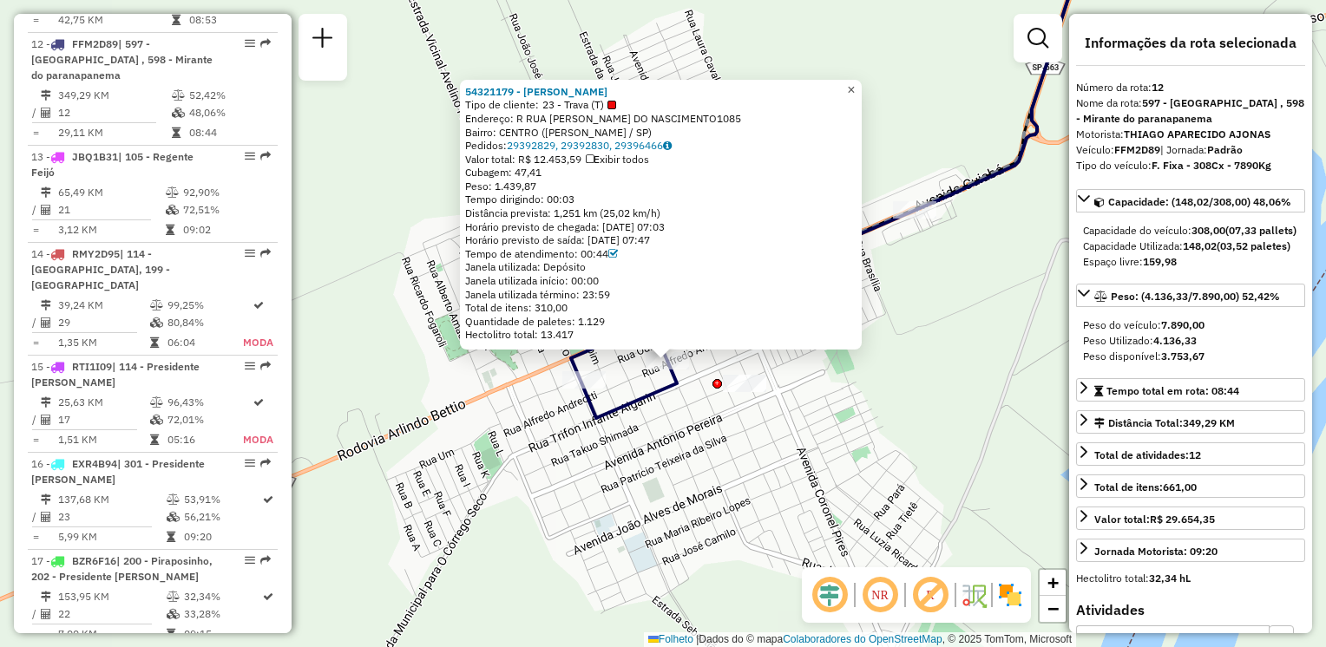
click at [855, 86] on span "×" at bounding box center [851, 89] width 8 height 15
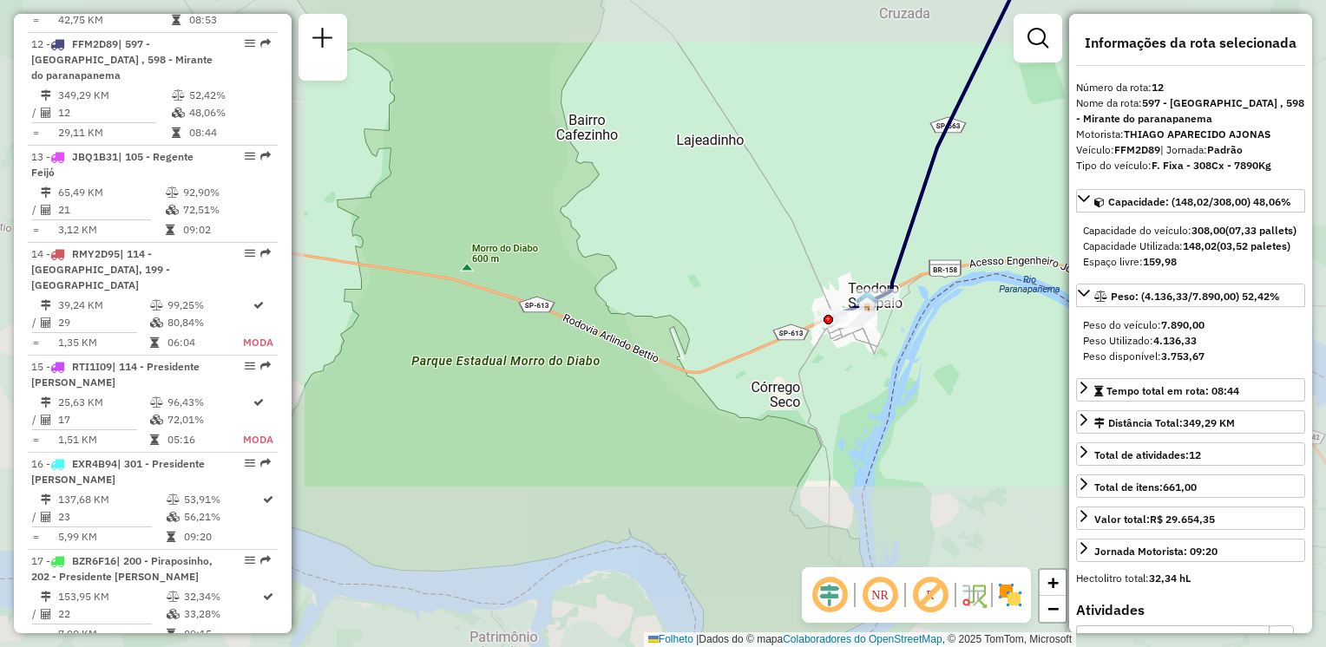
drag, startPoint x: 916, startPoint y: 321, endPoint x: 769, endPoint y: 351, distance: 150.4
click at [804, 352] on div "Janela de atendimento Grade de atendimento Capacidade Transportadoras Veículos …" at bounding box center [663, 323] width 1326 height 647
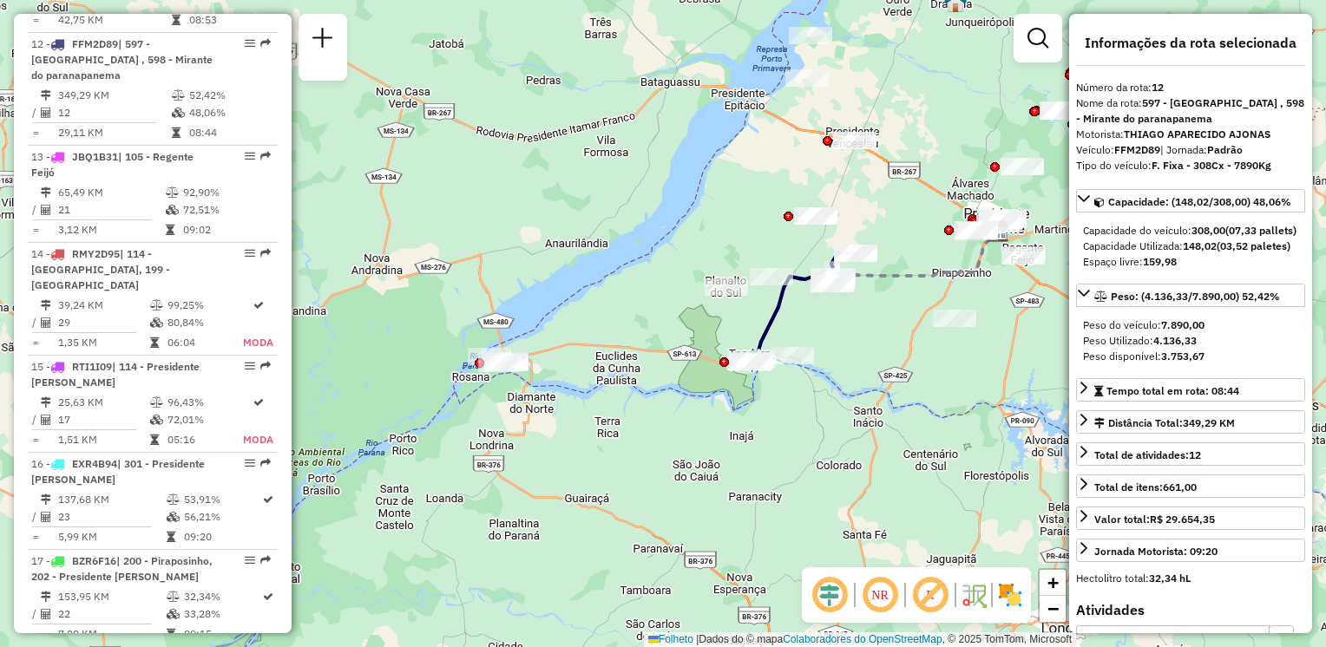
drag, startPoint x: 928, startPoint y: 245, endPoint x: 915, endPoint y: 259, distance: 19.0
click at [915, 259] on div "Janela de atendimento Grade de atendimento Capacidade Transportadoras Veículos …" at bounding box center [663, 323] width 1326 height 647
